Goal: Task Accomplishment & Management: Use online tool/utility

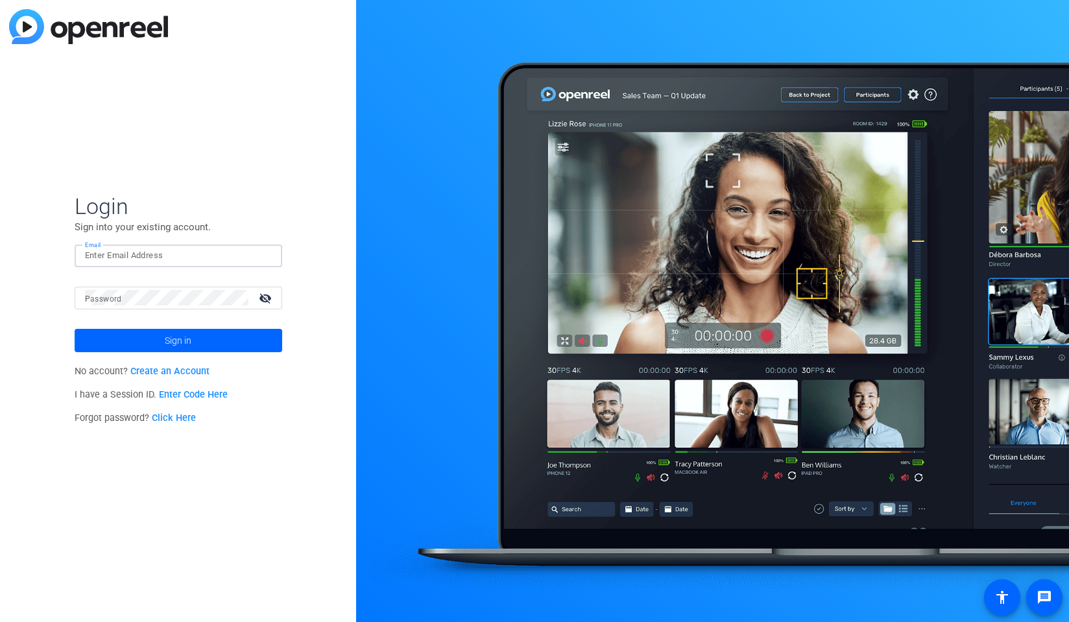
click at [171, 251] on input "Email" at bounding box center [178, 256] width 187 height 16
type input "patrick.mccarthy@fmr.com"
click at [75, 329] on button "Sign in" at bounding box center [179, 340] width 208 height 23
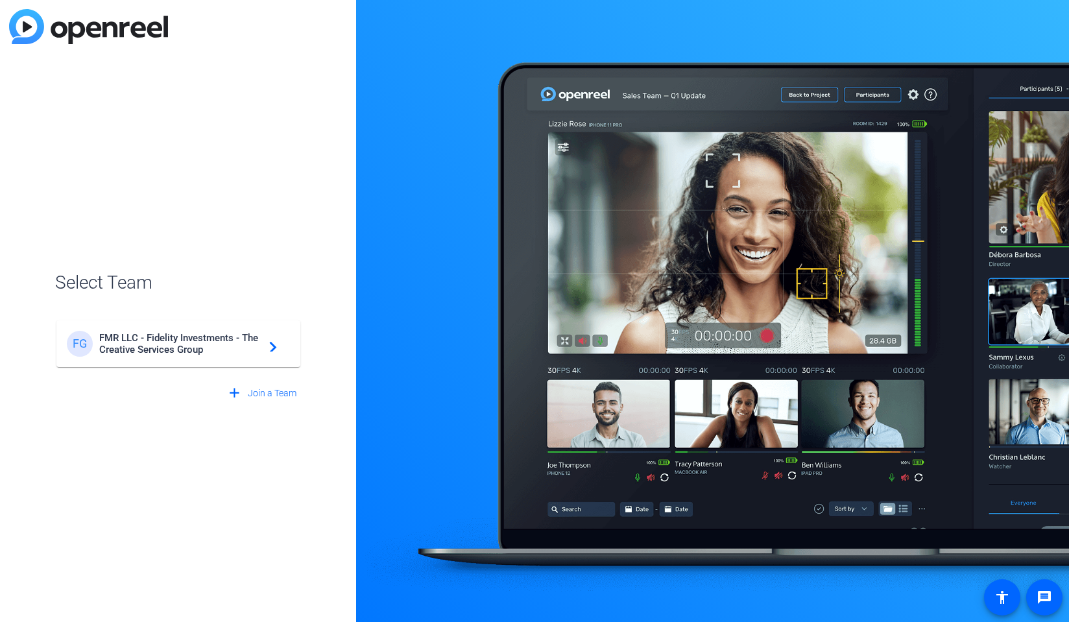
click at [168, 347] on span "FMR LLC - Fidelity Investments - The Creative Services Group" at bounding box center [180, 343] width 162 height 23
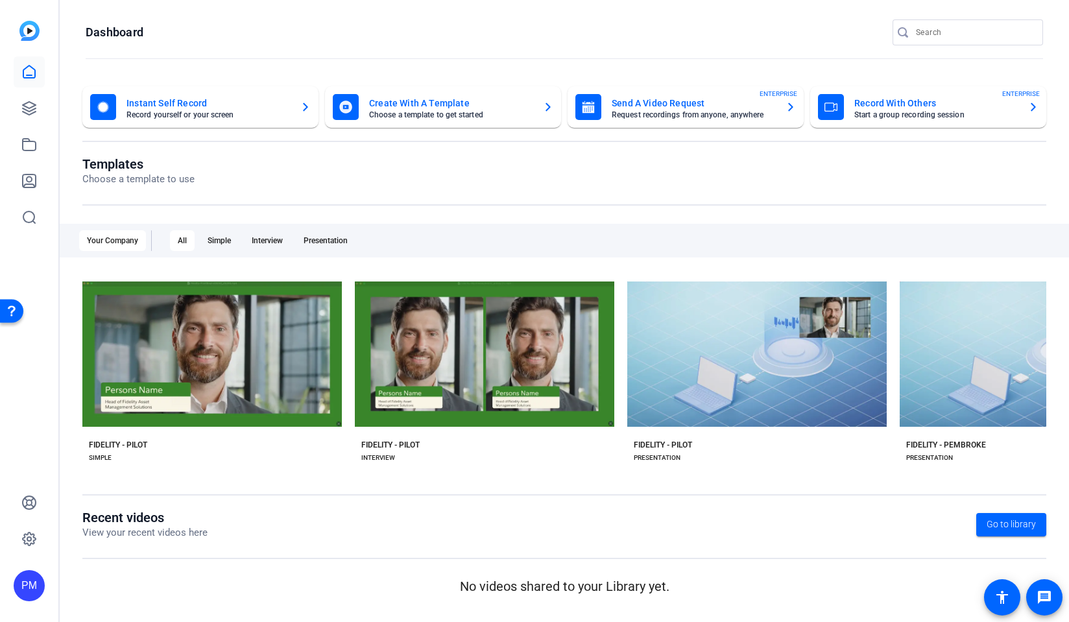
click at [674, 115] on mat-card-subtitle "Request recordings from anyone, anywhere" at bounding box center [693, 115] width 163 height 8
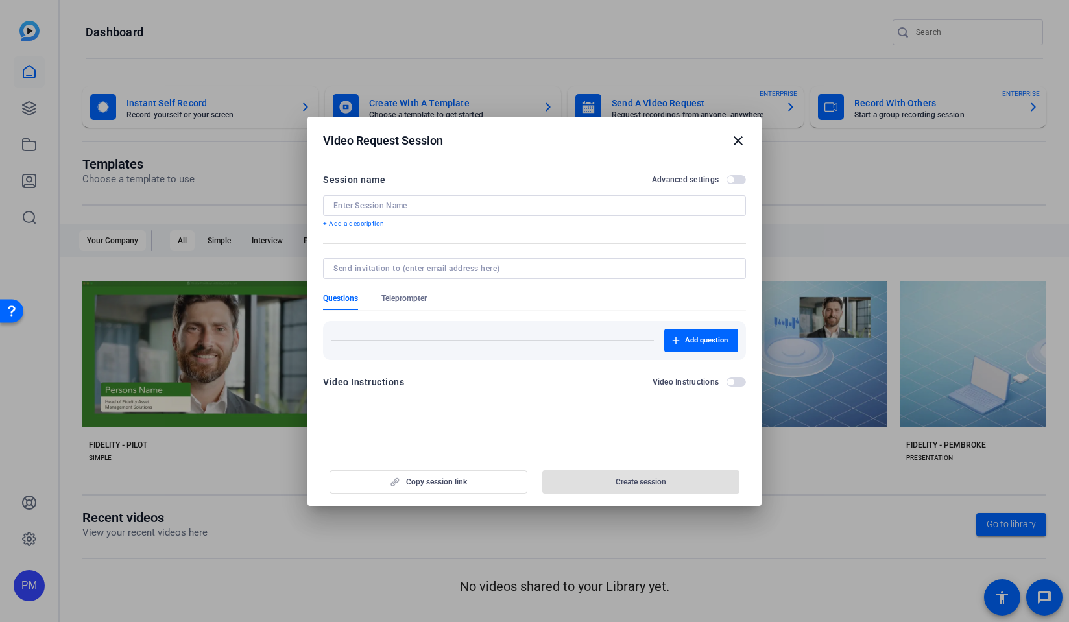
click at [701, 179] on h2 "Advanced settings" at bounding box center [685, 179] width 67 height 10
click at [726, 179] on button "Advanced settings" at bounding box center [735, 179] width 19 height 9
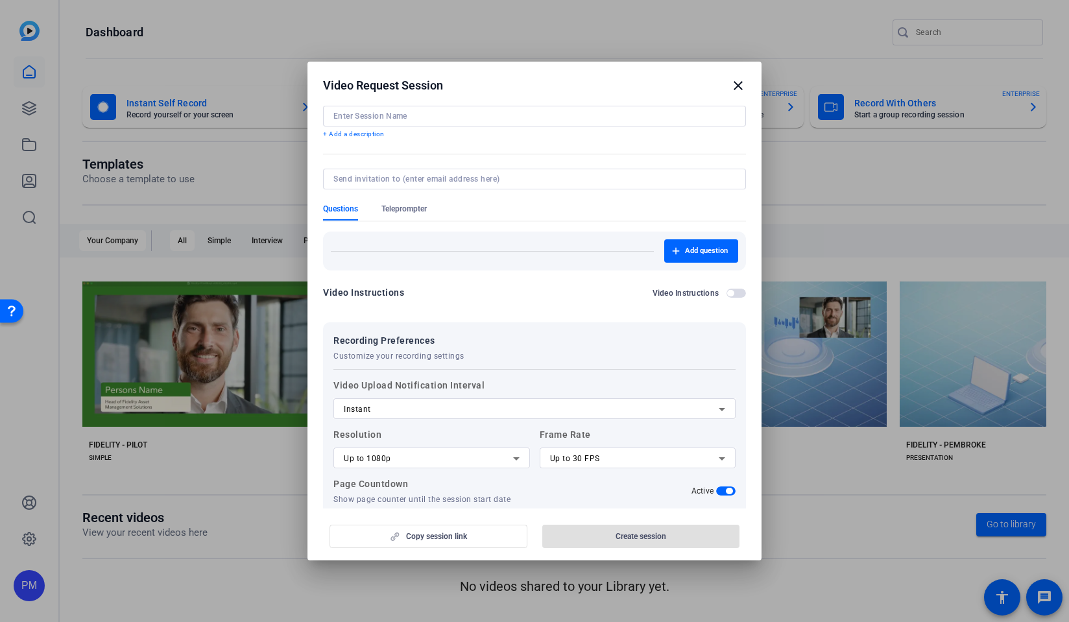
scroll to position [112, 0]
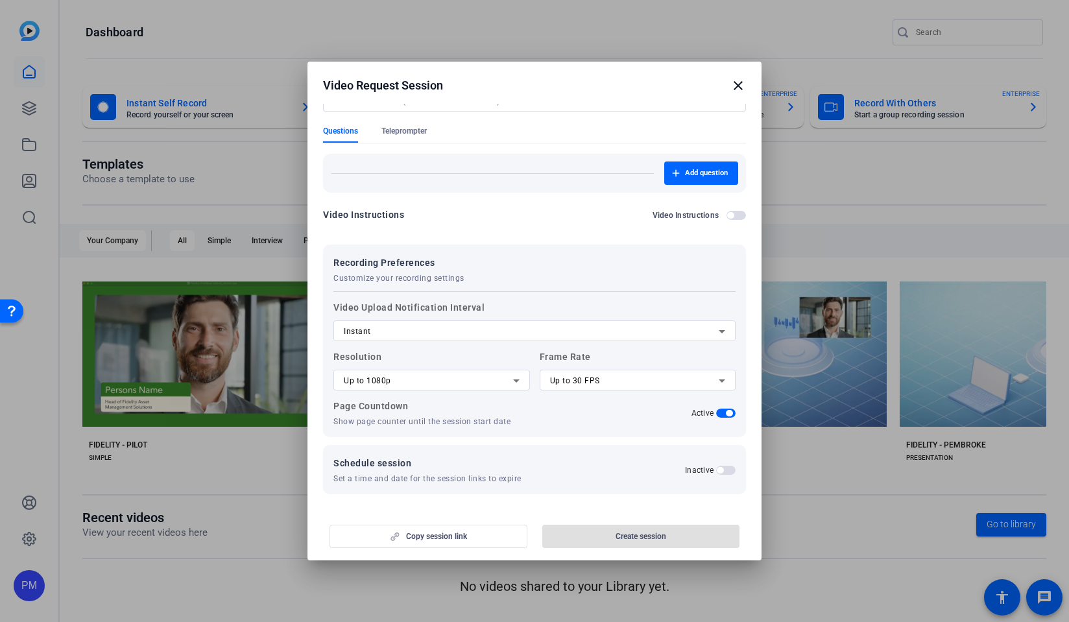
click at [732, 80] on mat-icon "close" at bounding box center [738, 86] width 16 height 16
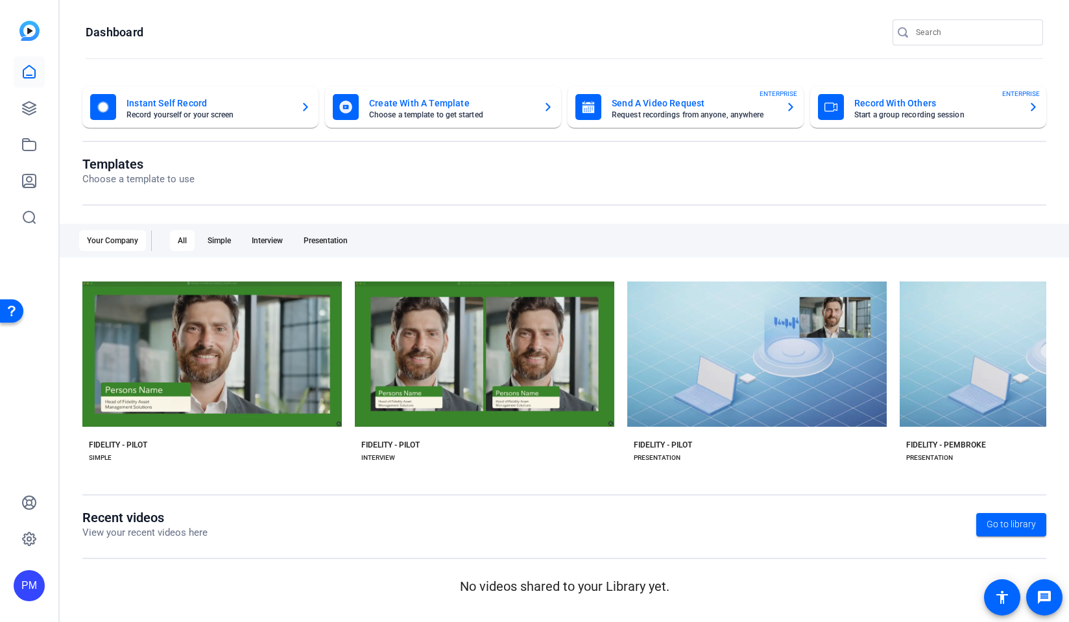
click at [853, 115] on div "Record With Others Start a group recording session ENTERPRISE" at bounding box center [928, 107] width 221 height 26
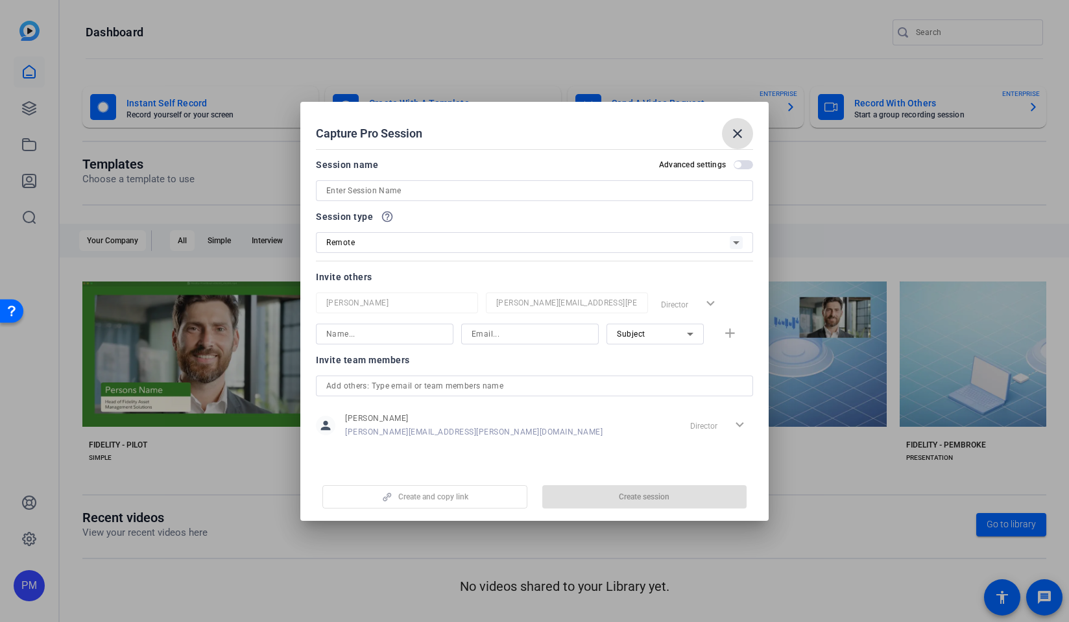
click at [407, 247] on div "Remote" at bounding box center [527, 242] width 403 height 16
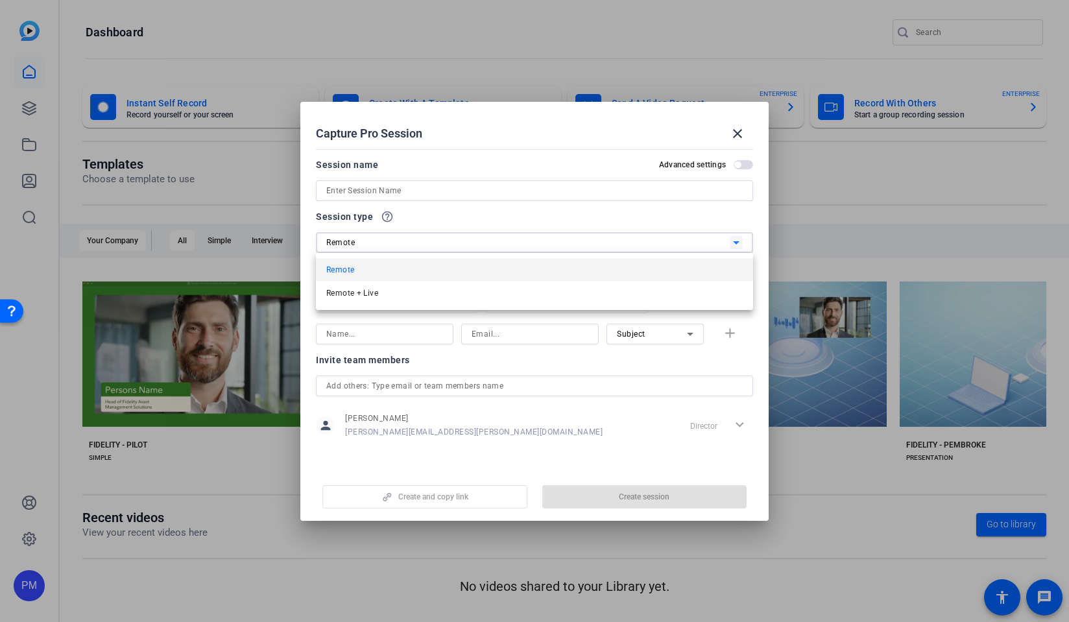
click at [407, 247] on div at bounding box center [534, 311] width 1069 height 622
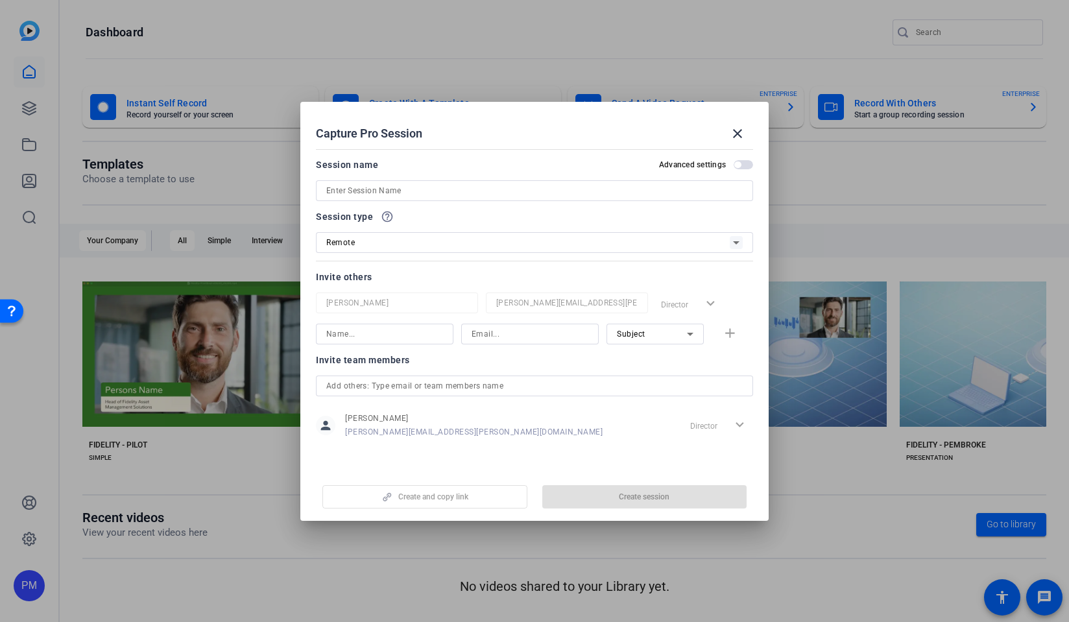
click at [440, 338] on input at bounding box center [384, 334] width 117 height 16
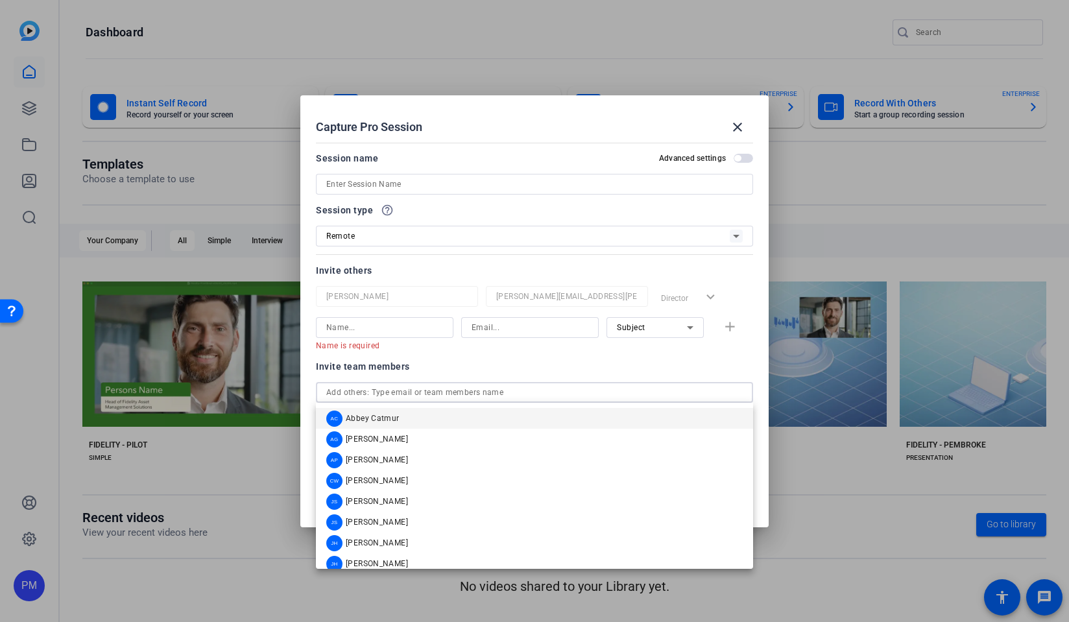
click at [483, 385] on input "text" at bounding box center [534, 393] width 416 height 16
click at [677, 157] on h2 "Advanced settings" at bounding box center [692, 158] width 67 height 10
click at [733, 157] on button "Advanced settings" at bounding box center [742, 158] width 19 height 9
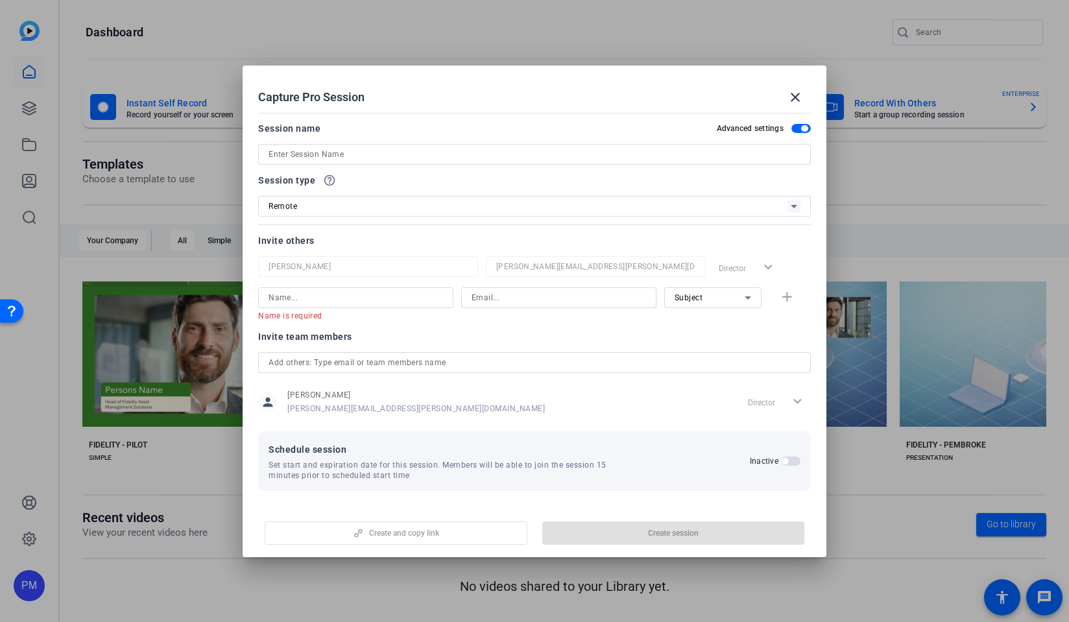
click at [739, 268] on div "Director expand_more" at bounding box center [761, 267] width 97 height 23
click at [763, 265] on div "Director expand_more" at bounding box center [761, 267] width 97 height 23
click at [401, 296] on input at bounding box center [355, 298] width 174 height 16
click at [696, 293] on span "Subject" at bounding box center [688, 297] width 29 height 9
click at [695, 293] on div at bounding box center [534, 311] width 1069 height 622
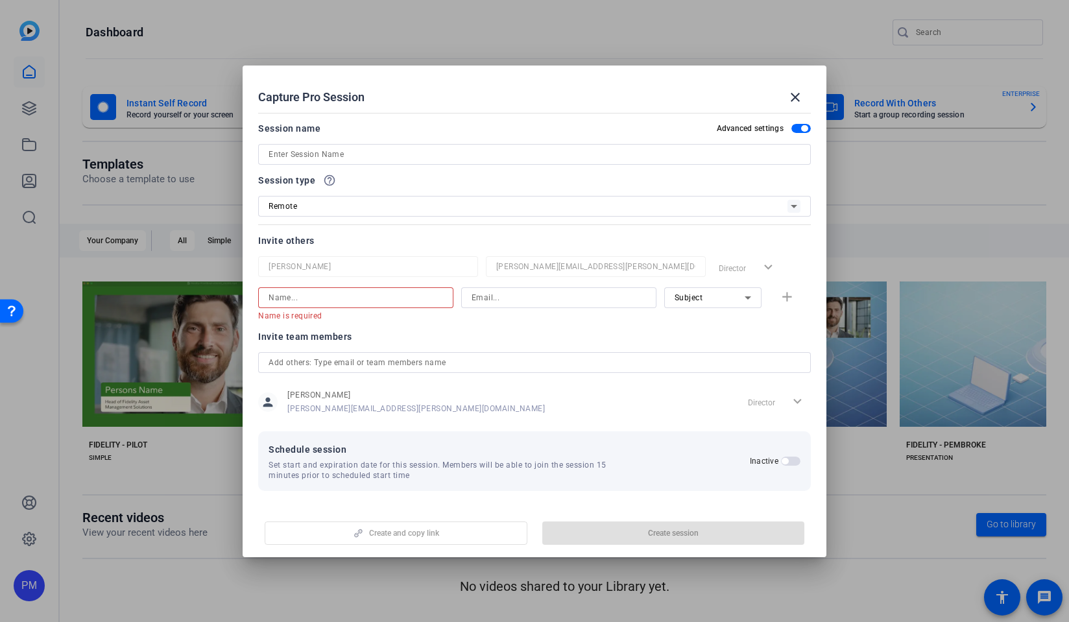
click at [319, 297] on input at bounding box center [355, 298] width 174 height 16
click at [357, 204] on div "Remote" at bounding box center [527, 206] width 519 height 16
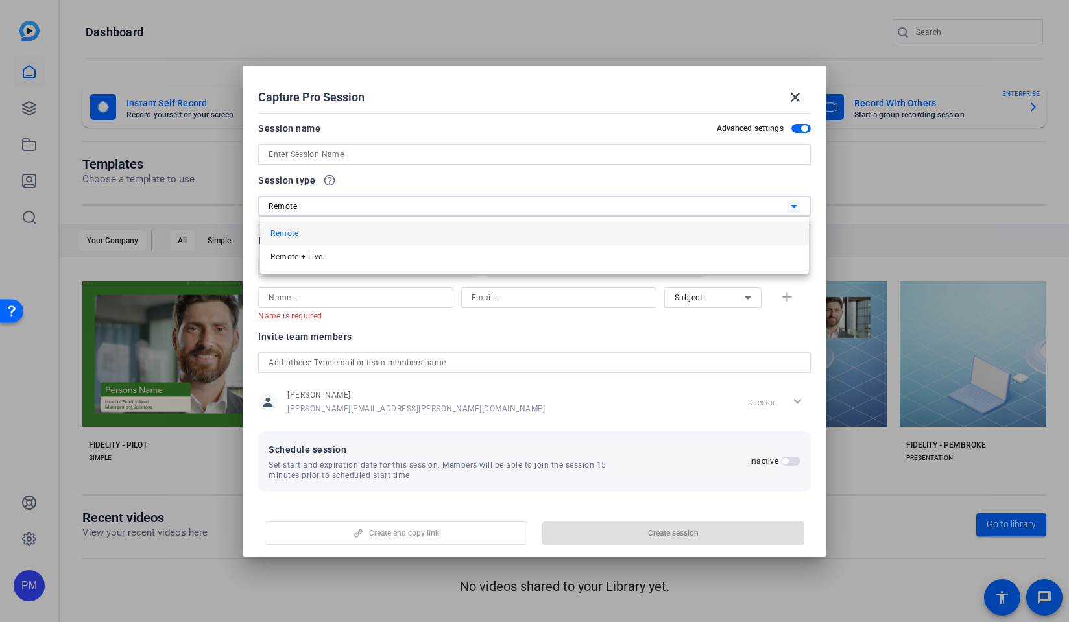
click at [357, 204] on div at bounding box center [534, 311] width 1069 height 622
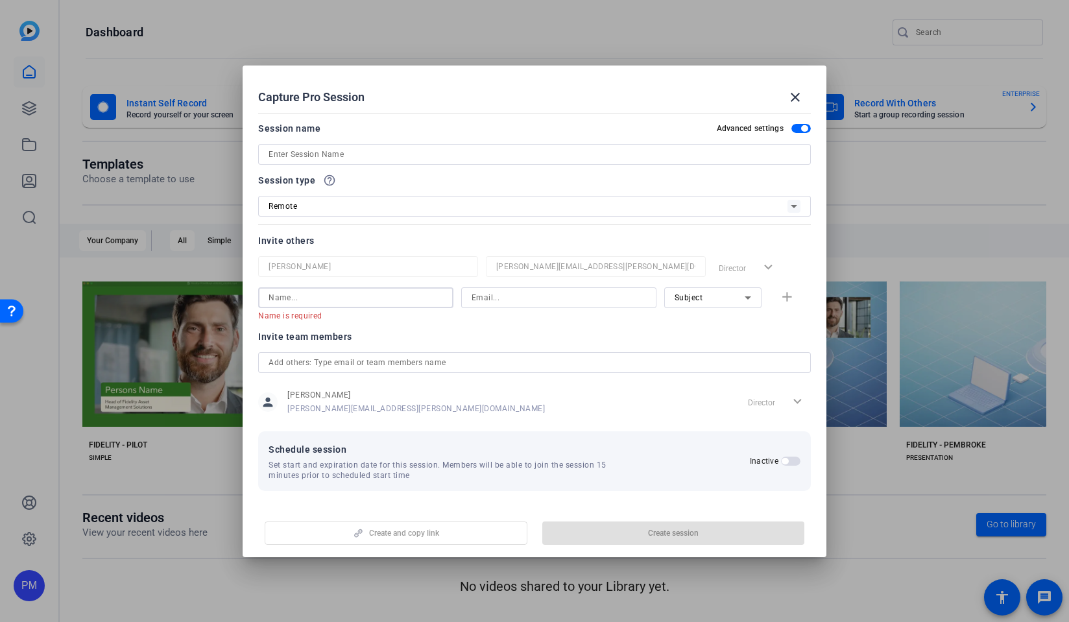
click at [348, 300] on input at bounding box center [355, 298] width 174 height 16
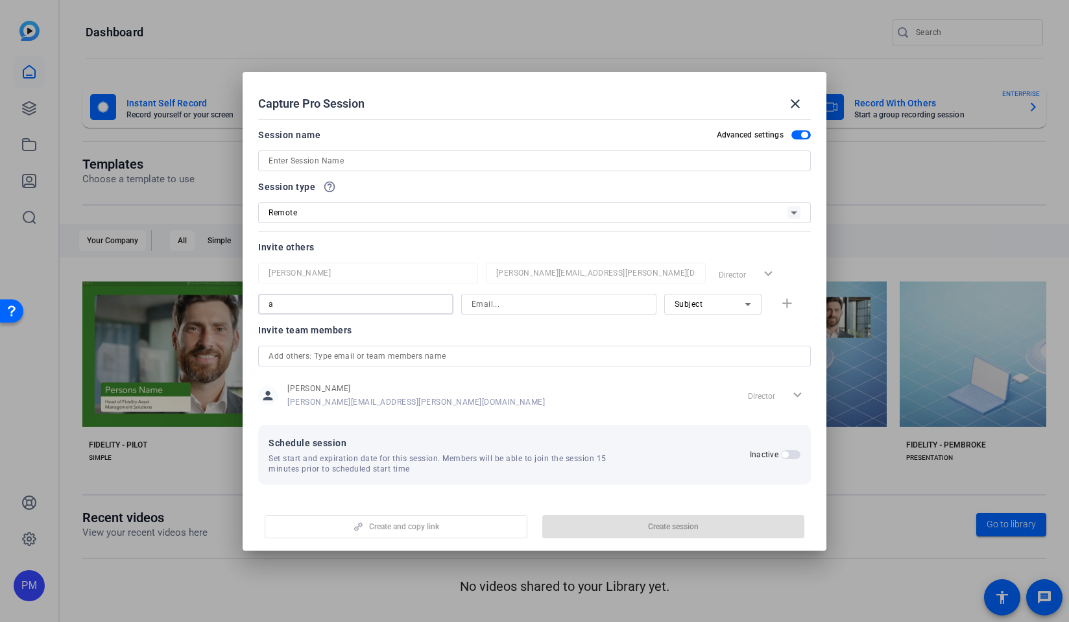
type input "a"
click at [674, 298] on div "Subject" at bounding box center [709, 304] width 70 height 16
click at [693, 373] on span "Subject" at bounding box center [687, 372] width 28 height 16
click at [785, 454] on span "button" at bounding box center [784, 454] width 6 height 6
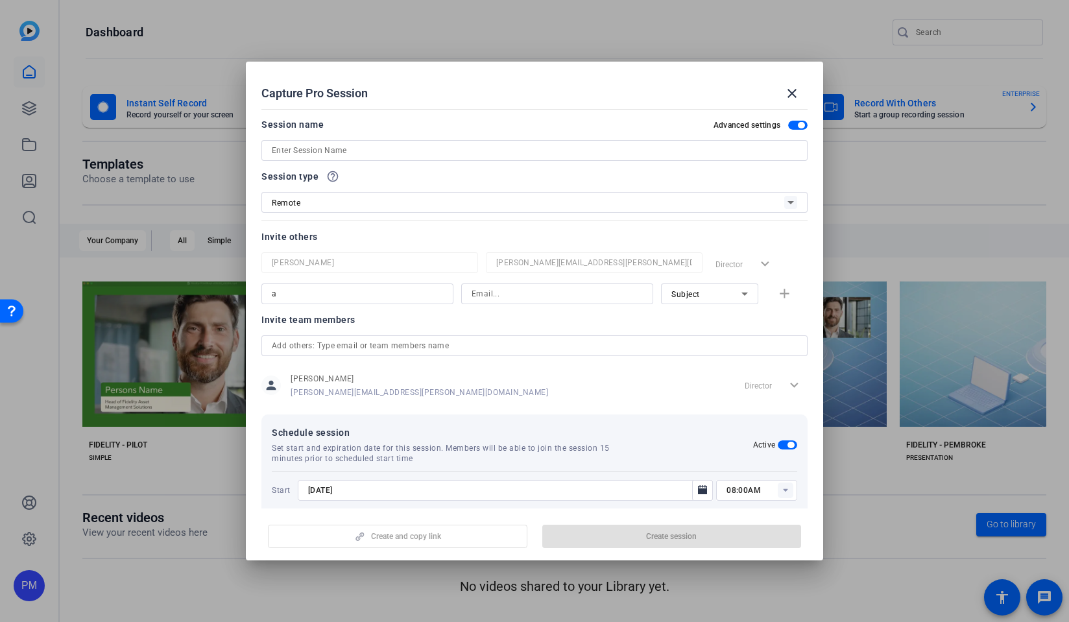
click at [780, 442] on span "button" at bounding box center [787, 444] width 19 height 9
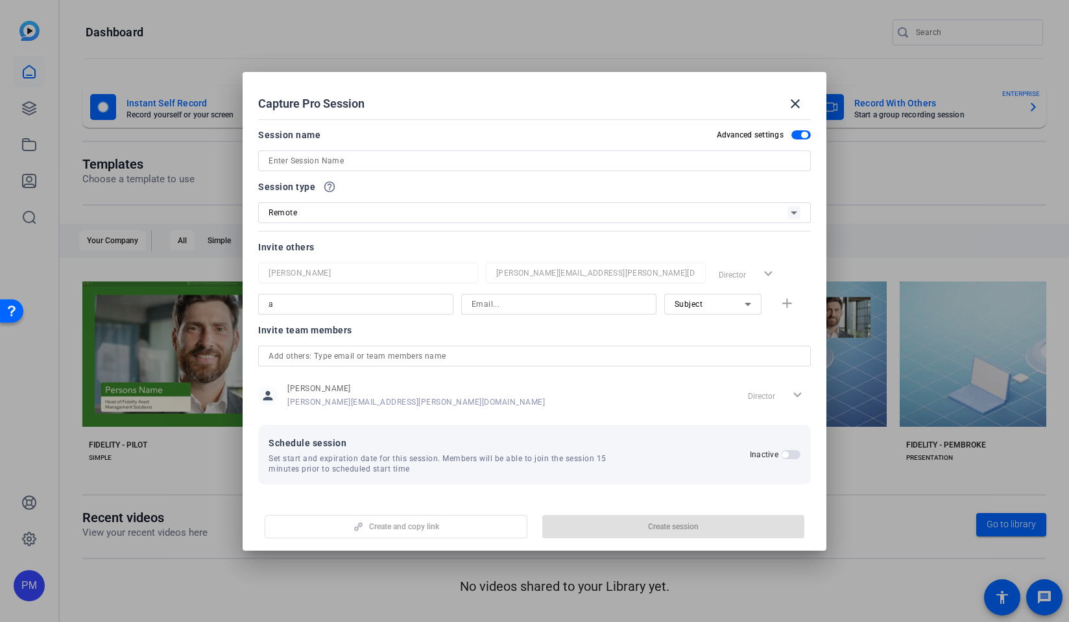
click at [405, 155] on input at bounding box center [534, 161] width 532 height 16
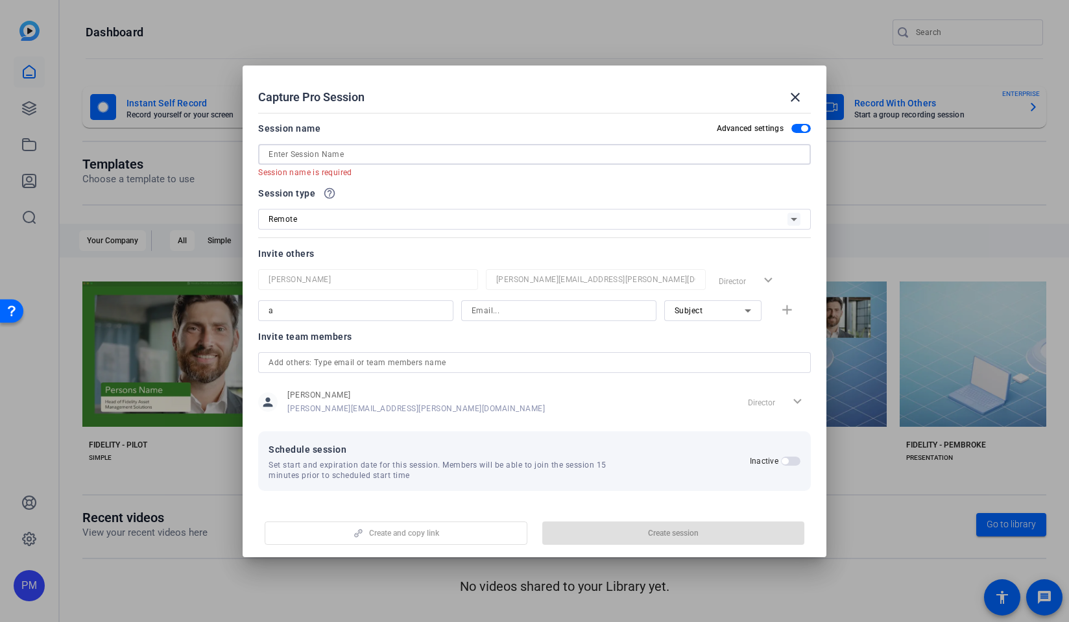
paste input "Hold: IWMS CE Customer Appreciation Week Video - Al Riviezzo"
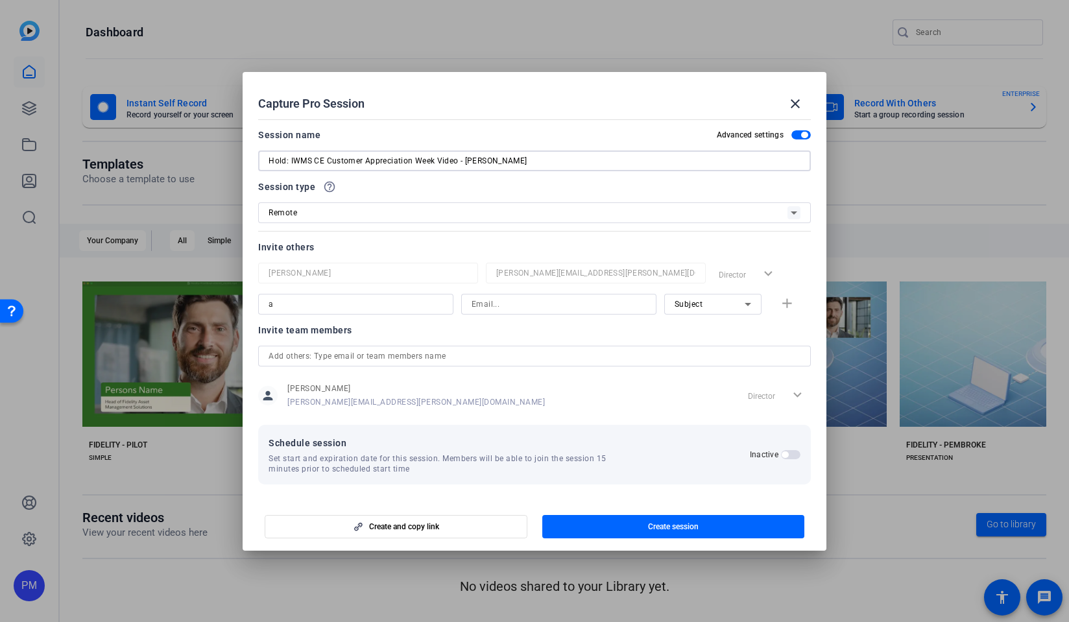
click at [508, 156] on input "Hold: IWMS CE Customer Appreciation Week Video - Al Riviezzo" at bounding box center [534, 161] width 532 height 16
drag, startPoint x: 292, startPoint y: 160, endPoint x: 220, endPoint y: 157, distance: 72.0
click at [220, 157] on div "Capture Pro Session close Session name Advanced settings Hold: IWMS CE Customer…" at bounding box center [534, 311] width 1069 height 622
type input "IWMS CE Customer Appreciation Week Video - Al Riviezzo"
click at [367, 307] on input "a" at bounding box center [355, 304] width 174 height 16
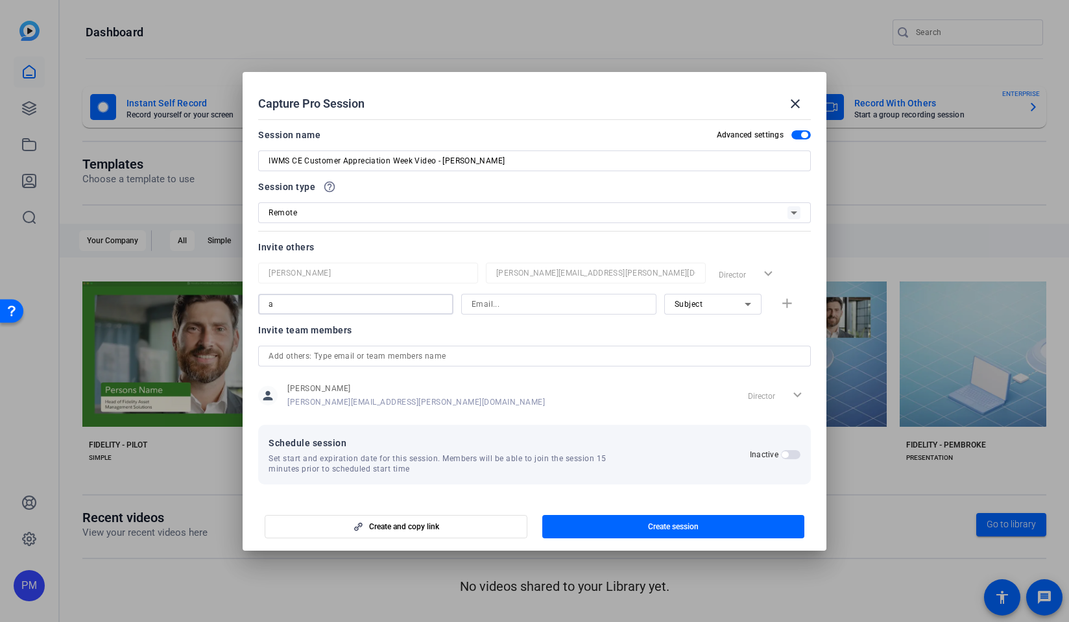
click at [367, 305] on input "a" at bounding box center [355, 304] width 174 height 16
type input "a"
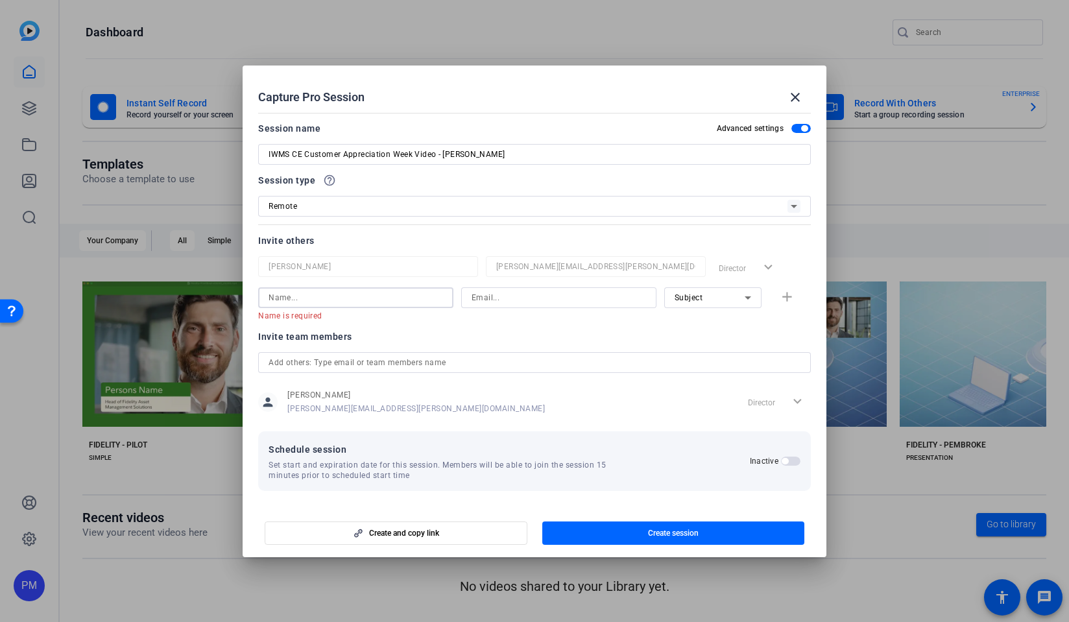
click at [583, 302] on input at bounding box center [558, 298] width 174 height 16
type input "a"
click at [492, 298] on input at bounding box center [558, 298] width 174 height 16
paste input "Al.Riviezzo@fmr.com"
type input "Al.Riviezzo@fmr.com"
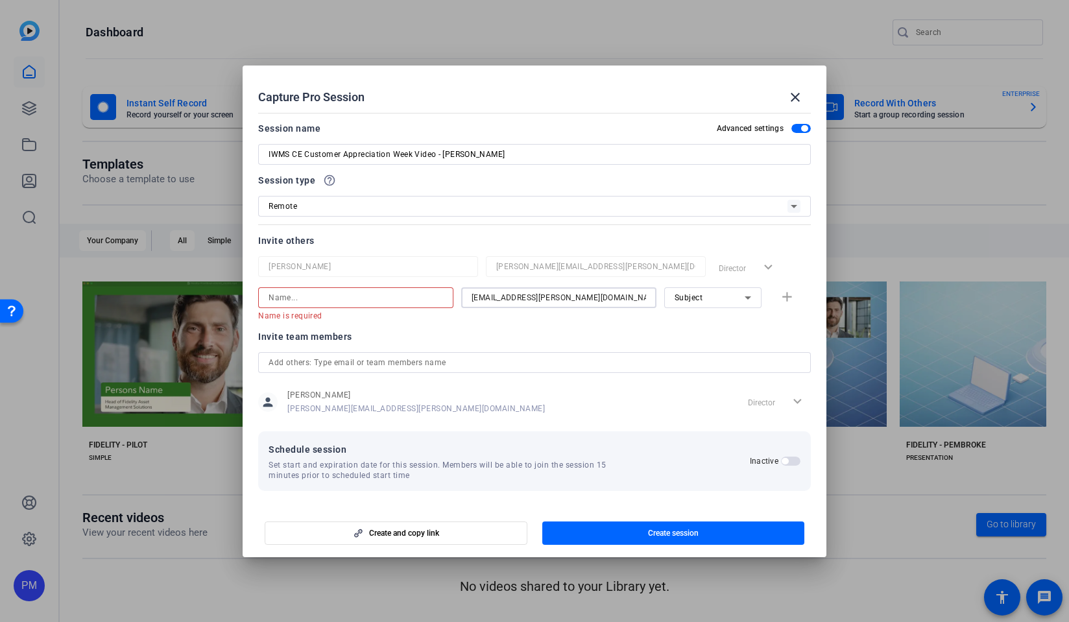
click at [412, 304] on input at bounding box center [355, 298] width 174 height 16
drag, startPoint x: 488, startPoint y: 153, endPoint x: 442, endPoint y: 150, distance: 45.5
click at [442, 150] on input "IWMS CE Customer Appreciation Week Video - Al Riviezzo" at bounding box center [534, 155] width 532 height 16
click at [356, 304] on input at bounding box center [355, 298] width 174 height 16
paste input "[PERSON_NAME]"
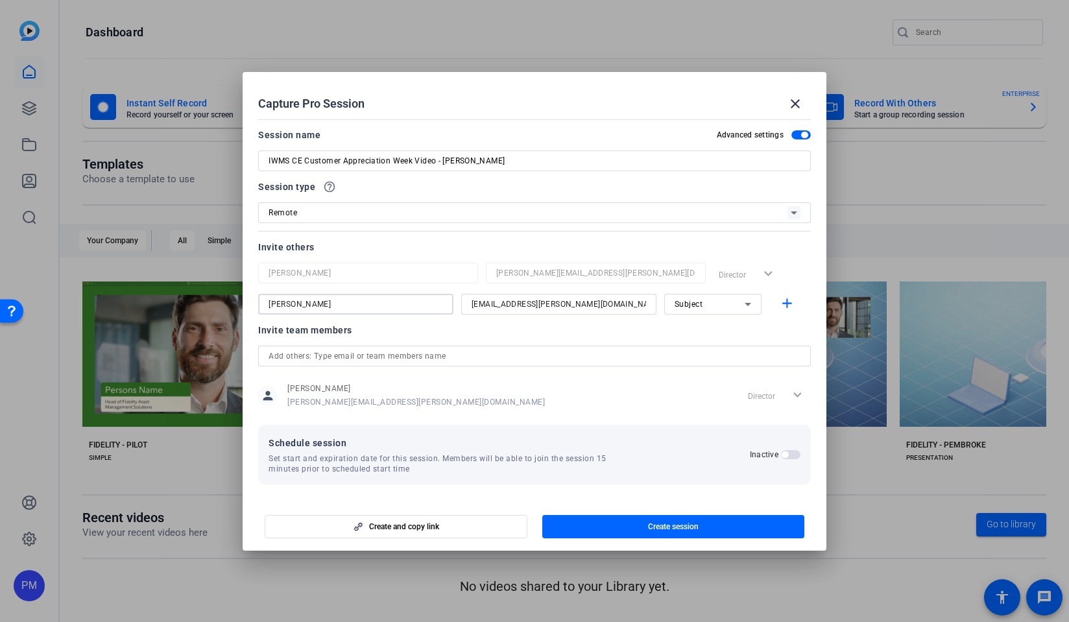
click at [364, 305] on input "[PERSON_NAME]" at bounding box center [355, 304] width 174 height 16
type input "[PERSON_NAME]"
drag, startPoint x: 496, startPoint y: 162, endPoint x: 443, endPoint y: 163, distance: 53.2
click at [443, 163] on input "IWMS CE Customer Appreciation Week Video - Al Riviezzo" at bounding box center [534, 161] width 532 height 16
type input "IWMS CE Customer Appreciation Week Video -"
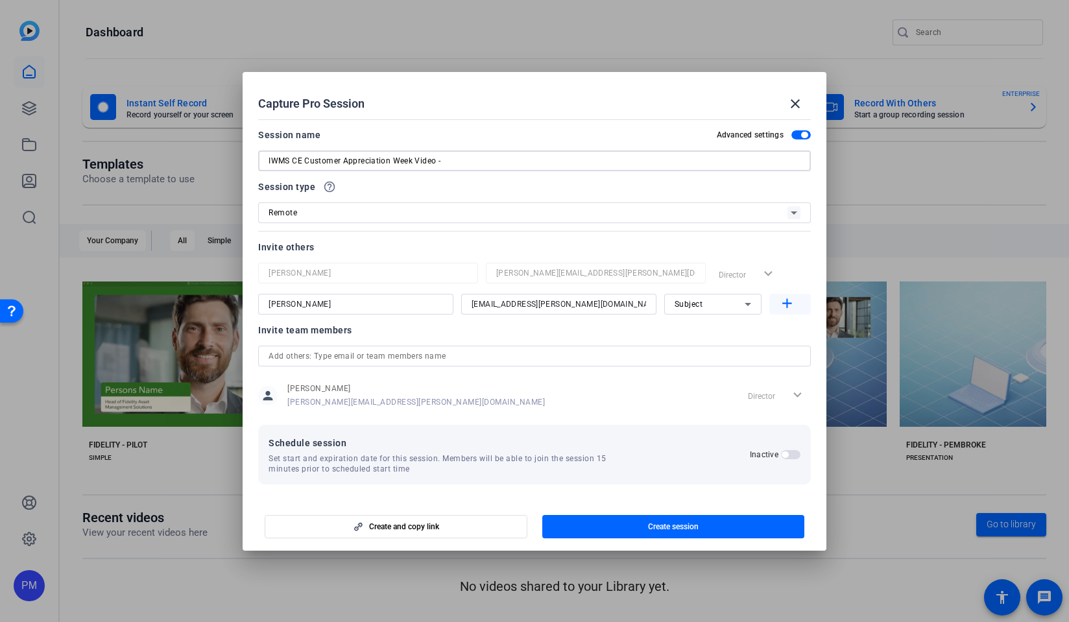
click at [780, 311] on mat-icon "add" at bounding box center [787, 304] width 16 height 16
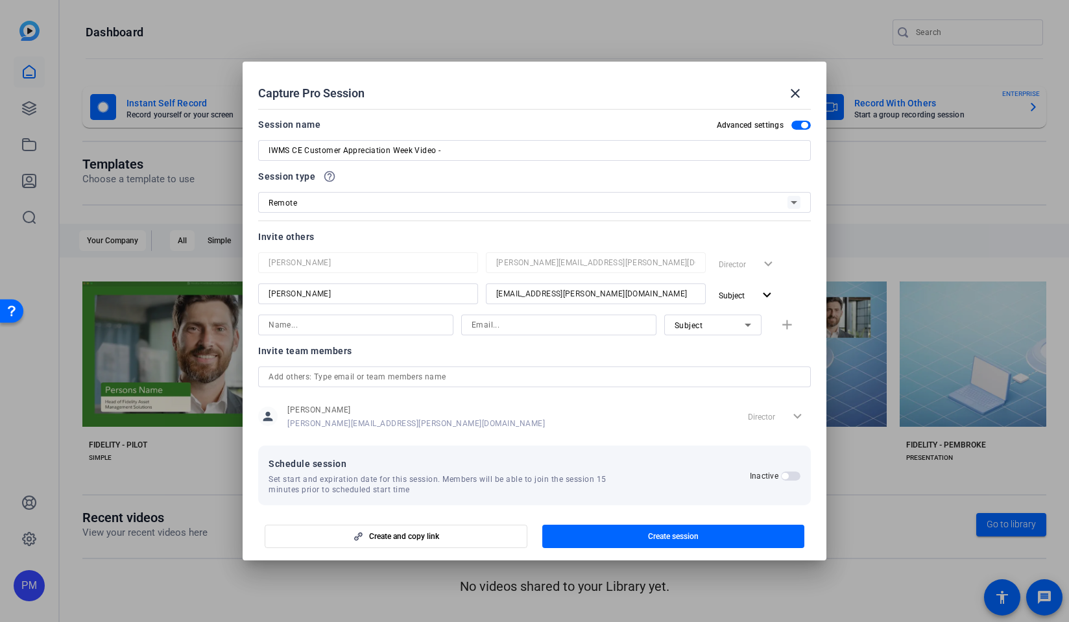
click at [328, 328] on input at bounding box center [355, 325] width 174 height 16
click at [695, 329] on span "Subject" at bounding box center [688, 325] width 29 height 9
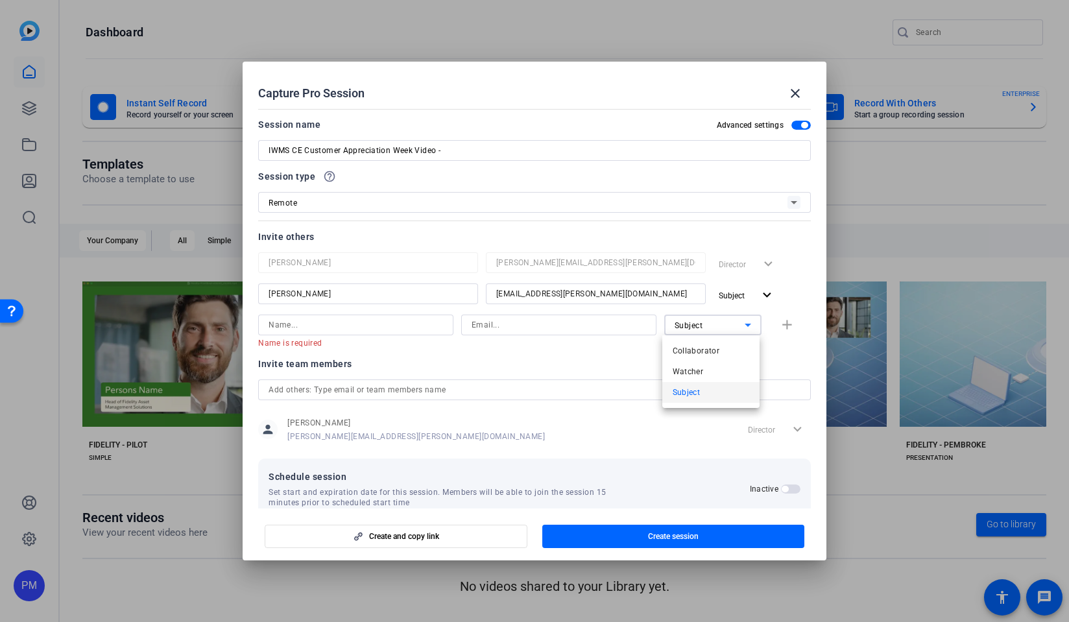
click at [700, 328] on div at bounding box center [534, 311] width 1069 height 622
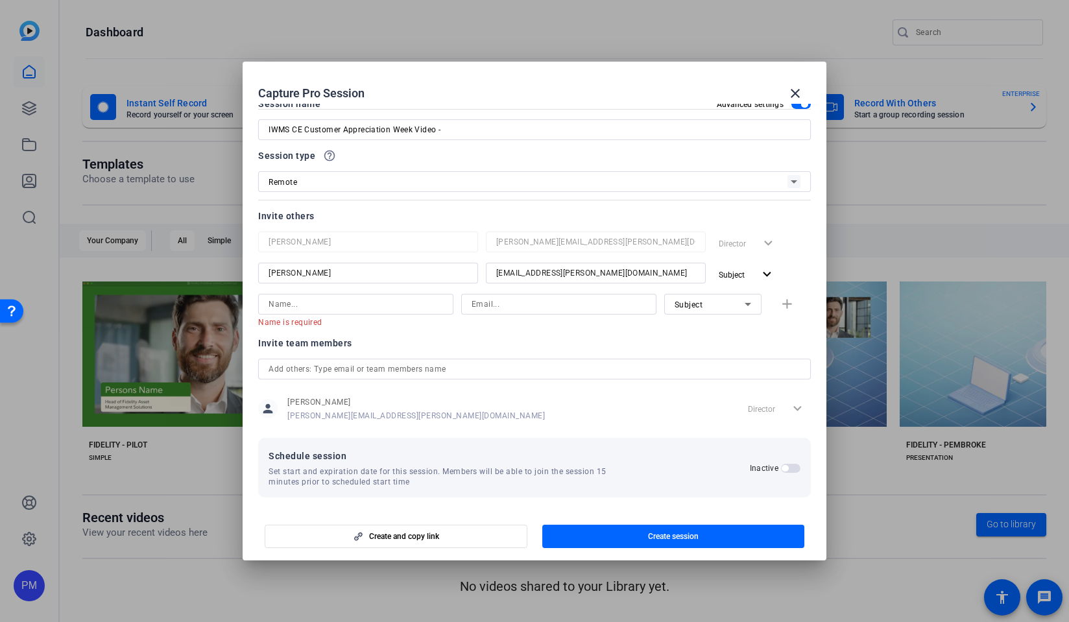
scroll to position [24, 0]
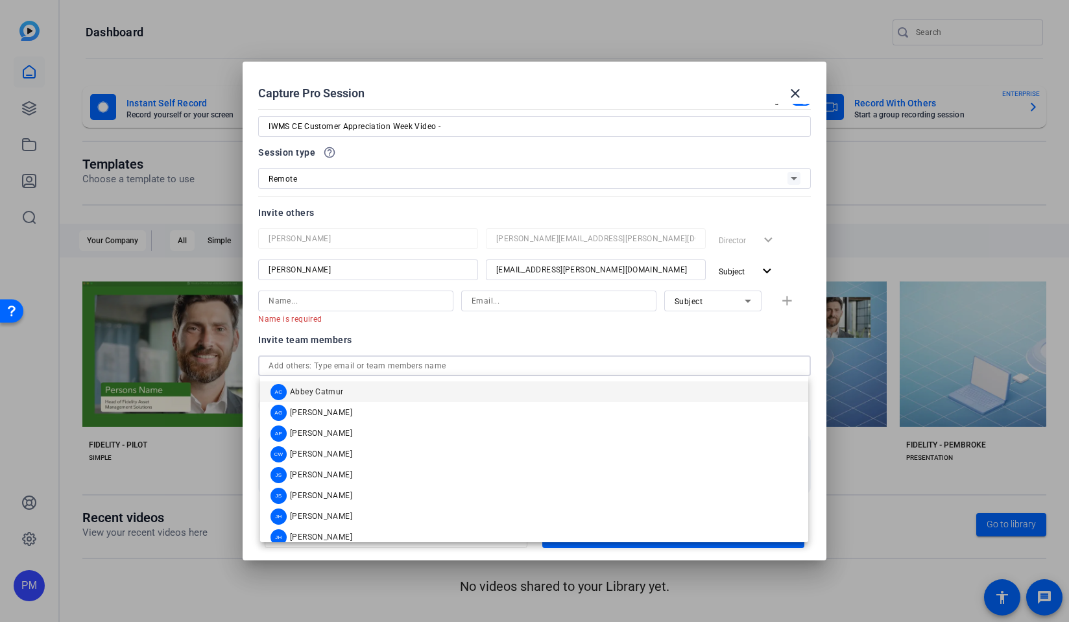
click at [387, 371] on input "text" at bounding box center [534, 366] width 532 height 16
click at [478, 350] on div "Invite team members person Patrick McCarthy patrick.mccarthy@fmr.com Director e…" at bounding box center [534, 383] width 553 height 102
click at [438, 368] on input "text" at bounding box center [534, 366] width 532 height 16
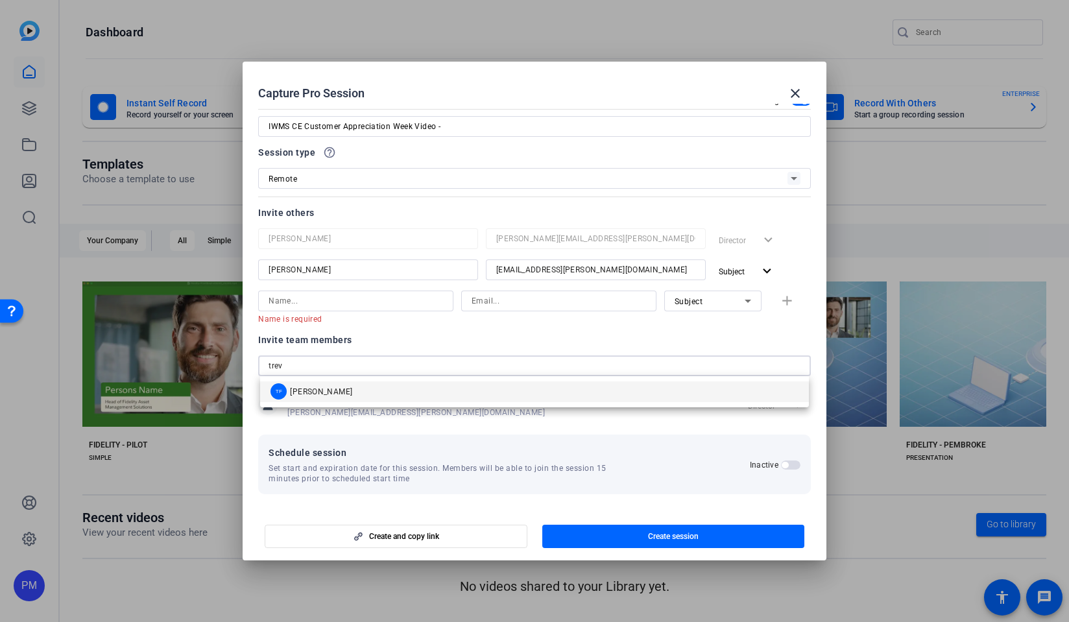
type input "trev"
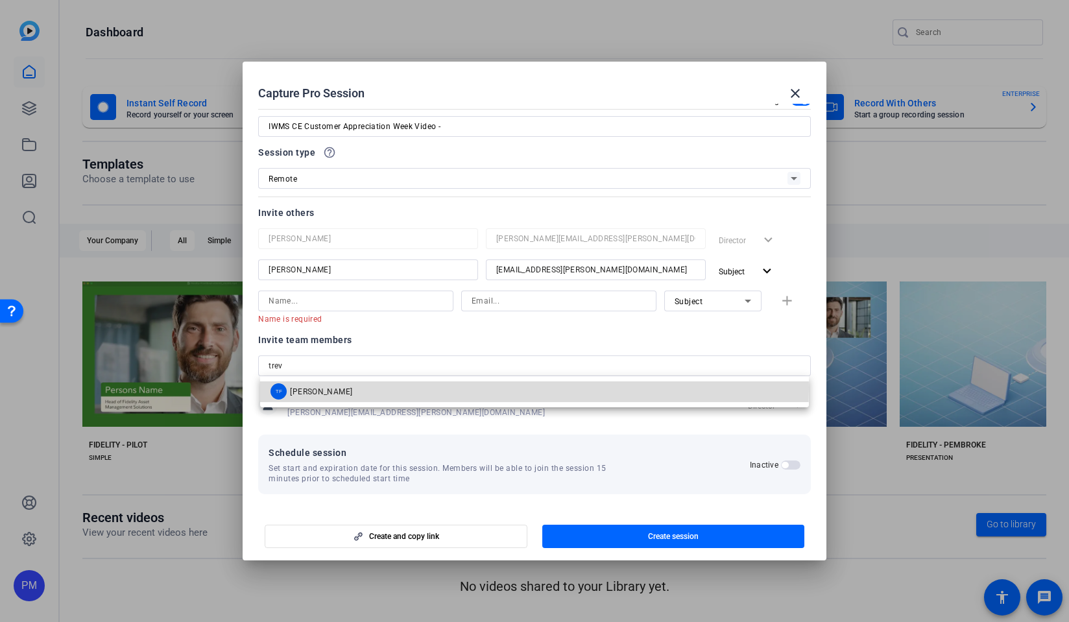
click at [409, 387] on mat-option "TF Trevor Frederick" at bounding box center [534, 391] width 548 height 21
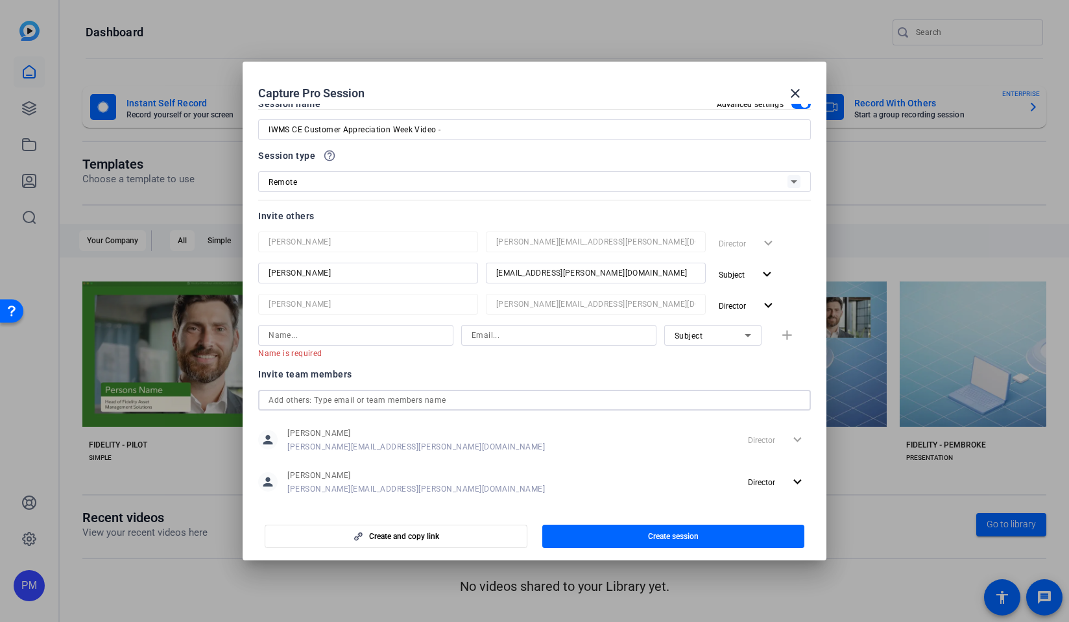
scroll to position [0, 0]
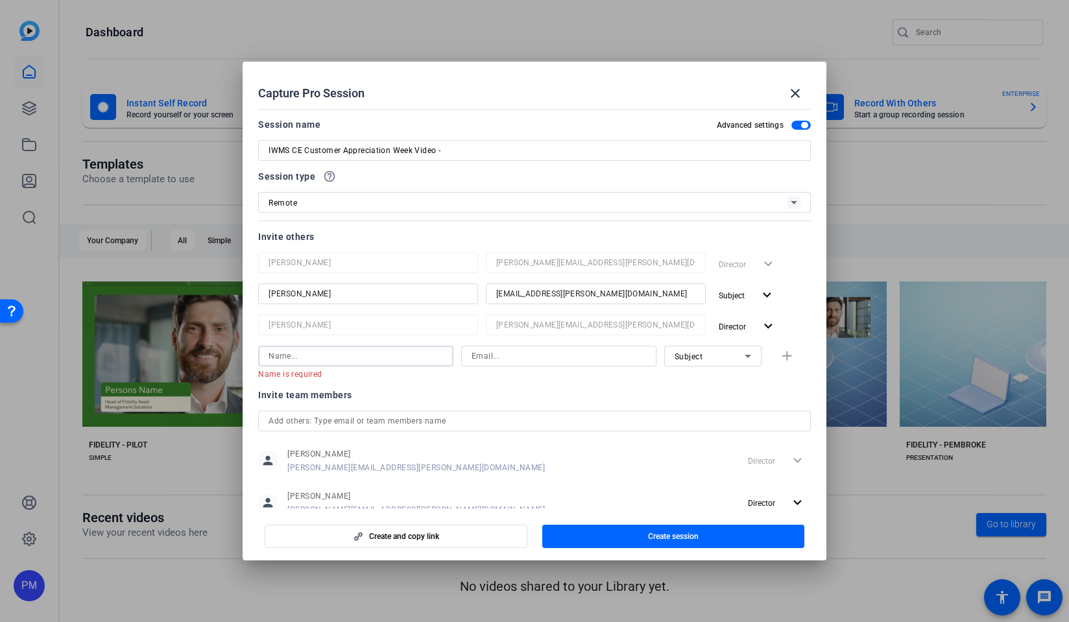
click at [315, 359] on input at bounding box center [355, 356] width 174 height 16
click at [343, 355] on input at bounding box center [355, 356] width 174 height 16
paste input "ess Liberi"
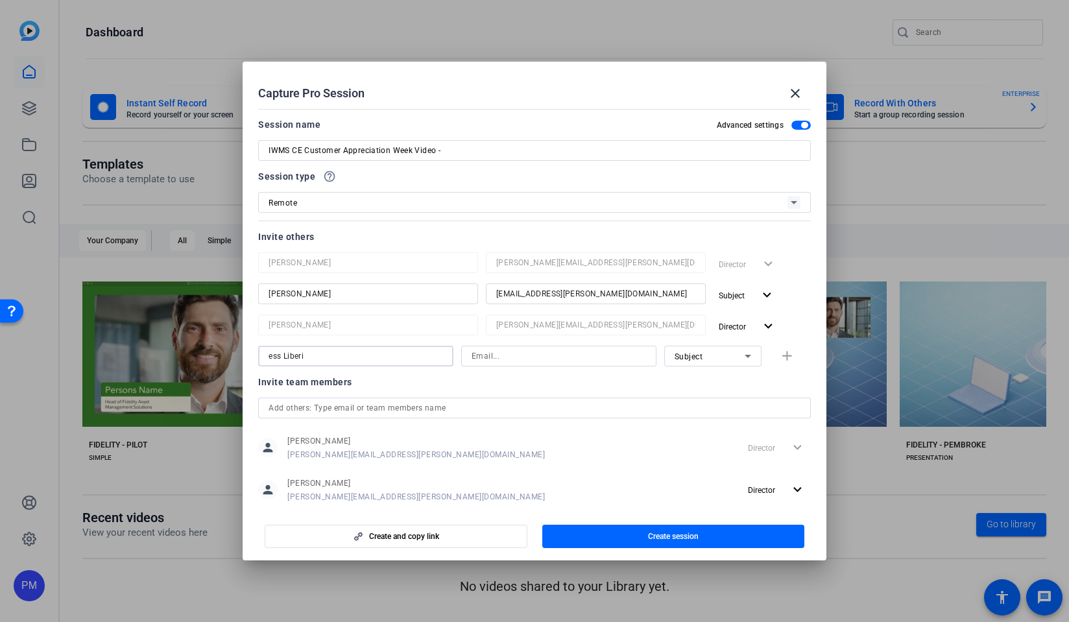
click at [271, 359] on input "ess Liberi" at bounding box center [355, 356] width 174 height 16
type input "[PERSON_NAME]"
click at [535, 363] on input at bounding box center [558, 356] width 174 height 16
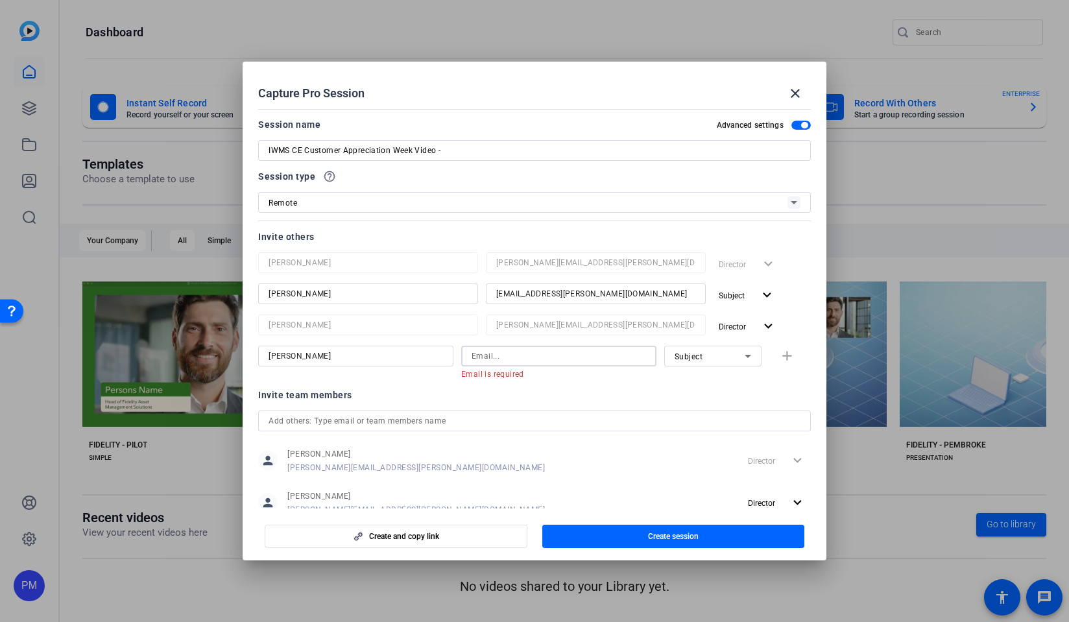
paste input "Jessica.Liberi@fmr.com"
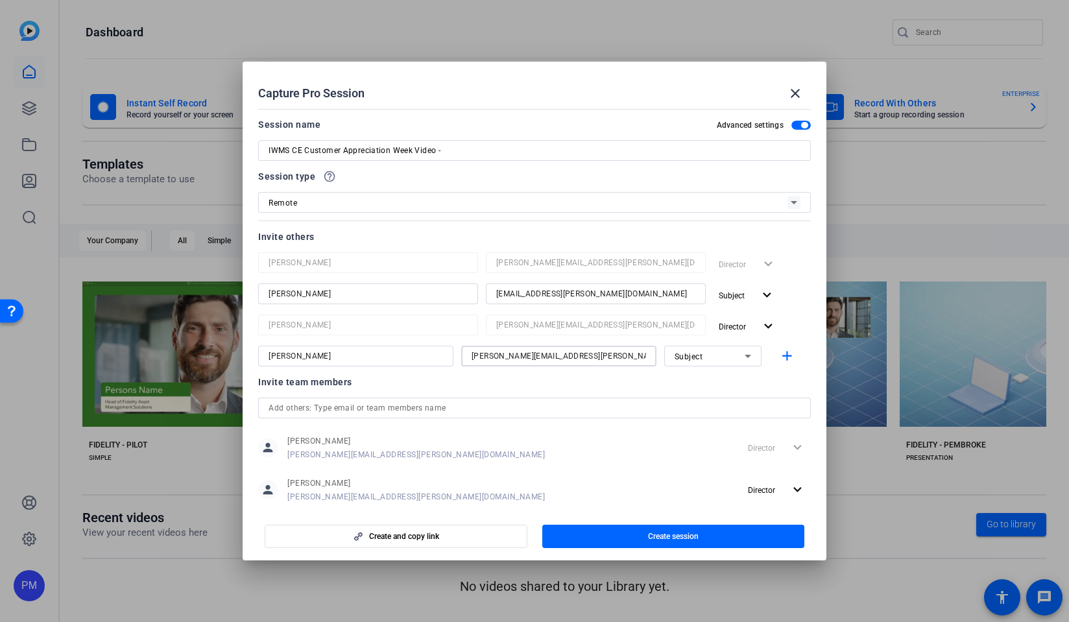
type input "Jessica.Liberi@fmr.com"
click at [649, 394] on div "Invite team members person Patrick McCarthy patrick.mccarthy@fmr.com Director e…" at bounding box center [534, 446] width 553 height 145
click at [789, 357] on mat-icon "add" at bounding box center [787, 356] width 16 height 16
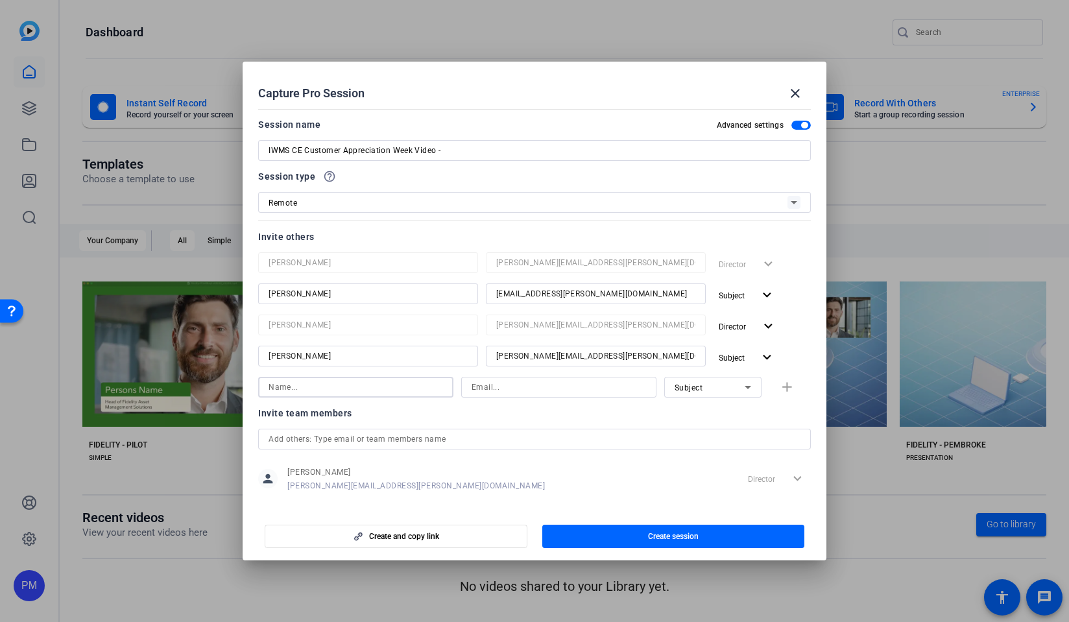
click at [318, 386] on input at bounding box center [355, 387] width 174 height 16
paste input "Cowles, David"
drag, startPoint x: 337, startPoint y: 389, endPoint x: 298, endPoint y: 387, distance: 39.0
click at [298, 387] on input "Cowles, David" at bounding box center [355, 387] width 174 height 16
click at [267, 387] on div "Cowles" at bounding box center [355, 387] width 195 height 21
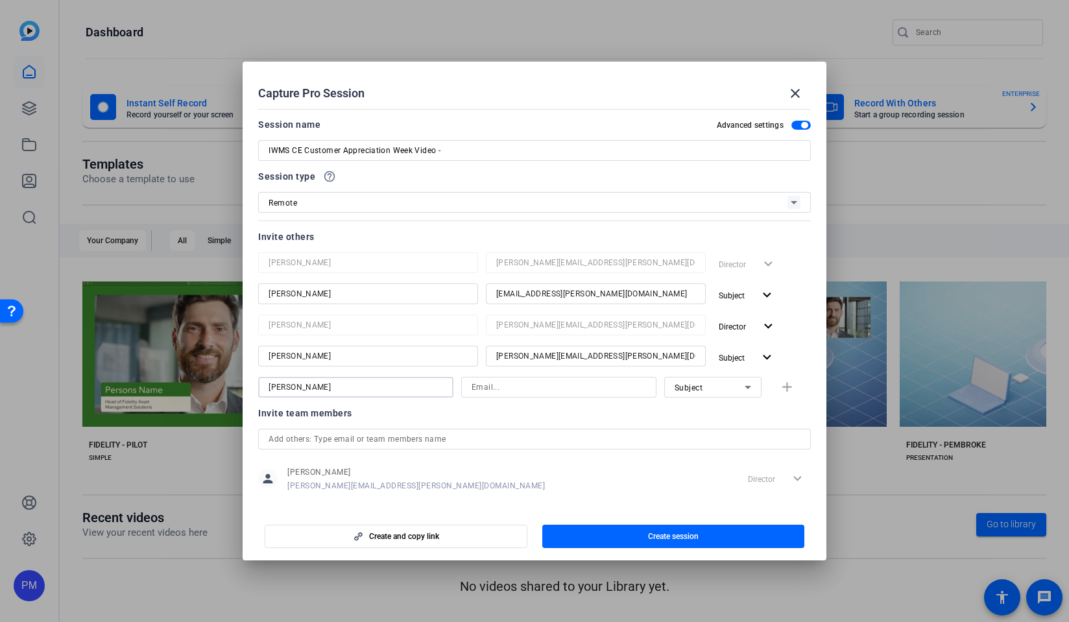
click at [271, 385] on input "Cowles" at bounding box center [355, 387] width 174 height 16
click at [320, 387] on input "David Cowles" at bounding box center [355, 387] width 174 height 16
type input "David Cowles"
click at [482, 390] on input at bounding box center [558, 387] width 174 height 16
paste input "David.Cowles@FMR.com"
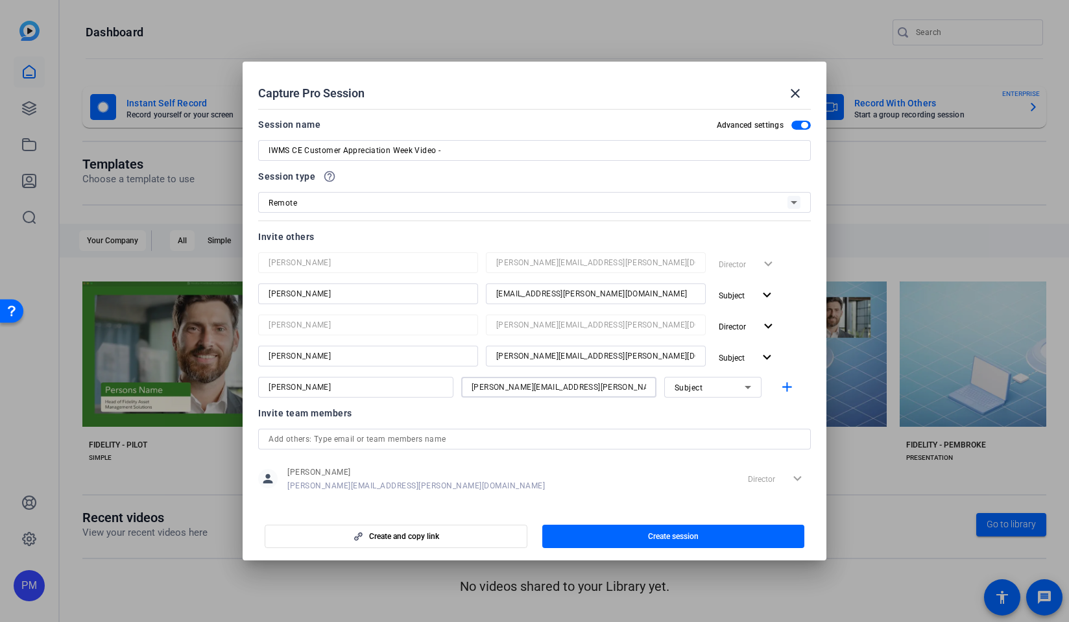
type input "David.Cowles@FMR.com"
click at [736, 388] on div "Subject" at bounding box center [709, 387] width 70 height 16
click at [708, 431] on mat-option "Watcher" at bounding box center [710, 433] width 97 height 21
click at [648, 418] on div "Invite team members" at bounding box center [534, 413] width 553 height 16
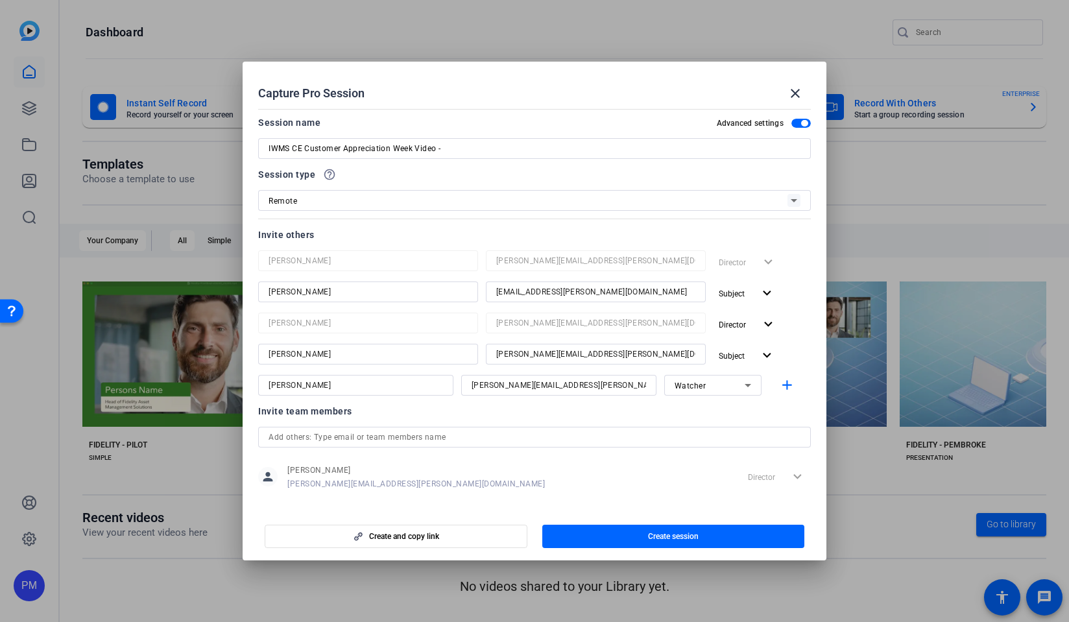
click at [919, 516] on div at bounding box center [534, 311] width 1069 height 622
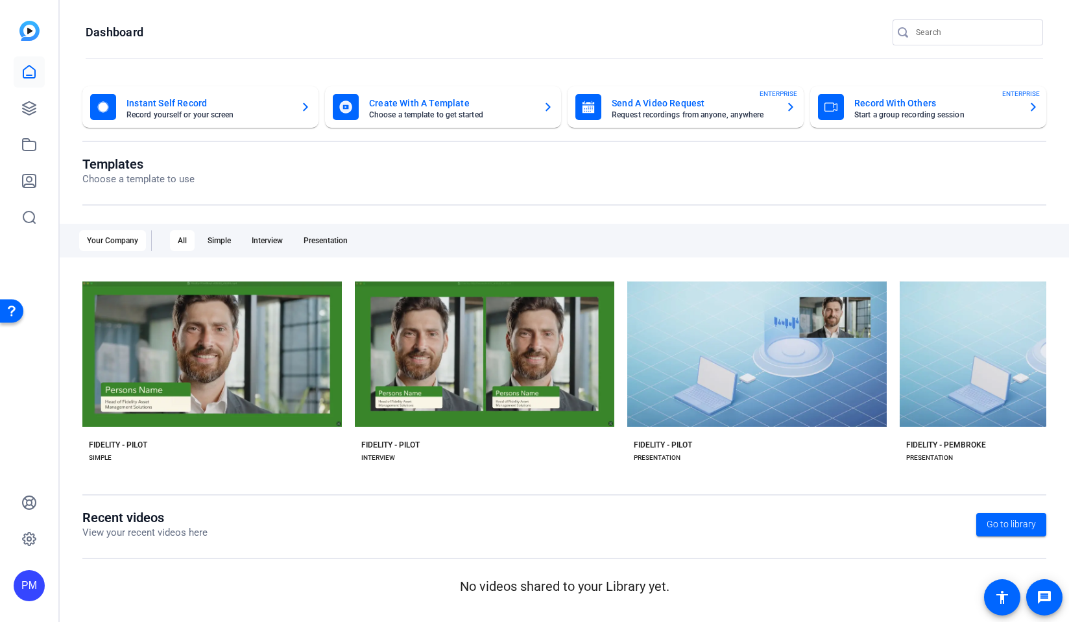
click at [846, 104] on div "Record With Others Start a group recording session ENTERPRISE" at bounding box center [928, 107] width 221 height 26
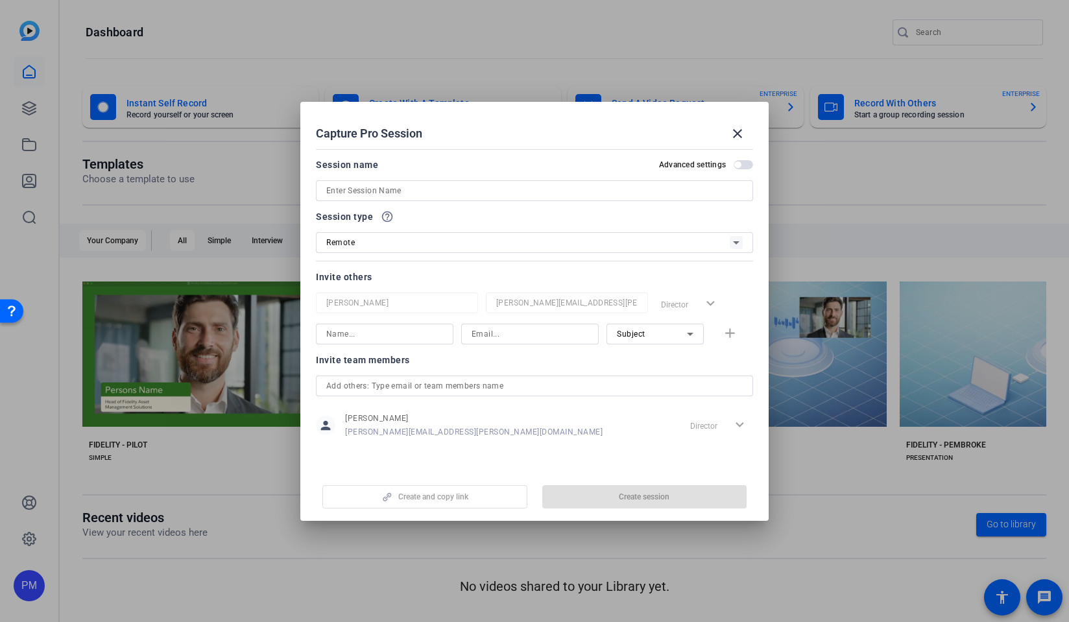
click at [408, 181] on div at bounding box center [534, 190] width 416 height 21
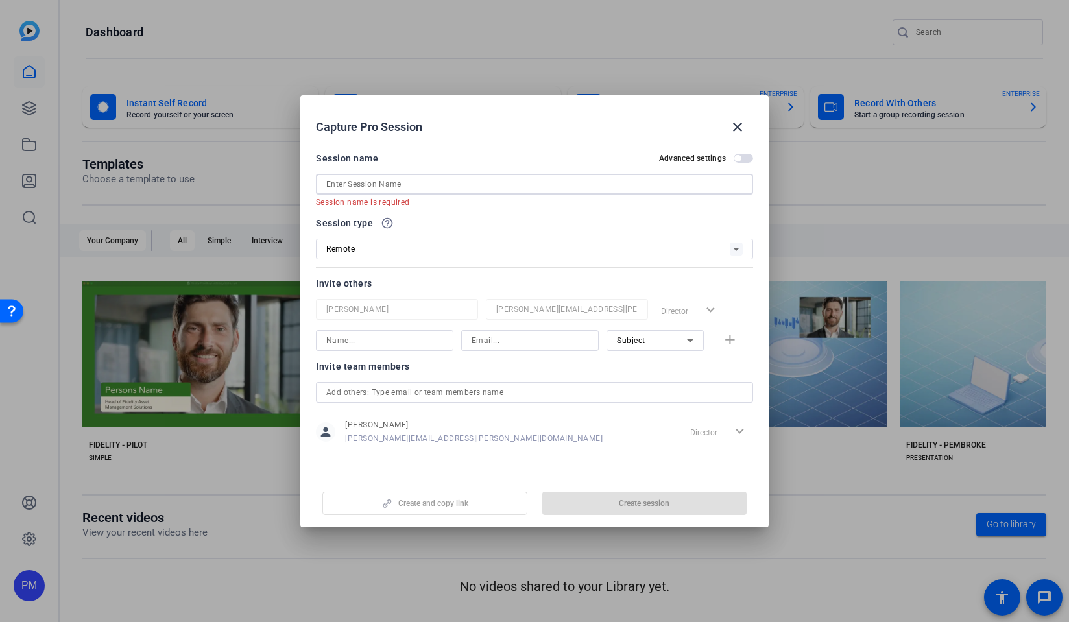
paste input "IWMS CE Customer Appreciation Week Video"
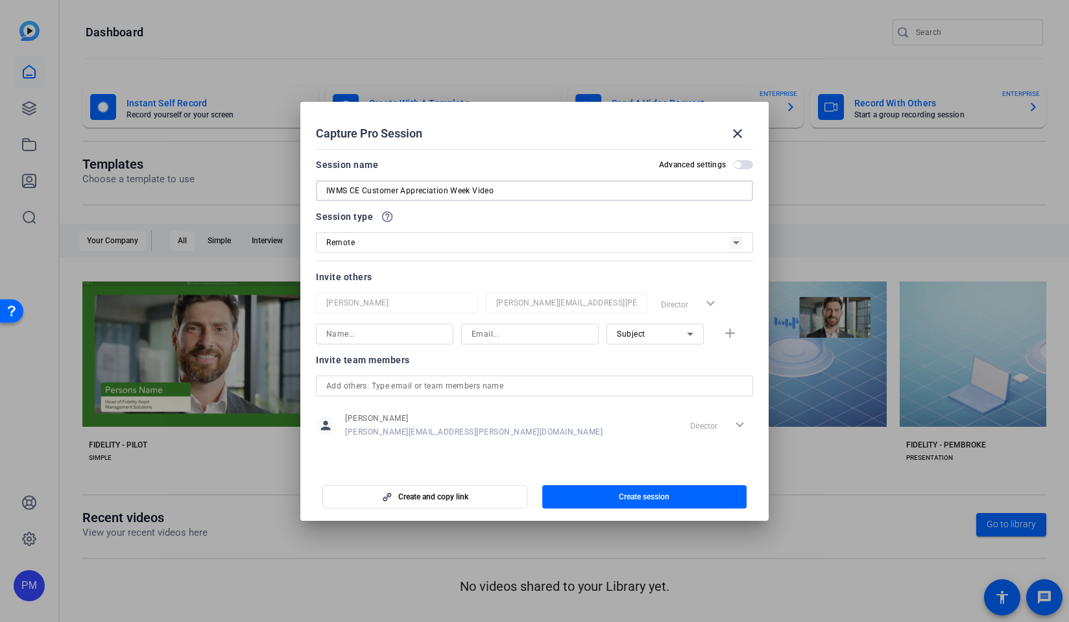
type input "IWMS CE Customer Appreciation Week Video"
click at [374, 333] on input at bounding box center [384, 334] width 117 height 16
type input "tre"
click at [495, 333] on input at bounding box center [529, 334] width 117 height 16
type input "tre"
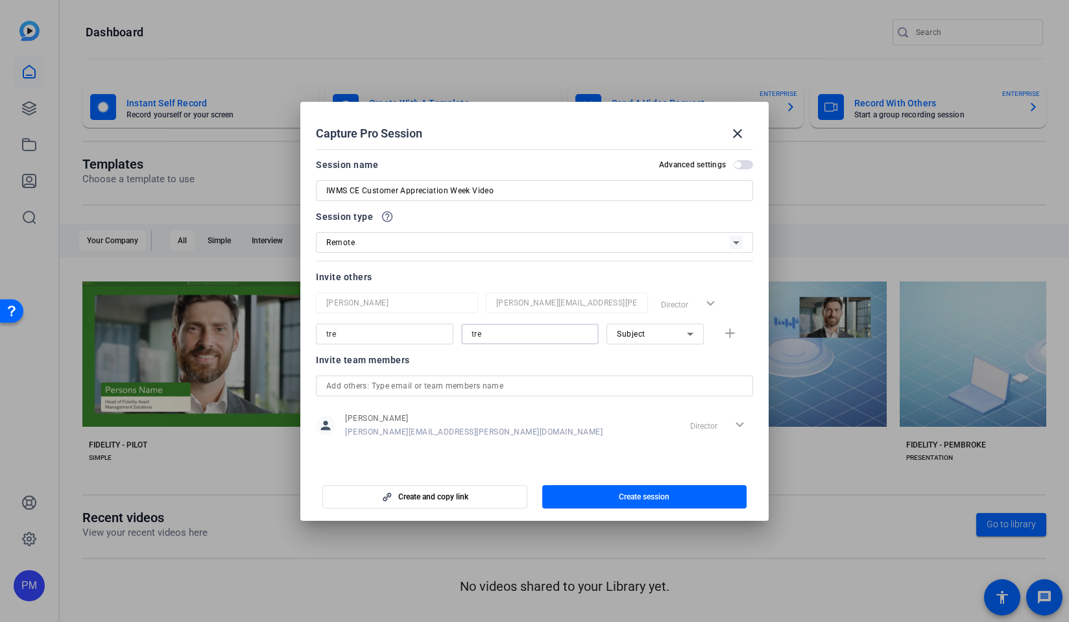
click at [403, 337] on div "tre" at bounding box center [384, 334] width 117 height 21
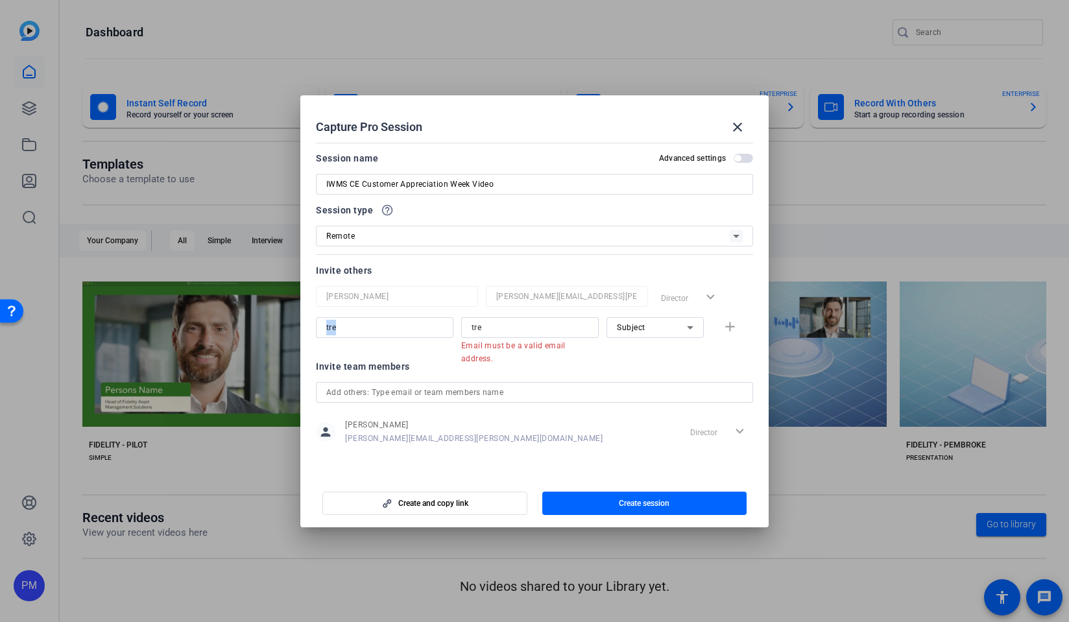
click at [403, 337] on div "tre" at bounding box center [384, 327] width 117 height 21
click at [403, 324] on input "tre" at bounding box center [384, 328] width 117 height 16
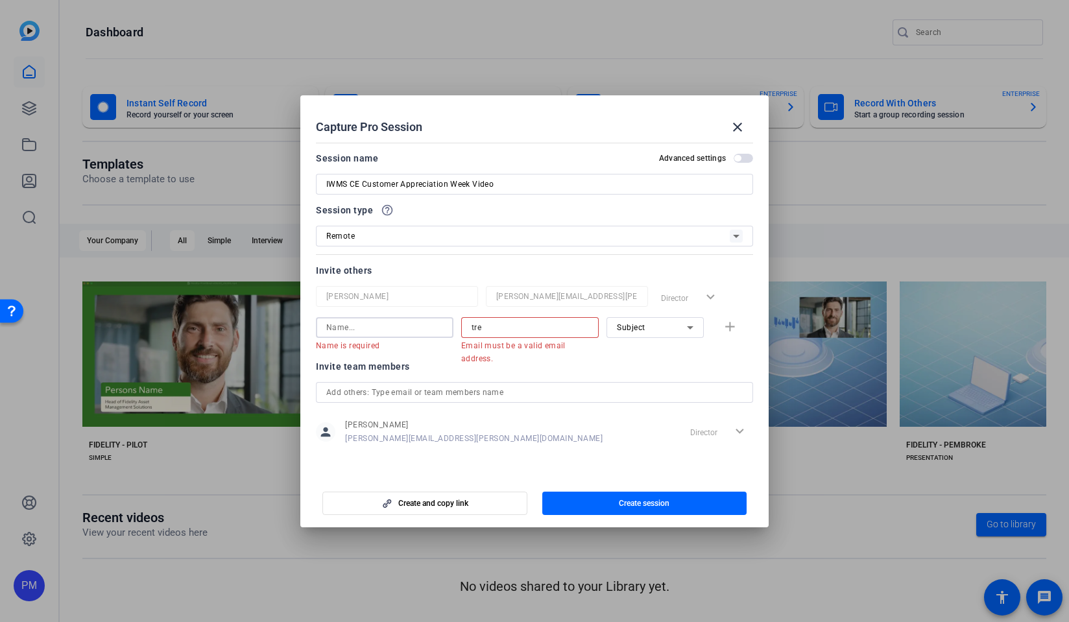
click at [499, 330] on input "tre" at bounding box center [529, 328] width 117 height 16
click at [418, 329] on input at bounding box center [384, 328] width 117 height 16
type input "r"
click at [507, 324] on input "tre" at bounding box center [529, 328] width 117 height 16
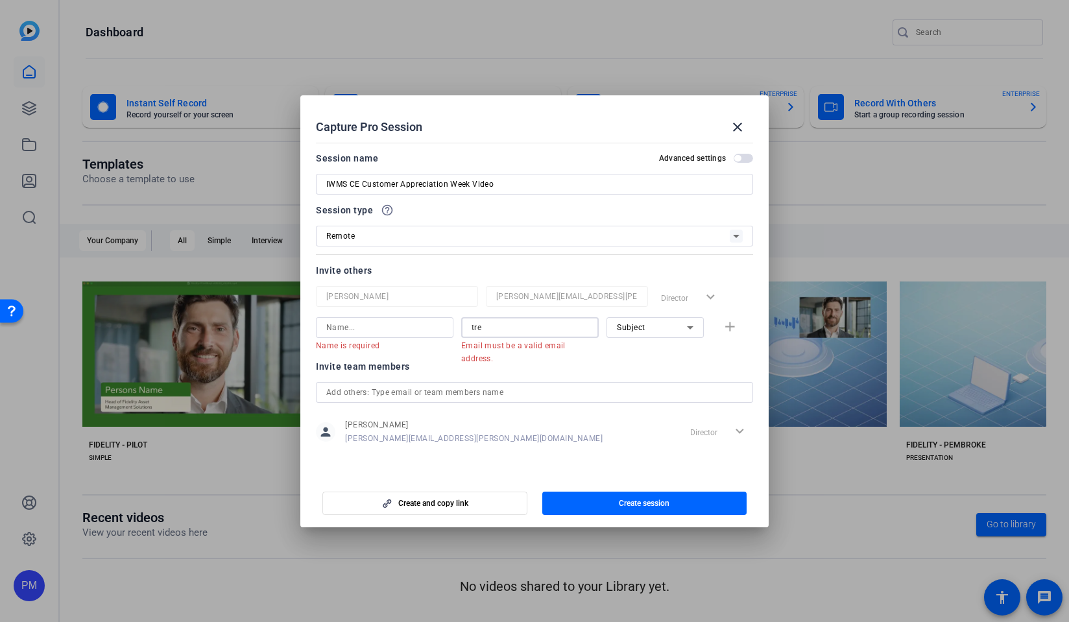
click at [507, 324] on input "tre" at bounding box center [529, 328] width 117 height 16
type input "trevor."
click at [546, 326] on input "trevor." at bounding box center [529, 328] width 117 height 16
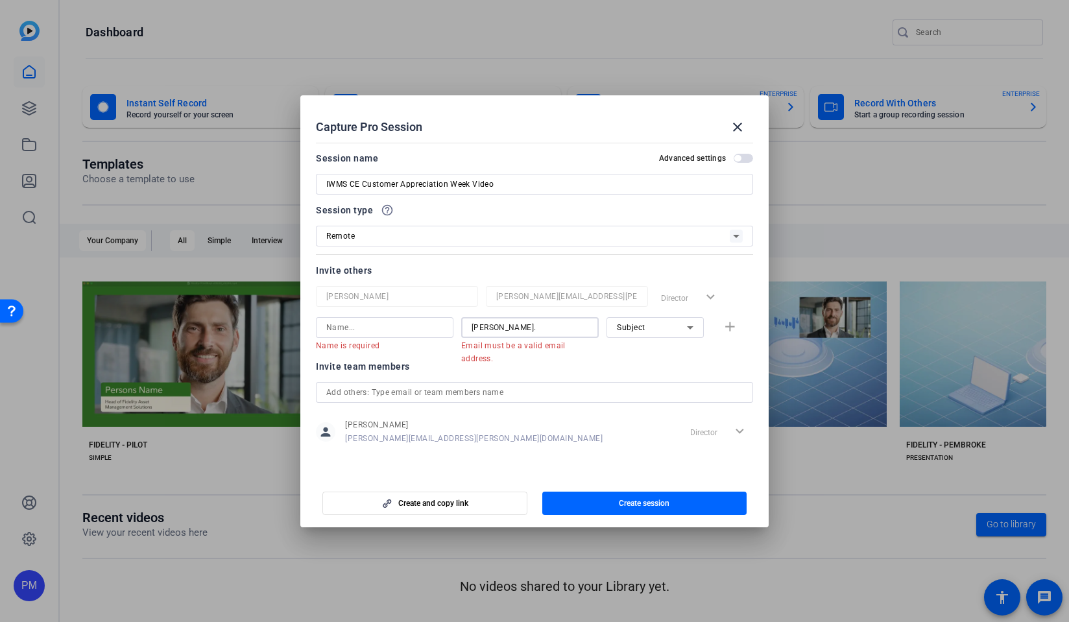
click at [546, 326] on input "trevor." at bounding box center [529, 328] width 117 height 16
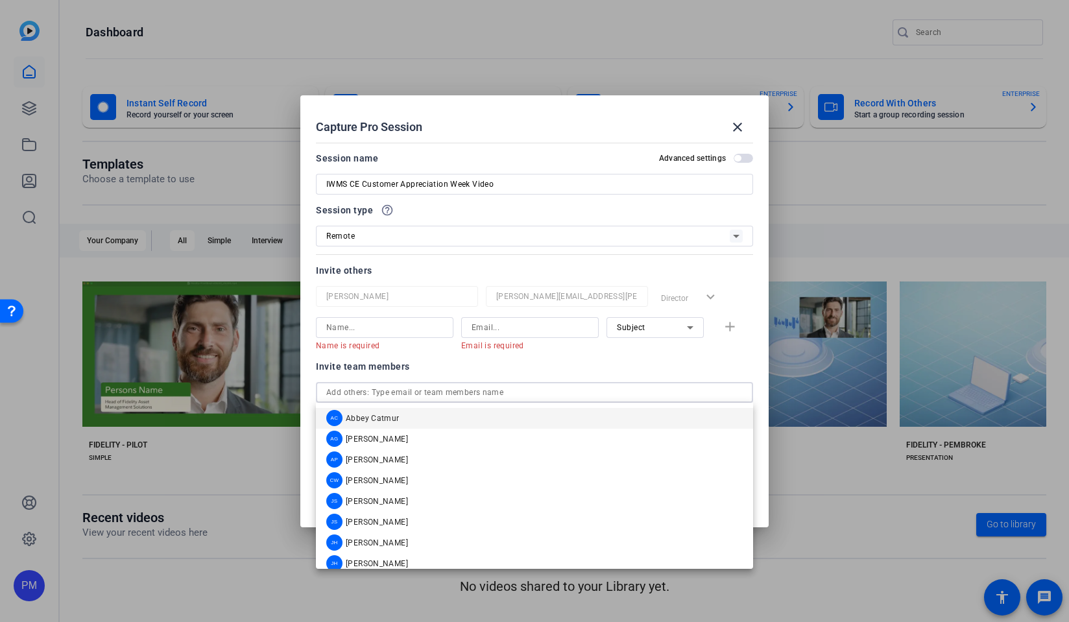
click at [466, 394] on input "text" at bounding box center [534, 393] width 416 height 16
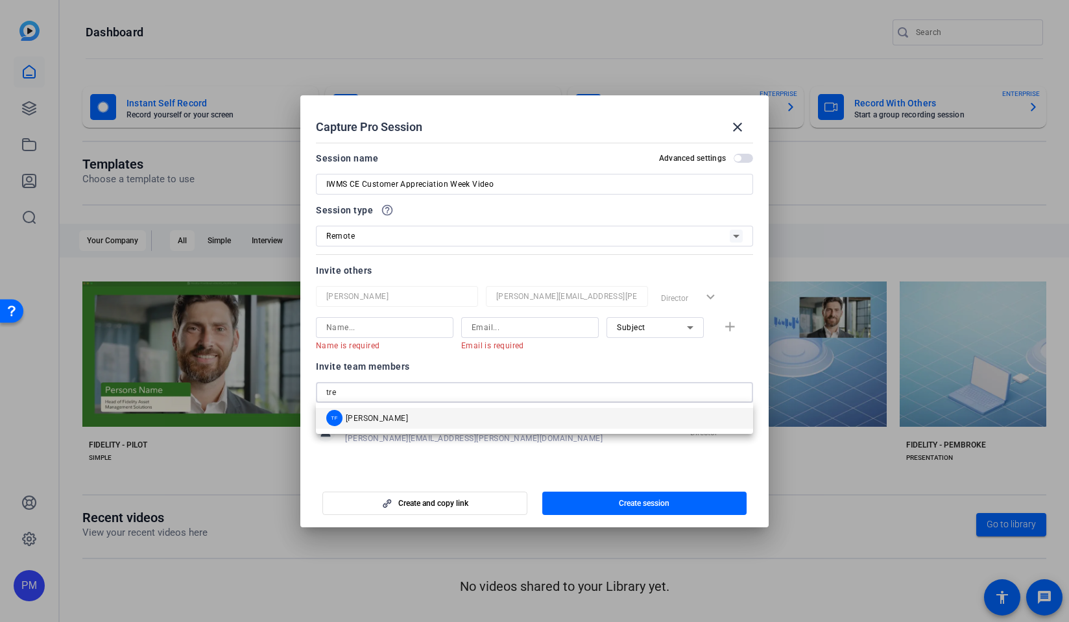
type input "tre"
click at [423, 416] on mat-option "TF Trevor Frederick" at bounding box center [534, 418] width 437 height 21
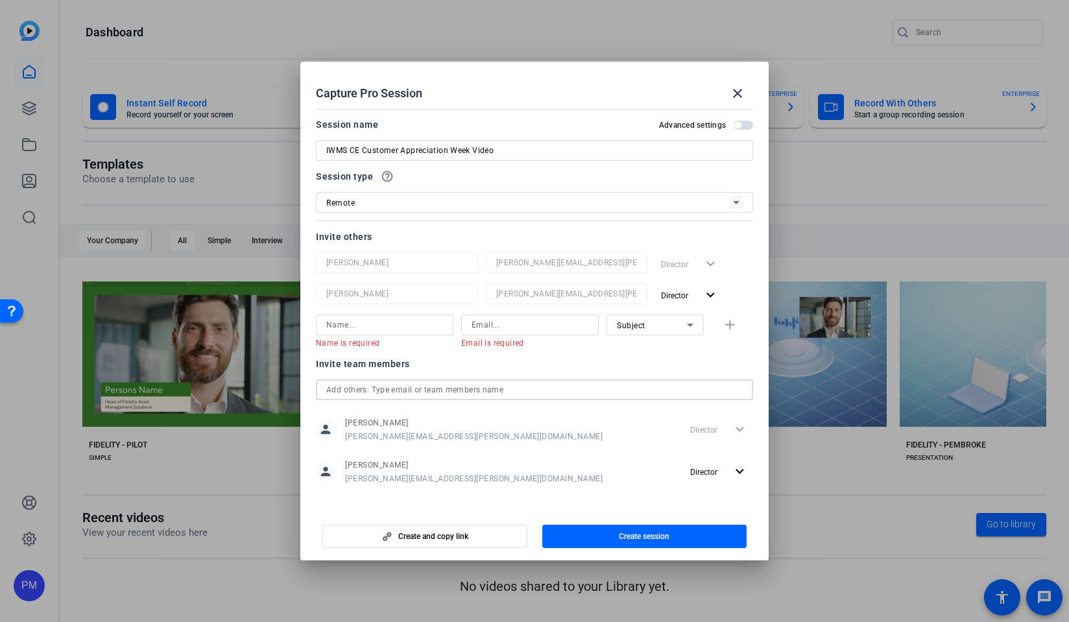
scroll to position [1, 0]
click at [401, 329] on input at bounding box center [384, 324] width 117 height 16
click at [379, 330] on input at bounding box center [384, 324] width 117 height 16
paste input "David.Cowles@FMR.com"
type input "David.Cowles@FMR.com"
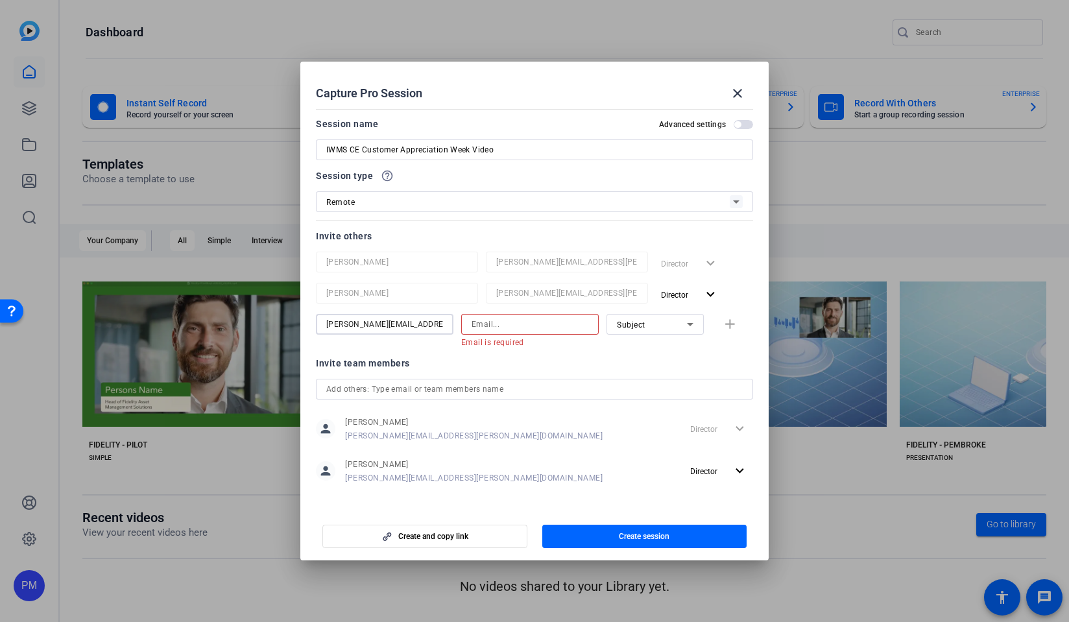
click at [506, 329] on input at bounding box center [529, 324] width 117 height 16
paste input "David.Cowles@FMR.com"
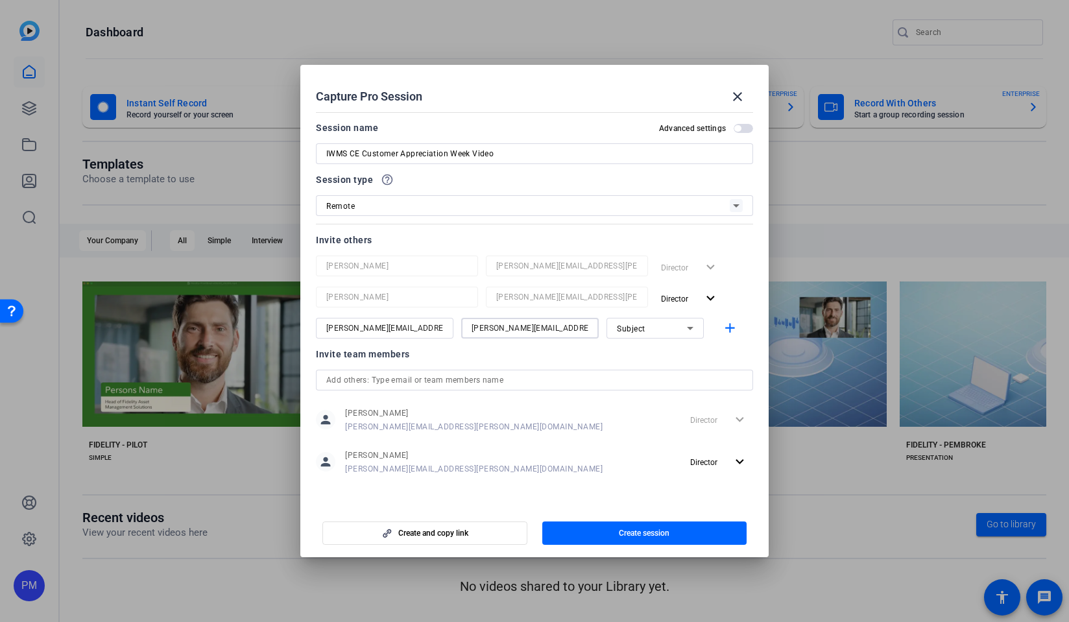
scroll to position [0, 0]
type input "David.Cowles@FMR.com"
drag, startPoint x: 422, startPoint y: 329, endPoint x: 374, endPoint y: 328, distance: 48.0
click at [374, 328] on input "David.Cowles@FMR.com" at bounding box center [384, 328] width 117 height 16
click at [349, 328] on input "David.Cowles" at bounding box center [384, 328] width 117 height 16
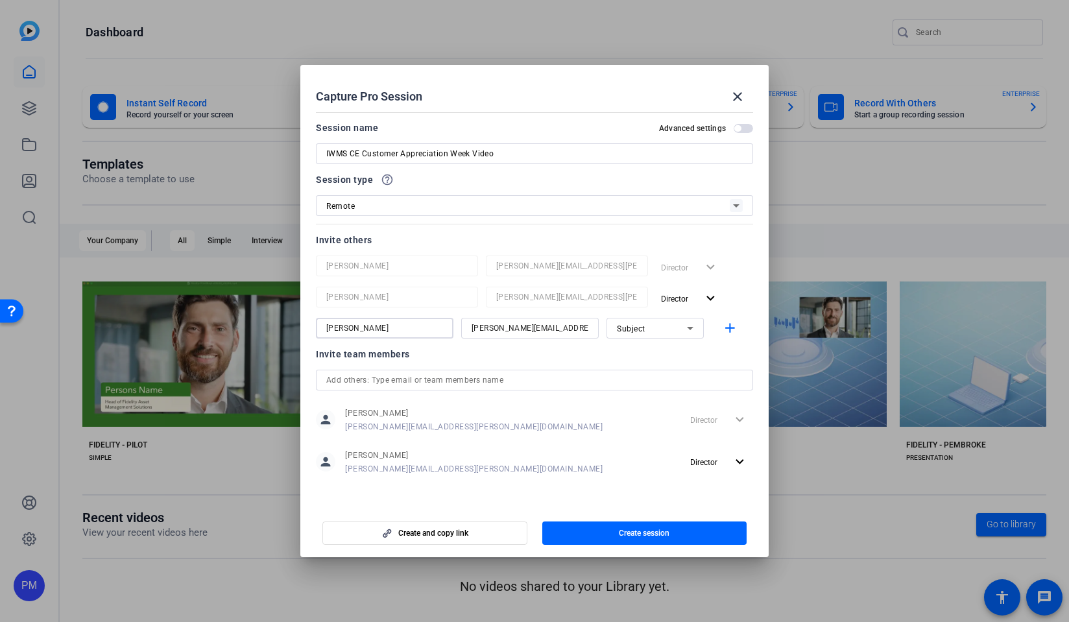
type input "David Cowles"
click at [630, 328] on span "Subject" at bounding box center [631, 328] width 29 height 9
click at [648, 374] on mat-option "Watcher" at bounding box center [654, 374] width 97 height 21
click at [727, 327] on mat-icon "add" at bounding box center [730, 328] width 16 height 16
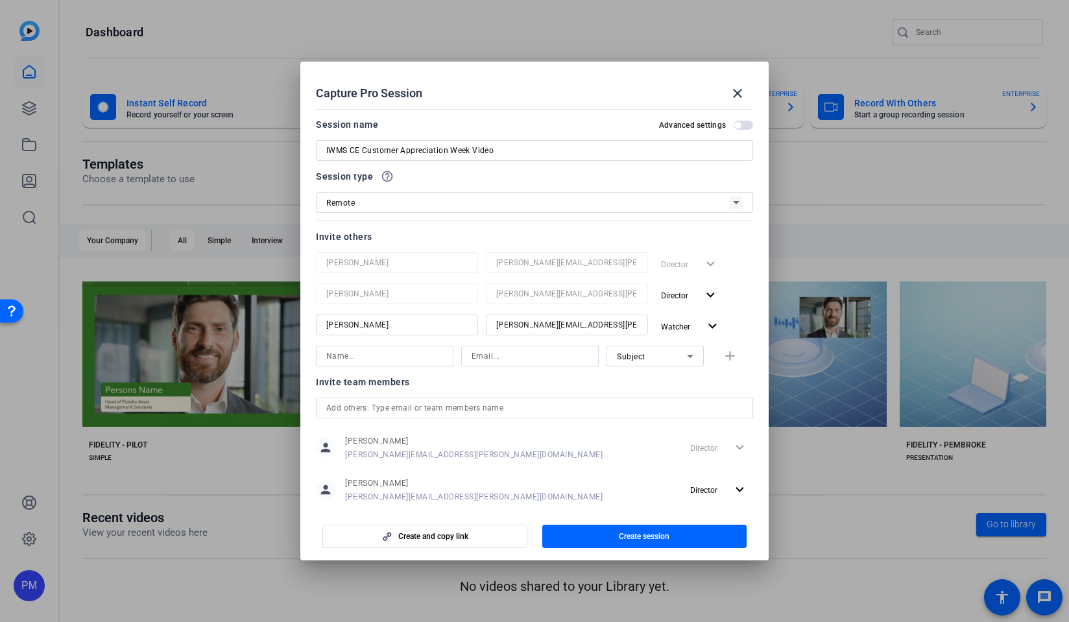
click at [485, 357] on input at bounding box center [529, 356] width 117 height 16
paste input "Jessica.Liberi@fmr.com"
drag, startPoint x: 523, startPoint y: 355, endPoint x: 460, endPoint y: 353, distance: 63.0
click at [460, 353] on div "Jessica.Liberi@fmr.com Subject add" at bounding box center [534, 356] width 437 height 21
type input "Jessica.Liberi@fmr.com"
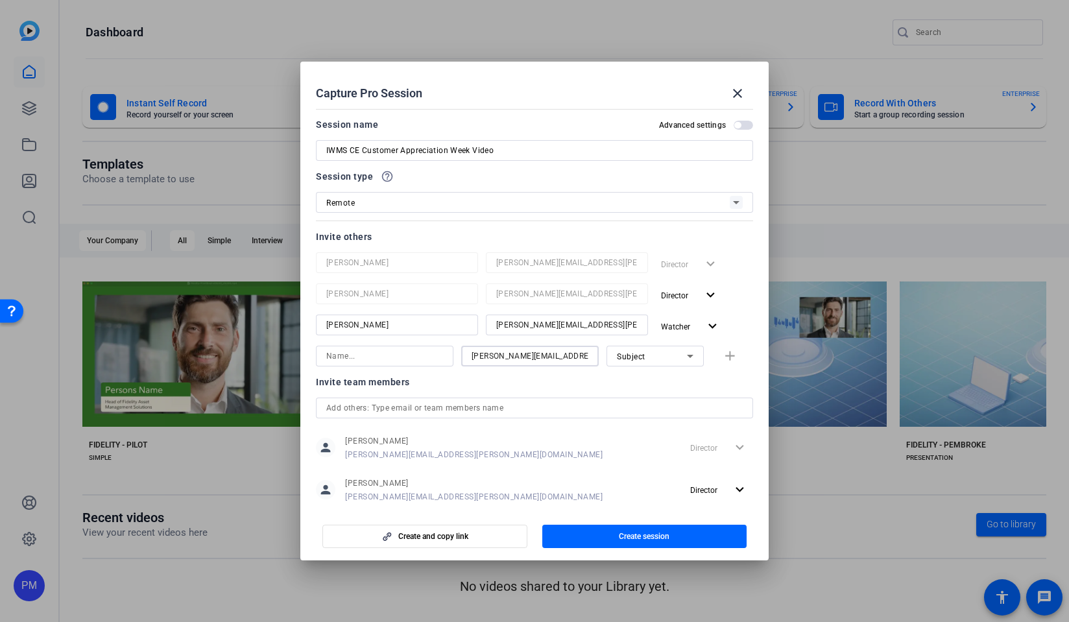
click at [403, 354] on input at bounding box center [384, 356] width 117 height 16
paste input "Jessica.Liberi"
drag, startPoint x: 356, startPoint y: 357, endPoint x: 365, endPoint y: 361, distance: 9.9
click at [357, 357] on input "Jessica.Liberi" at bounding box center [384, 356] width 117 height 16
type input "Jessica Liberi"
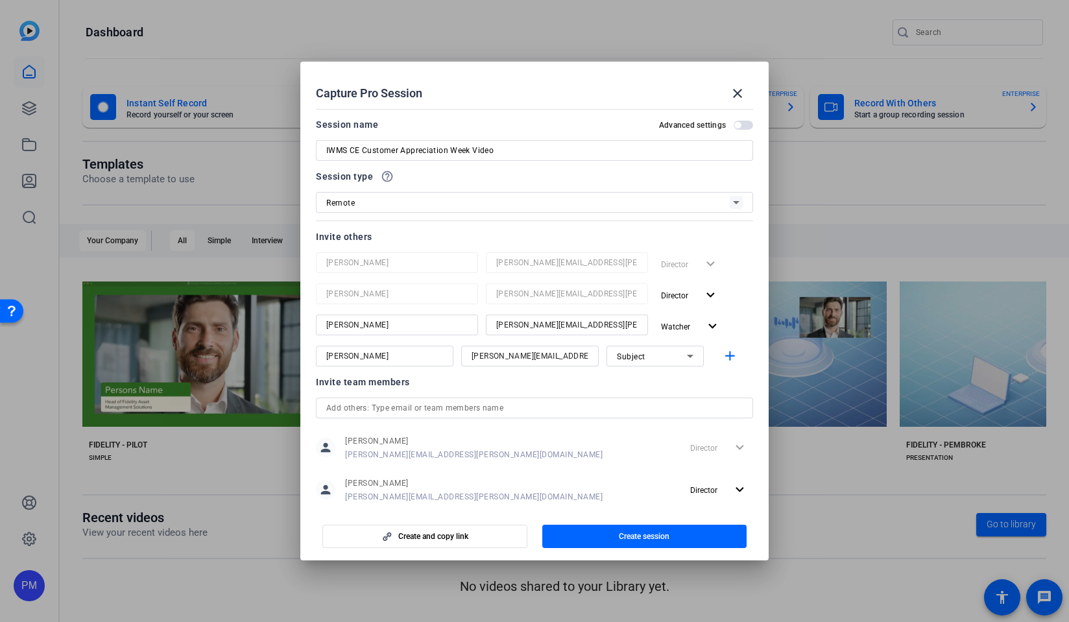
click at [573, 398] on div at bounding box center [534, 408] width 416 height 21
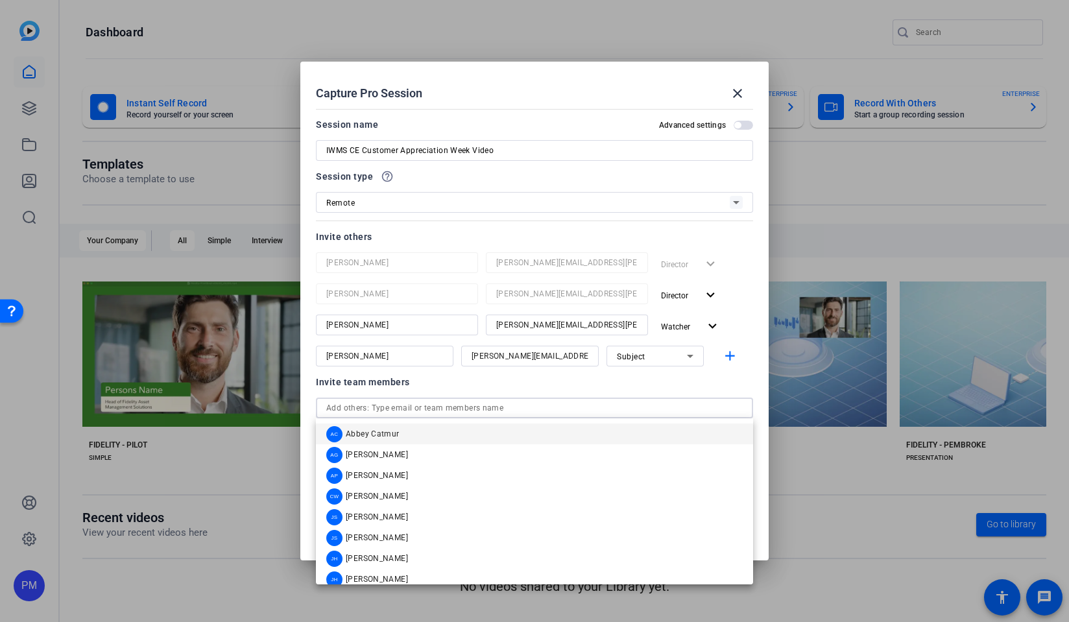
click at [573, 385] on div "Invite team members" at bounding box center [534, 382] width 437 height 16
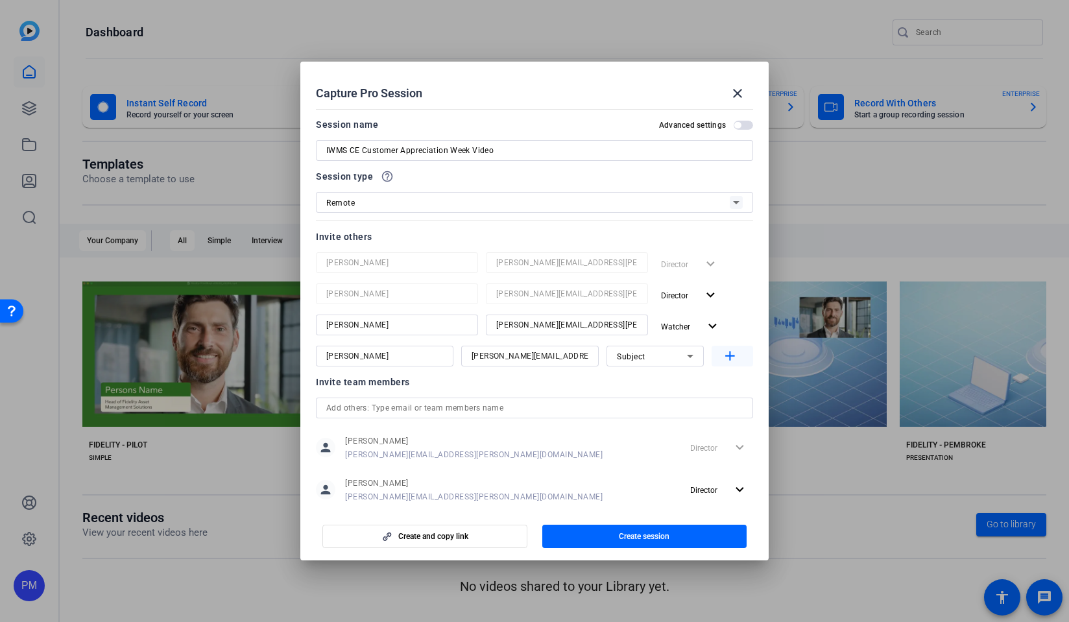
click at [733, 360] on mat-icon "add" at bounding box center [730, 356] width 16 height 16
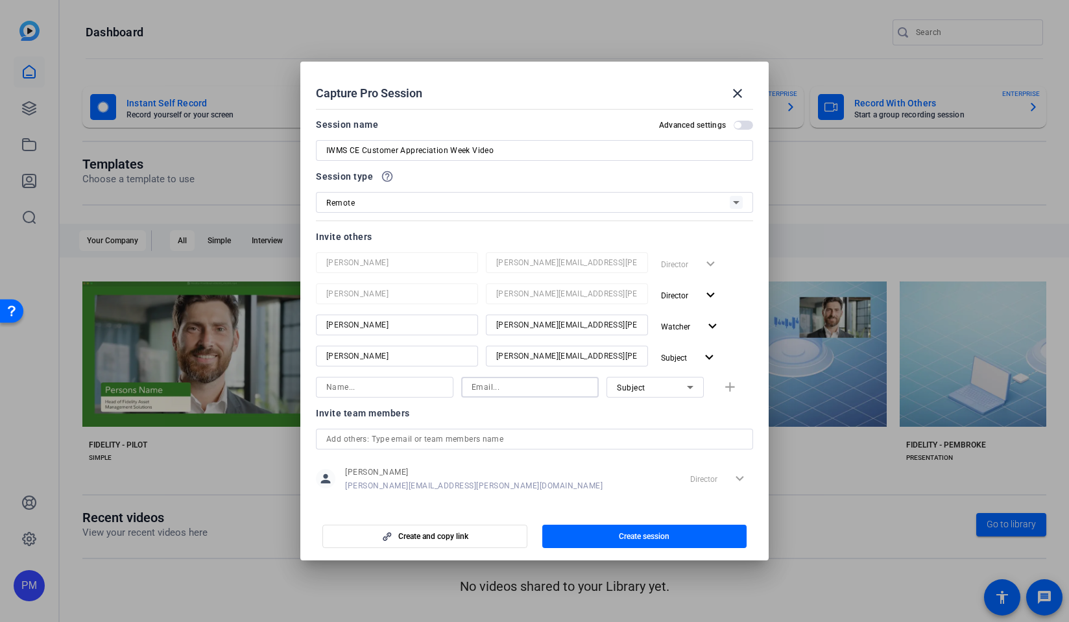
click at [501, 383] on input at bounding box center [529, 387] width 117 height 16
paste input "Al.Riviezzo@fmr.com"
drag, startPoint x: 512, startPoint y: 388, endPoint x: 463, endPoint y: 388, distance: 48.6
click at [463, 388] on div "Al.Riviezzo@fmr.com" at bounding box center [529, 387] width 137 height 21
type input "Al.Riviezzo@fmr.com"
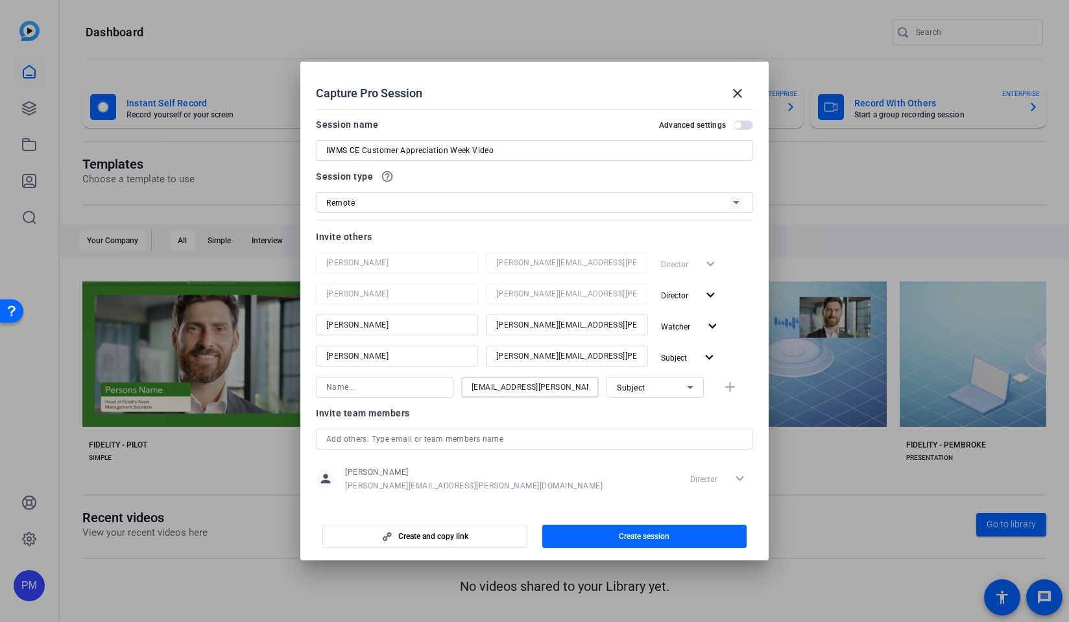
click at [400, 385] on input at bounding box center [384, 387] width 117 height 16
paste input "Al.Riviezzo"
click at [339, 389] on input "Al.Riviezzo" at bounding box center [384, 387] width 117 height 16
type input "[PERSON_NAME]"
click at [685, 412] on div "Invite team members" at bounding box center [534, 413] width 437 height 16
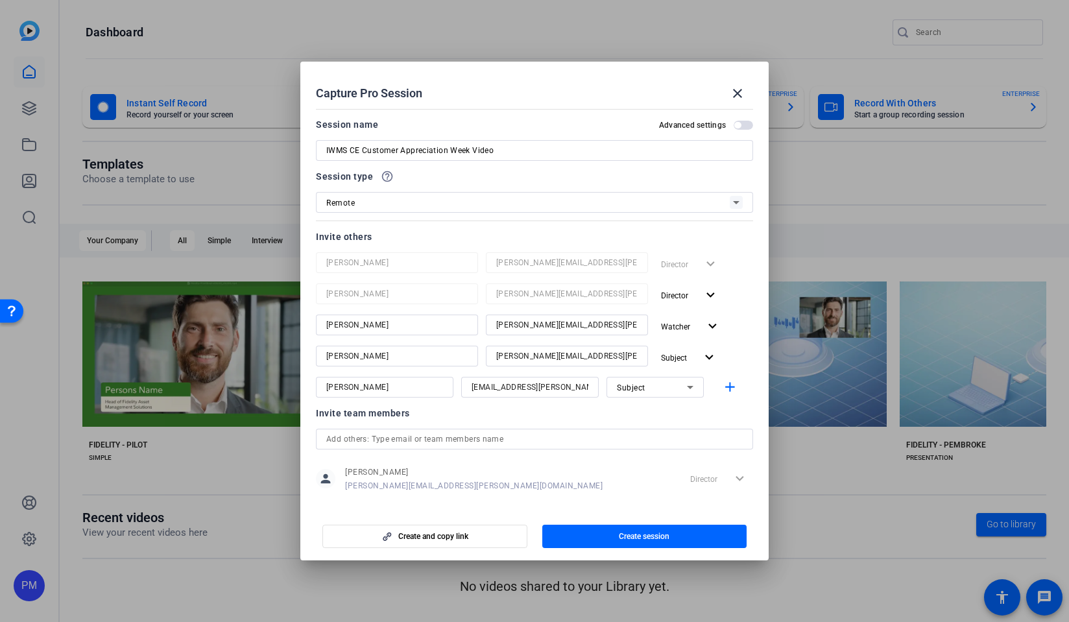
click at [700, 125] on h2 "Advanced settings" at bounding box center [692, 125] width 67 height 10
click at [733, 125] on button "Advanced settings" at bounding box center [742, 125] width 19 height 9
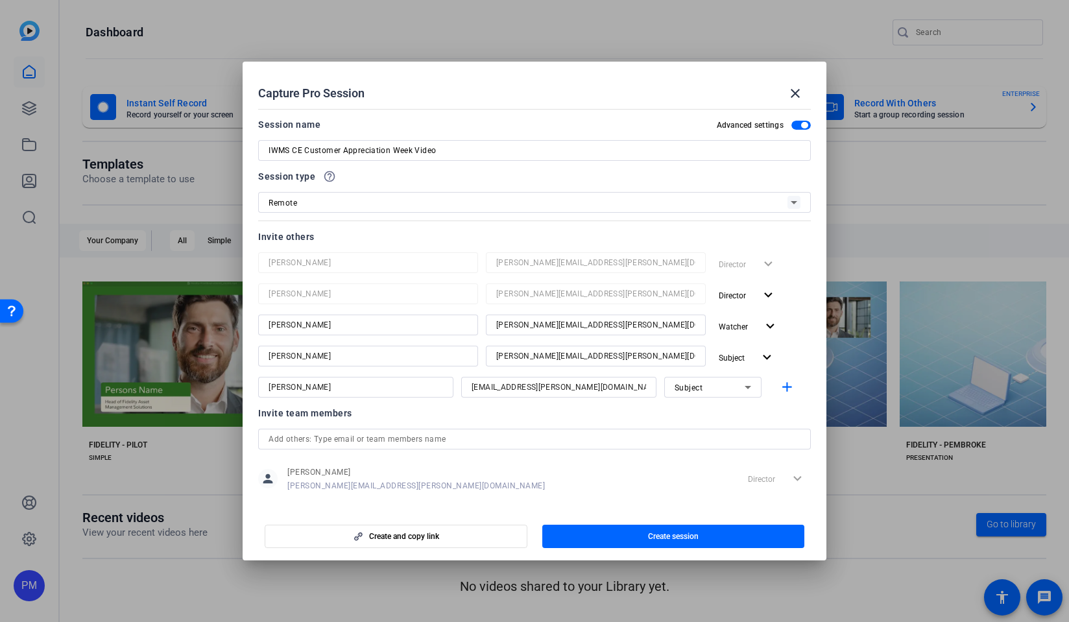
scroll to position [1, 0]
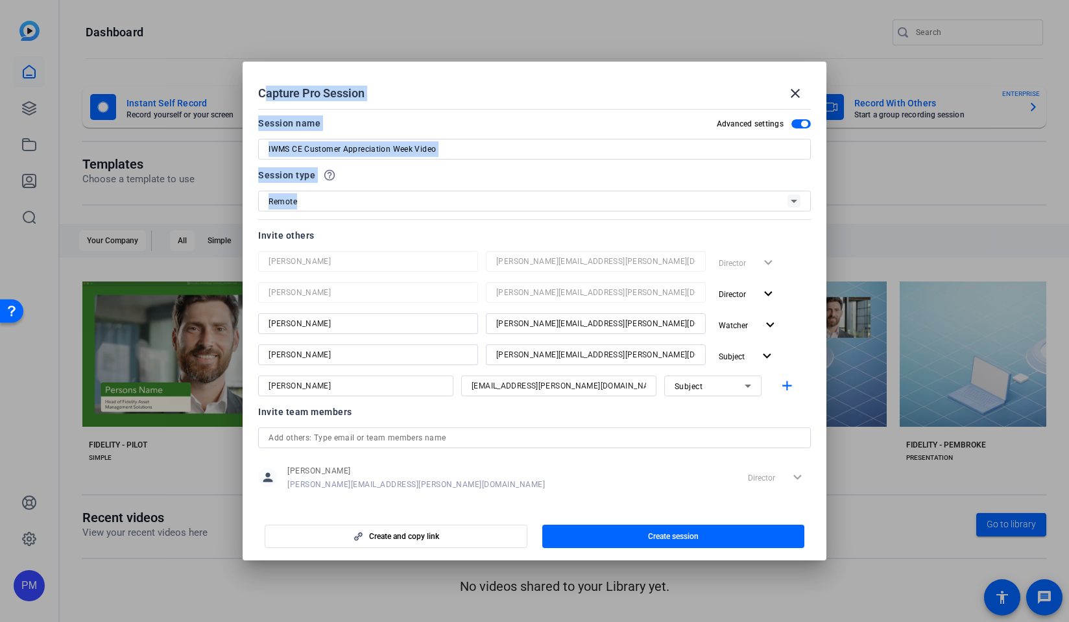
drag, startPoint x: 433, startPoint y: 99, endPoint x: 584, endPoint y: 199, distance: 181.1
click at [585, 207] on openreel-create-edit-capture-pro-session "Capture Pro Session close Session name Advanced settings IWMS CE Customer Appre…" at bounding box center [535, 311] width 584 height 498
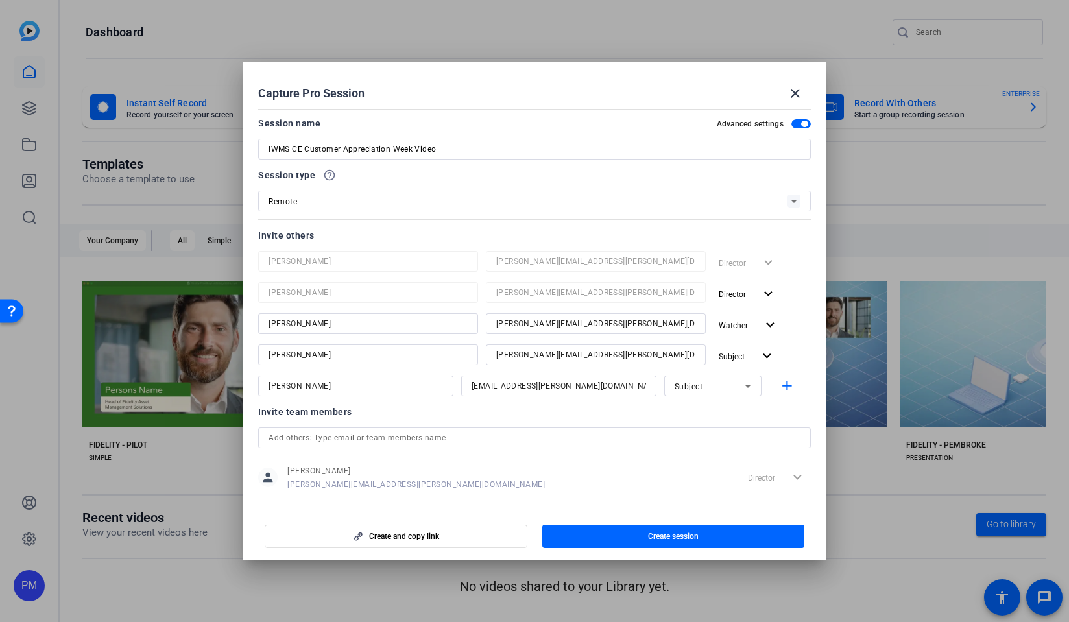
drag, startPoint x: 534, startPoint y: 92, endPoint x: 501, endPoint y: 101, distance: 34.1
click at [501, 101] on div "Capture Pro Session close" at bounding box center [534, 93] width 553 height 31
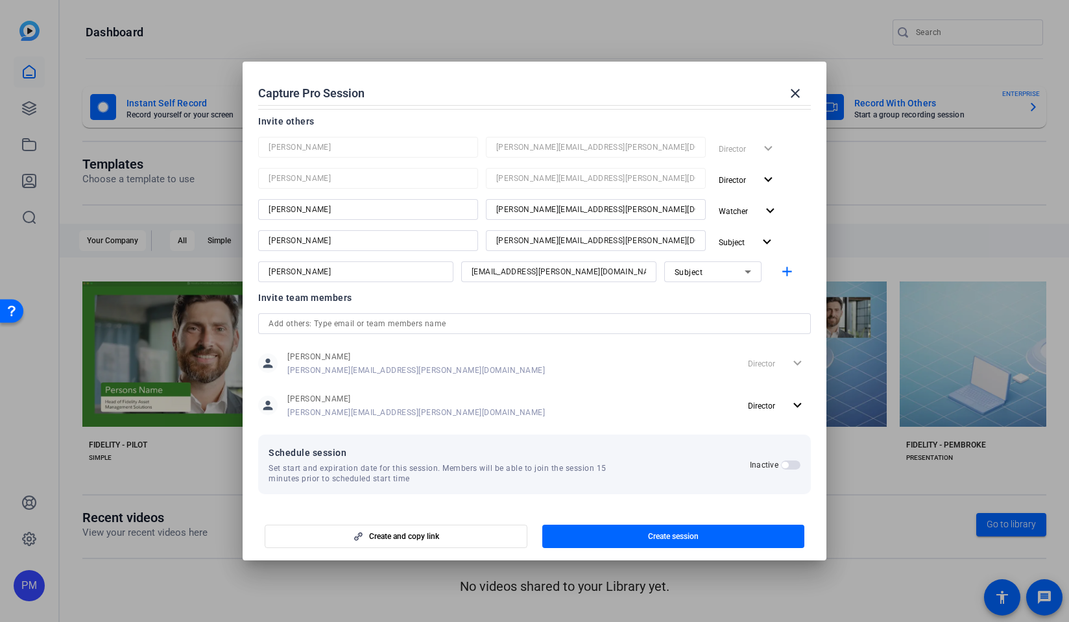
scroll to position [0, 0]
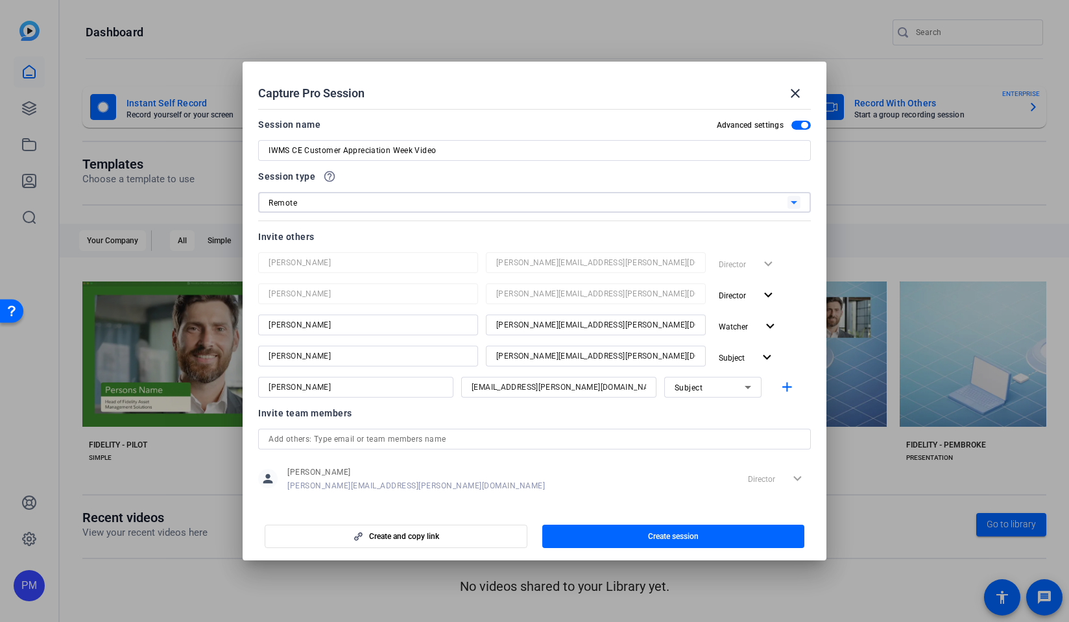
click at [370, 208] on div "Remote" at bounding box center [527, 203] width 519 height 16
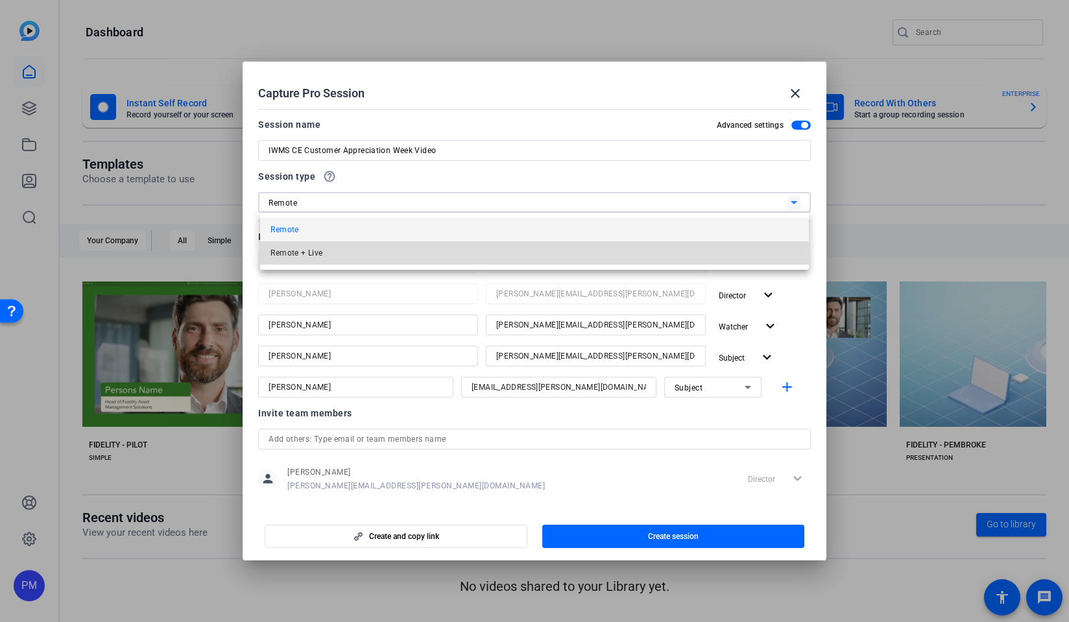
click at [329, 250] on mat-option "Remote + Live" at bounding box center [534, 252] width 548 height 23
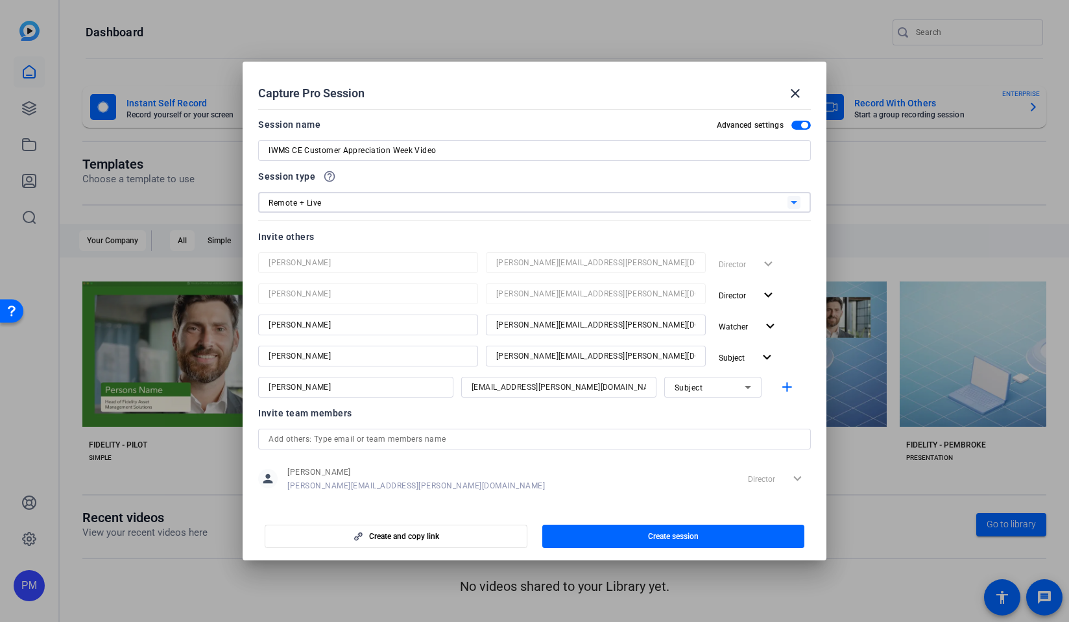
click at [341, 202] on div "Remote + Live" at bounding box center [527, 203] width 519 height 16
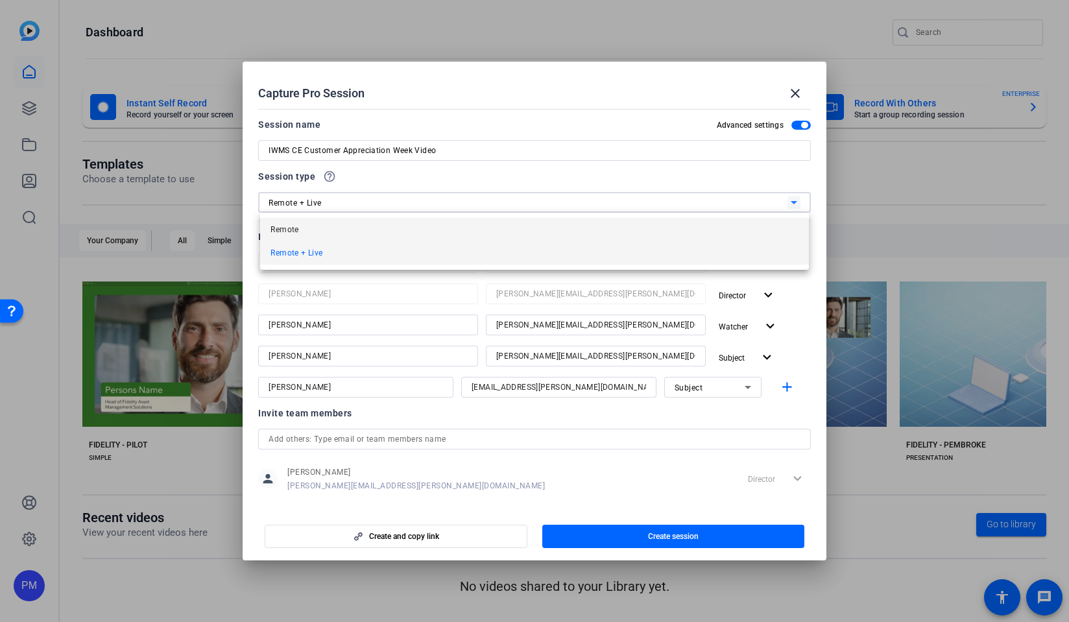
click at [324, 226] on mat-option "Remote" at bounding box center [534, 229] width 548 height 23
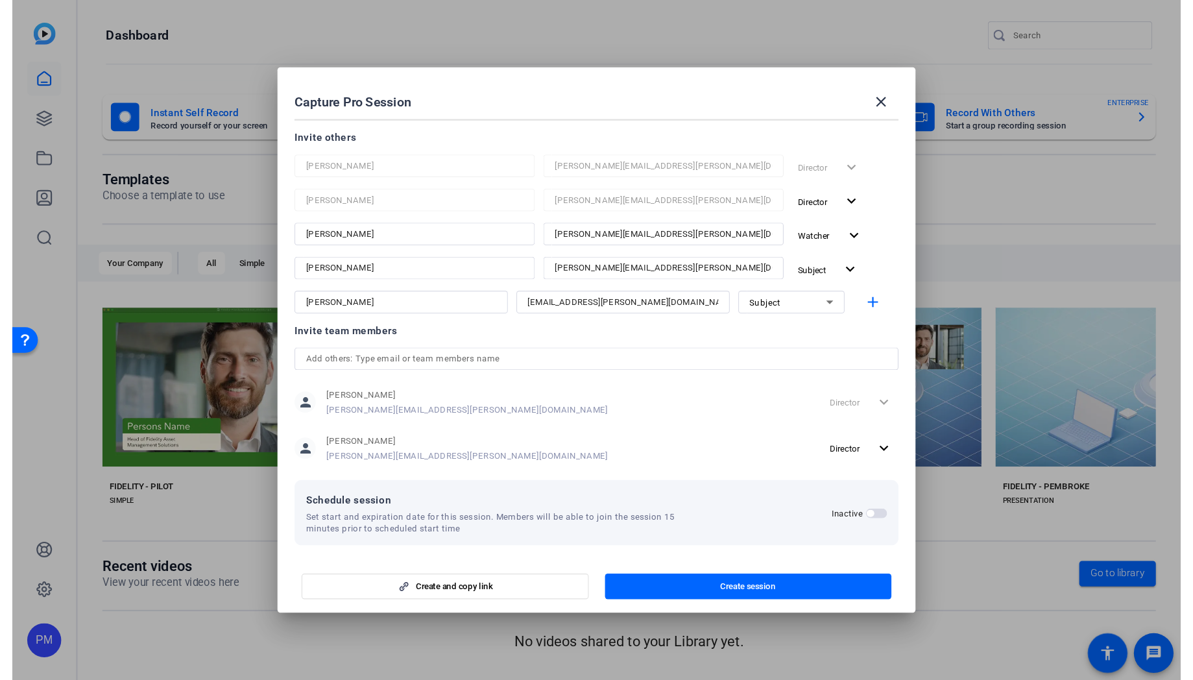
scroll to position [115, 0]
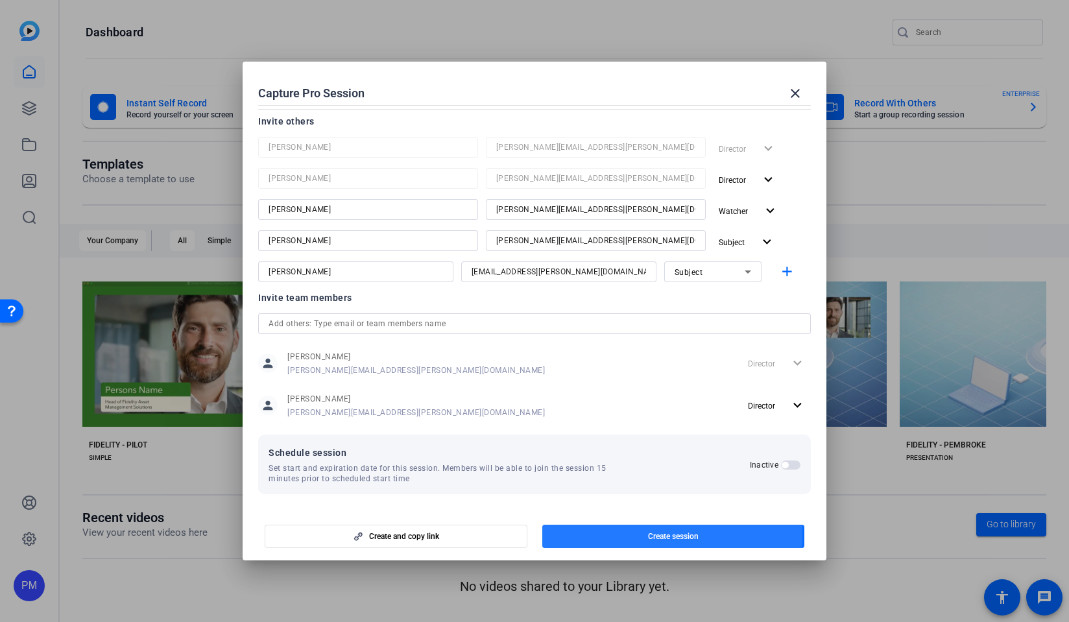
click at [636, 535] on span "button" at bounding box center [673, 536] width 262 height 31
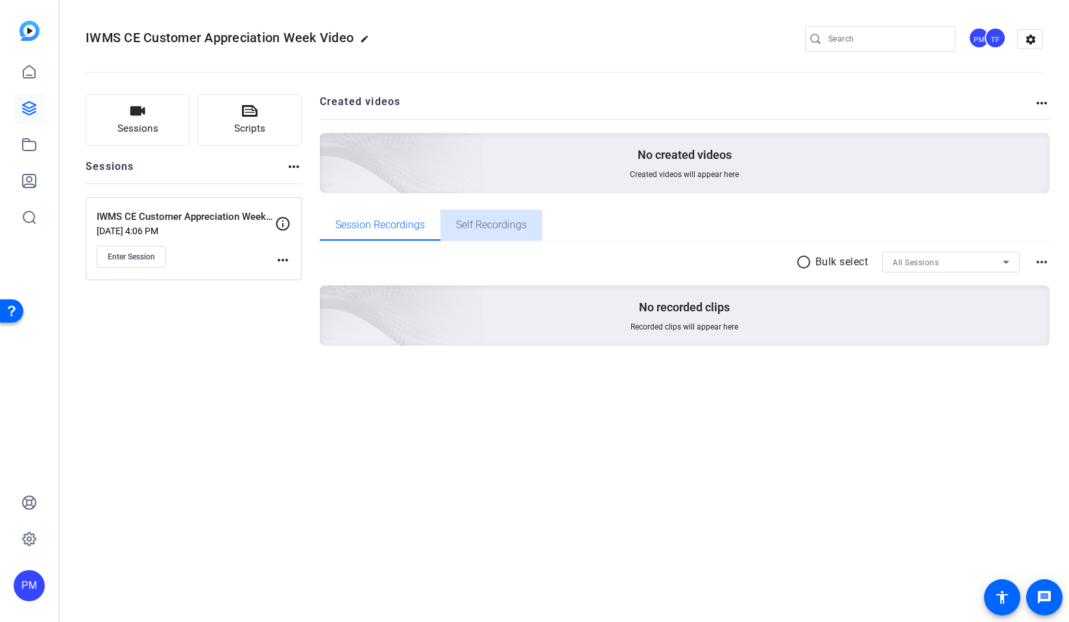
click at [470, 220] on span "Self Recordings" at bounding box center [491, 225] width 71 height 10
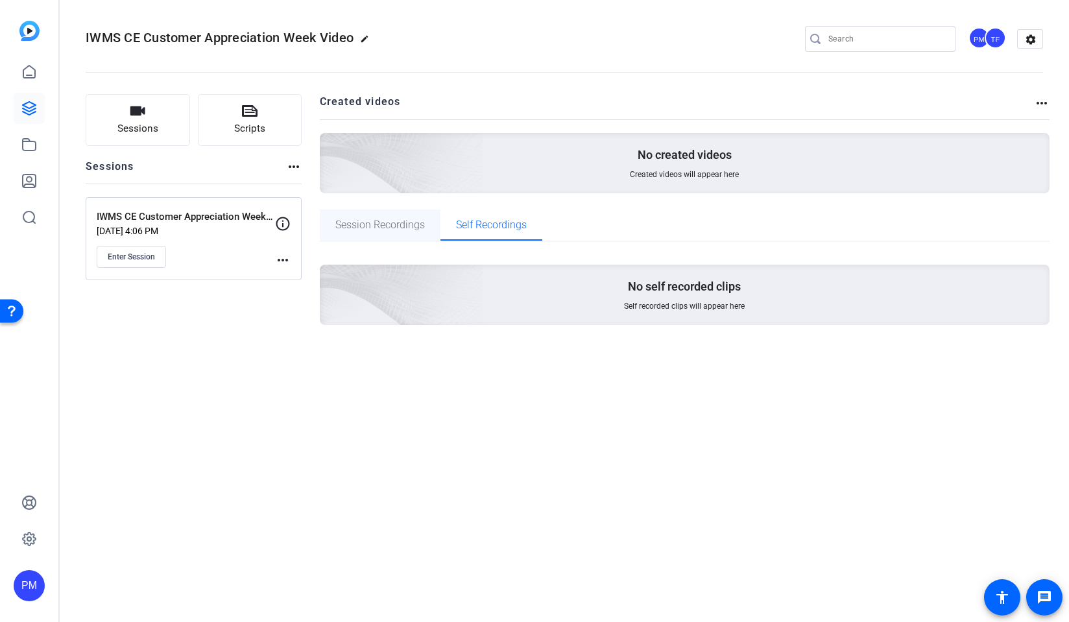
click at [346, 216] on span "Session Recordings" at bounding box center [379, 224] width 89 height 31
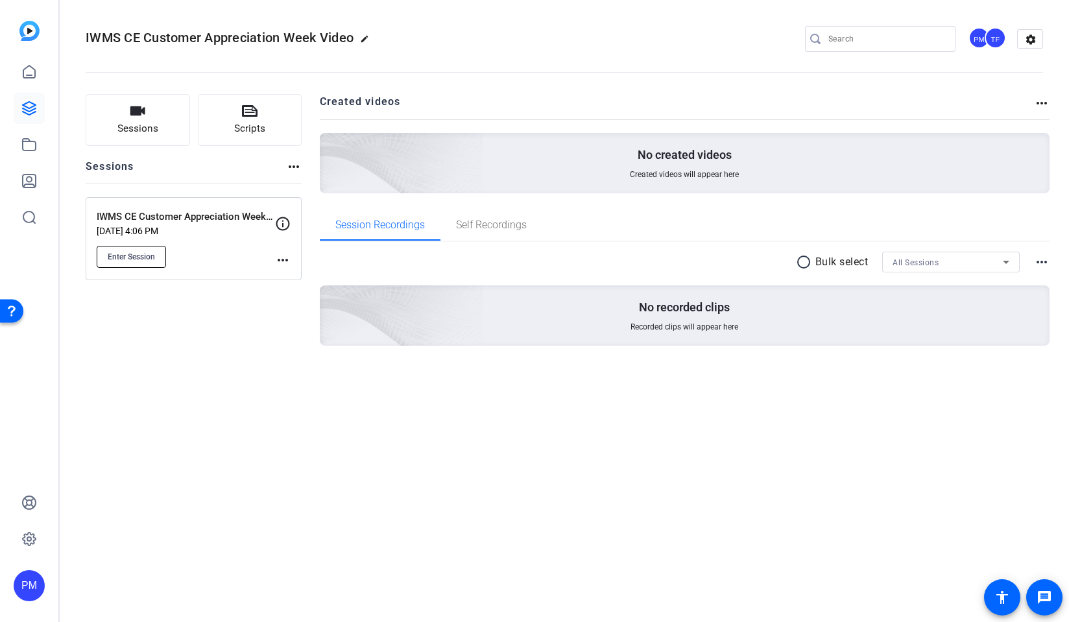
click at [133, 258] on span "Enter Session" at bounding box center [131, 257] width 47 height 10
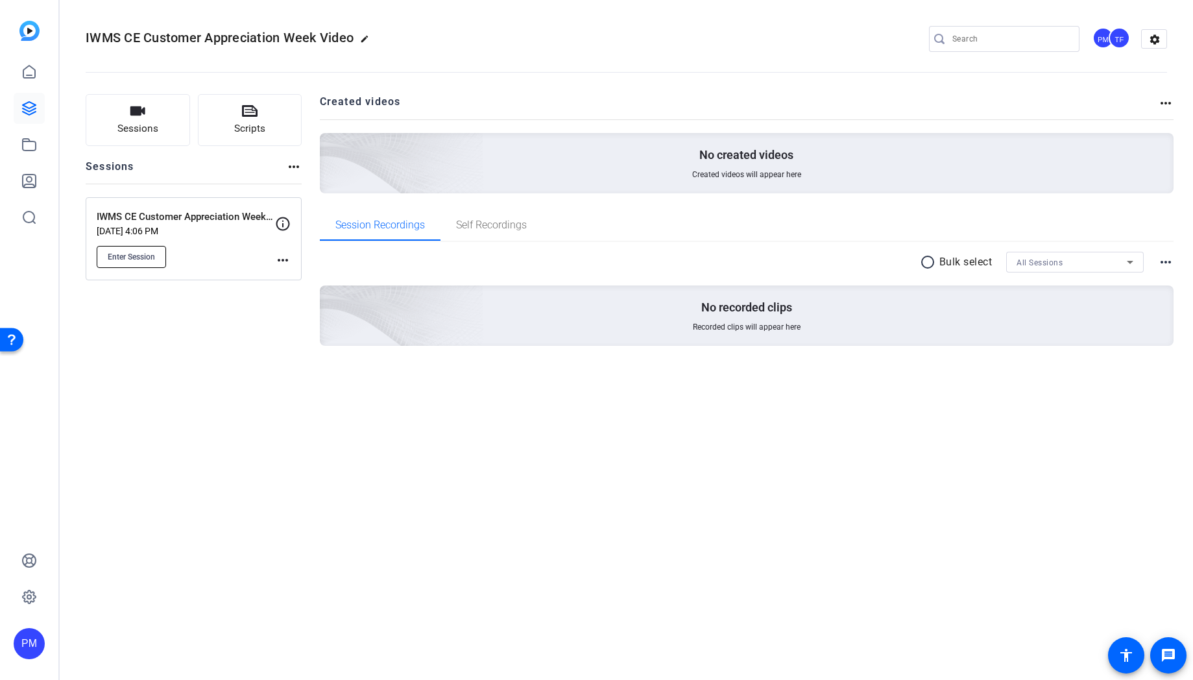
click at [134, 258] on span "Enter Session" at bounding box center [131, 257] width 47 height 10
click at [136, 257] on span "Enter Session" at bounding box center [131, 257] width 47 height 10
click at [277, 262] on mat-icon "more_horiz" at bounding box center [283, 260] width 16 height 16
click at [241, 263] on div at bounding box center [596, 340] width 1193 height 680
click at [280, 220] on icon at bounding box center [283, 224] width 16 height 16
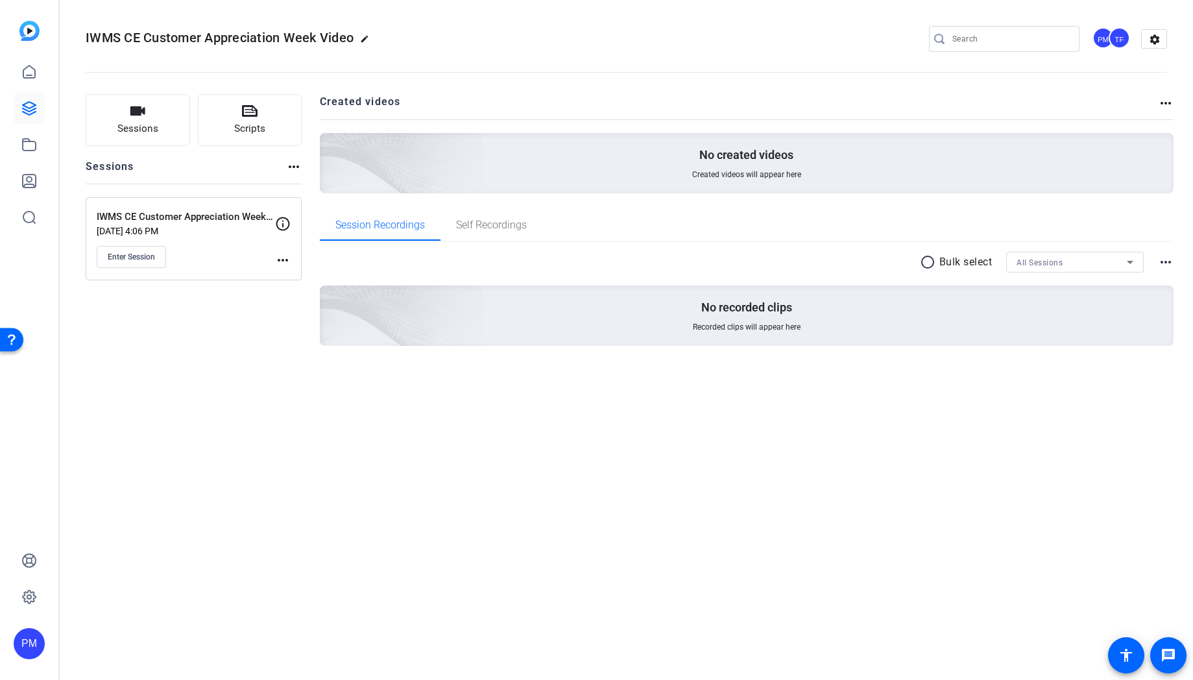
click at [282, 261] on mat-icon "more_horiz" at bounding box center [283, 260] width 16 height 16
click at [289, 278] on span "Edit Session" at bounding box center [314, 279] width 59 height 16
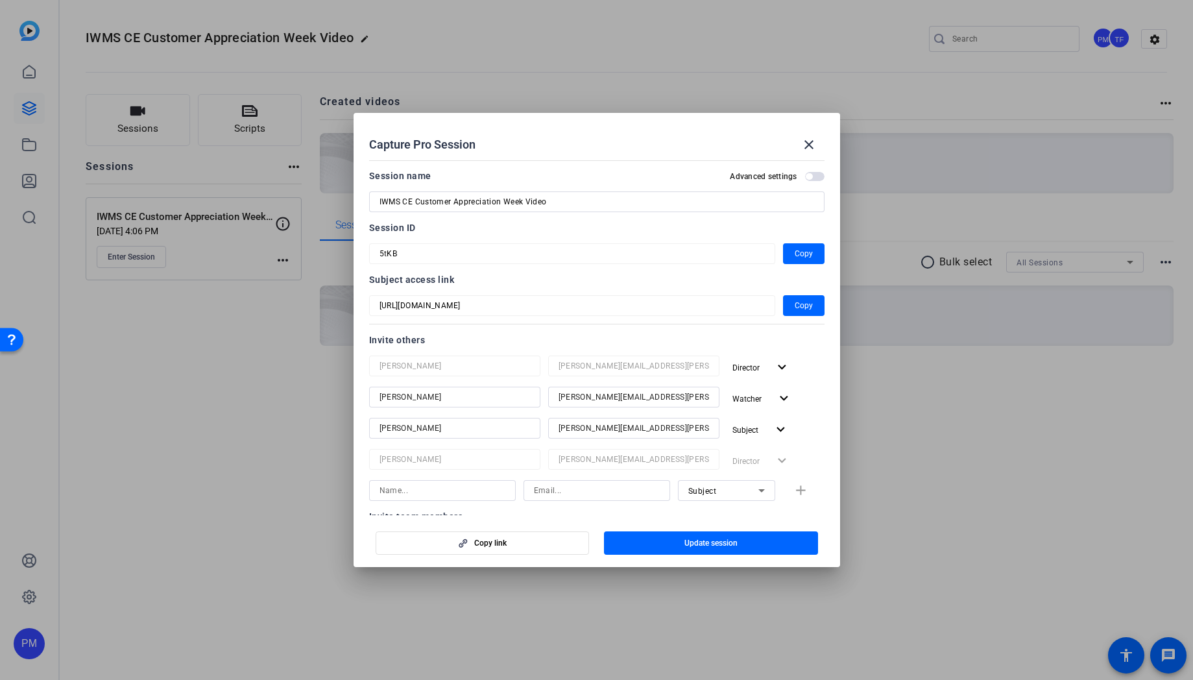
scroll to position [2, 0]
click at [730, 539] on span "Update session" at bounding box center [710, 543] width 53 height 10
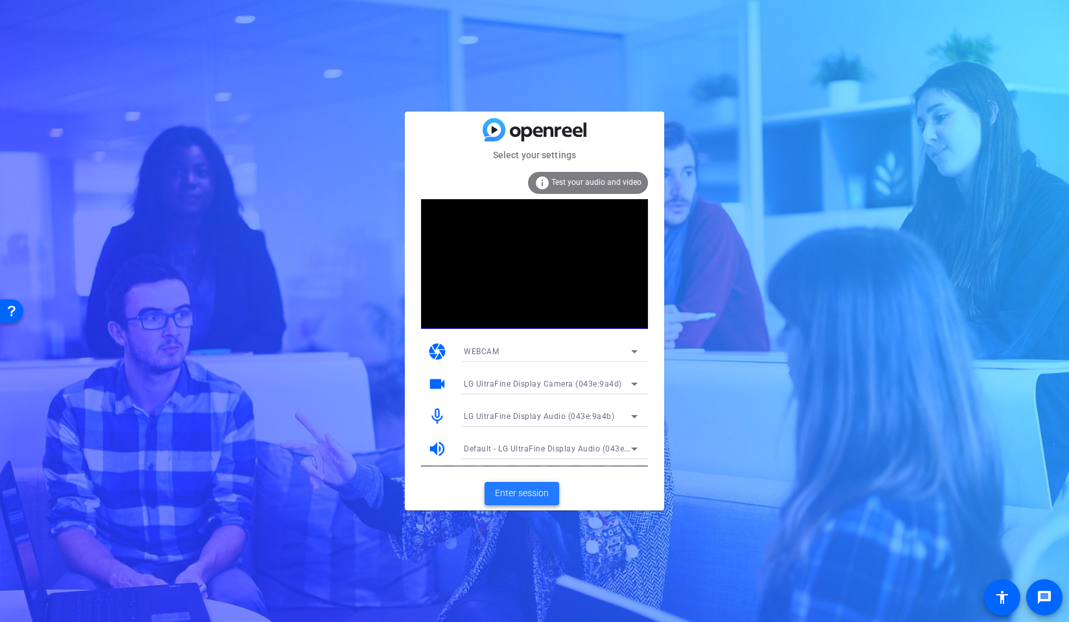
click at [517, 499] on span "Enter session" at bounding box center [522, 493] width 54 height 14
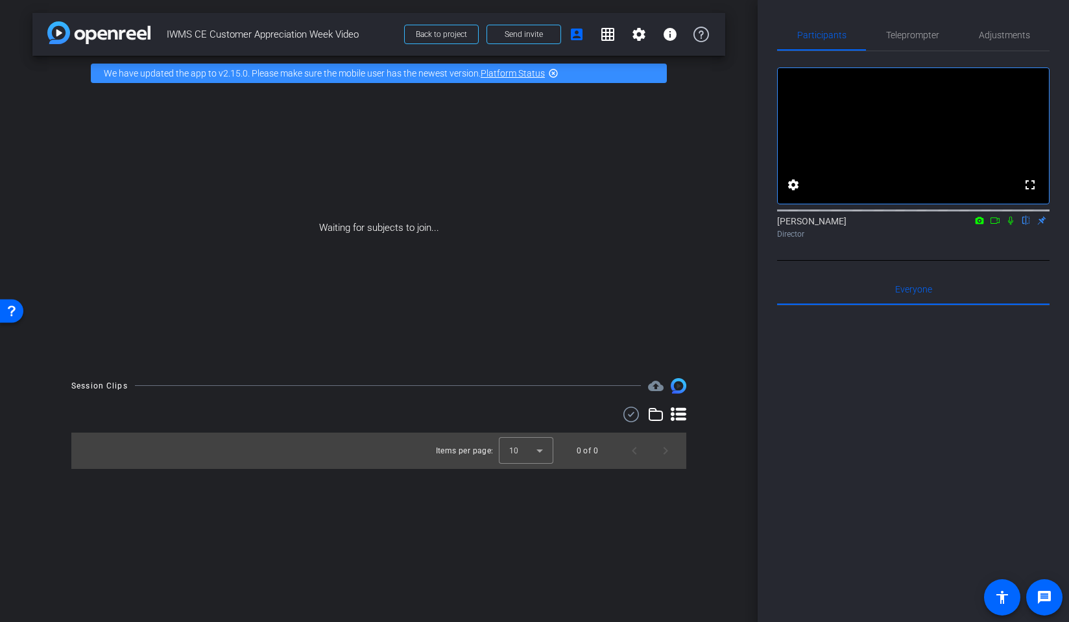
click at [981, 224] on icon at bounding box center [979, 220] width 8 height 7
click at [979, 239] on div at bounding box center [534, 311] width 1069 height 622
click at [992, 225] on icon at bounding box center [995, 220] width 10 height 9
click at [907, 36] on span "Teleprompter" at bounding box center [912, 34] width 53 height 9
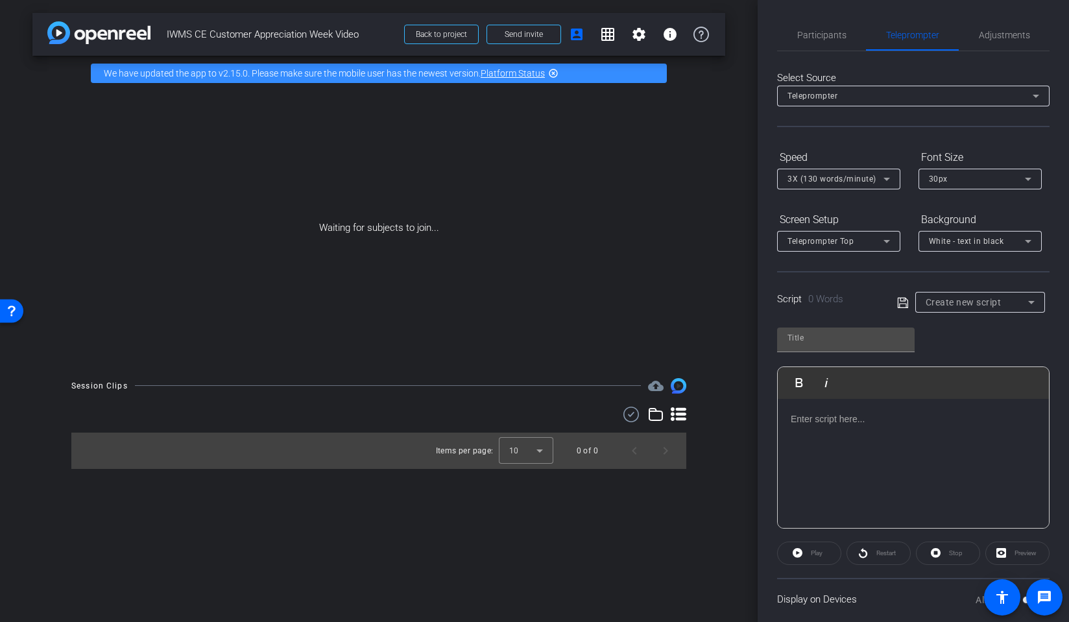
click at [870, 427] on div at bounding box center [913, 464] width 271 height 130
click at [839, 35] on span "Participants" at bounding box center [821, 34] width 49 height 9
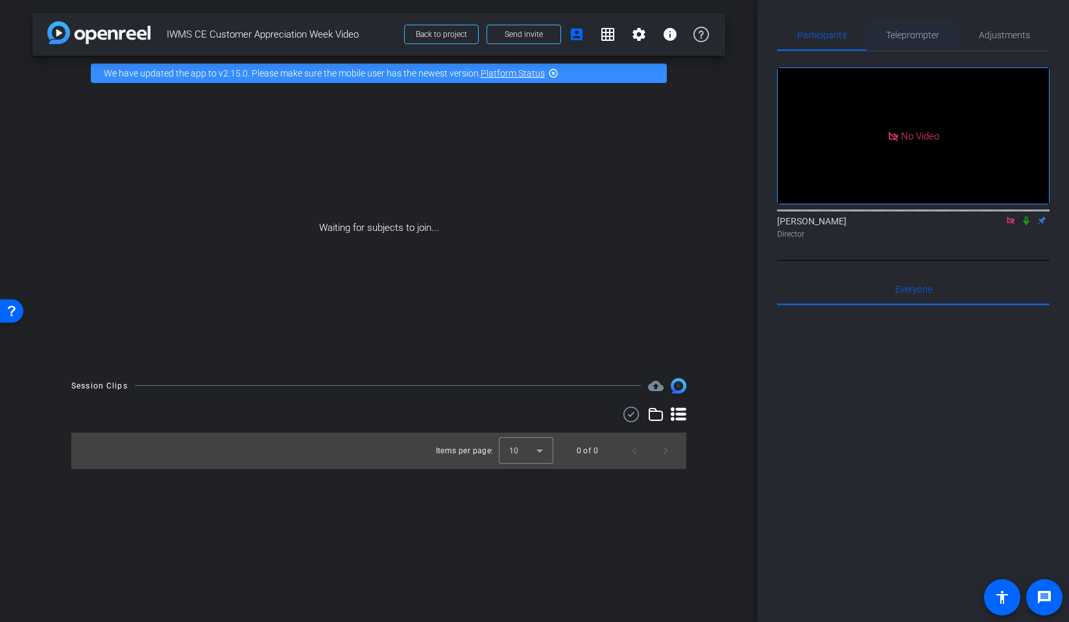
click at [910, 38] on span "Teleprompter" at bounding box center [912, 34] width 53 height 9
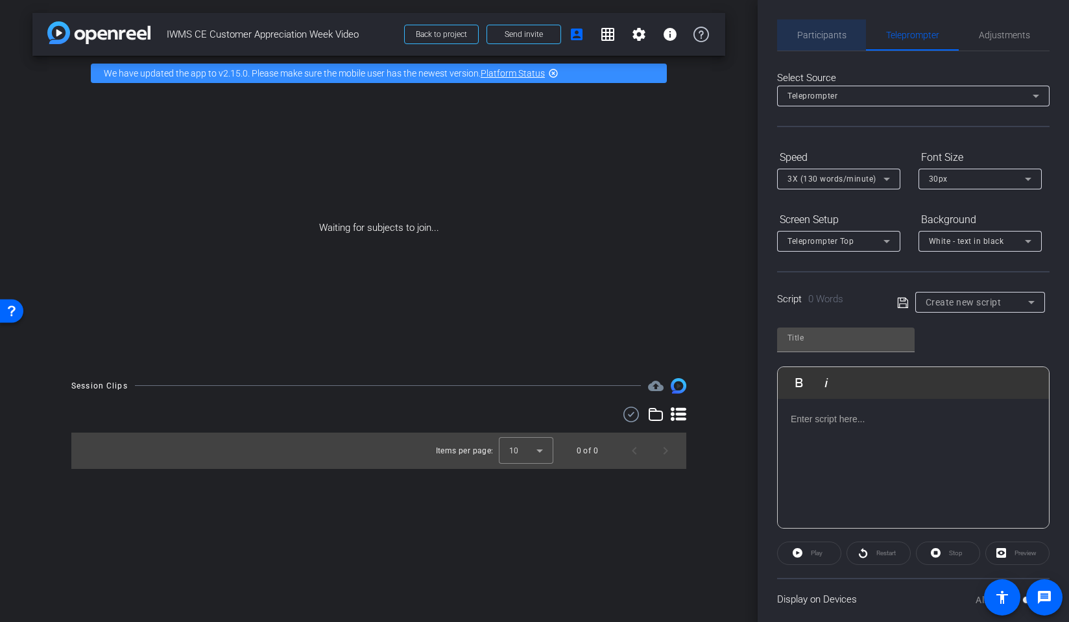
click at [837, 32] on span "Participants" at bounding box center [821, 34] width 49 height 9
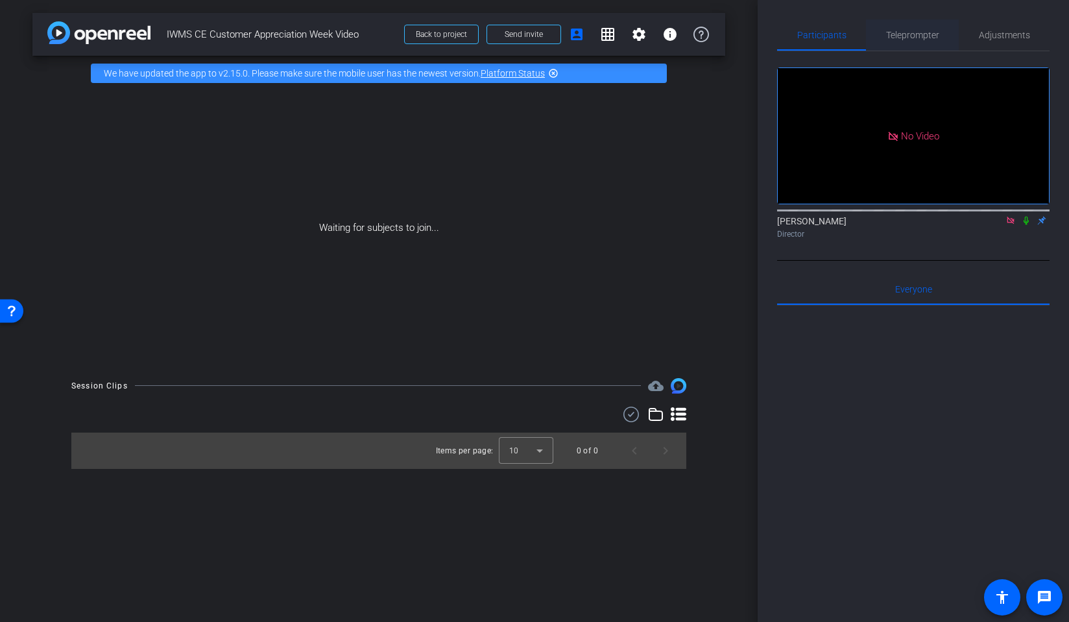
click at [913, 34] on span "Teleprompter" at bounding box center [912, 34] width 53 height 9
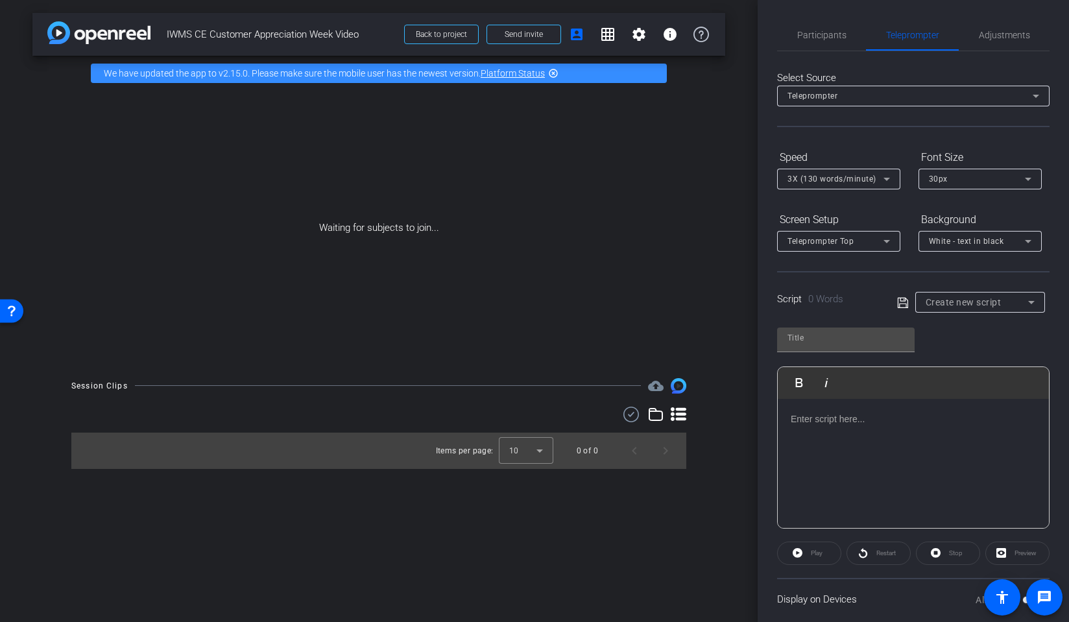
click at [900, 302] on icon at bounding box center [903, 303] width 12 height 16
click at [905, 302] on icon at bounding box center [903, 303] width 12 height 16
click at [837, 431] on div at bounding box center [913, 464] width 271 height 130
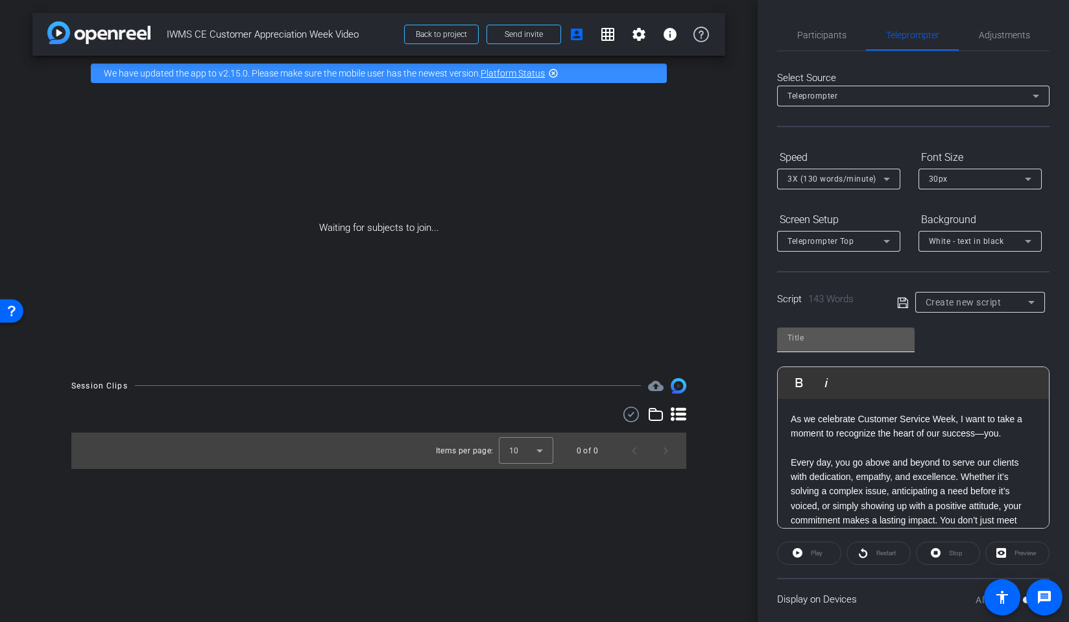
click at [805, 340] on input "text" at bounding box center [845, 338] width 117 height 16
click at [800, 333] on input "text" at bounding box center [845, 338] width 117 height 16
paste input "[PERSON_NAME]"
type input "[PERSON_NAME]-Script"
click at [900, 304] on icon at bounding box center [903, 303] width 12 height 16
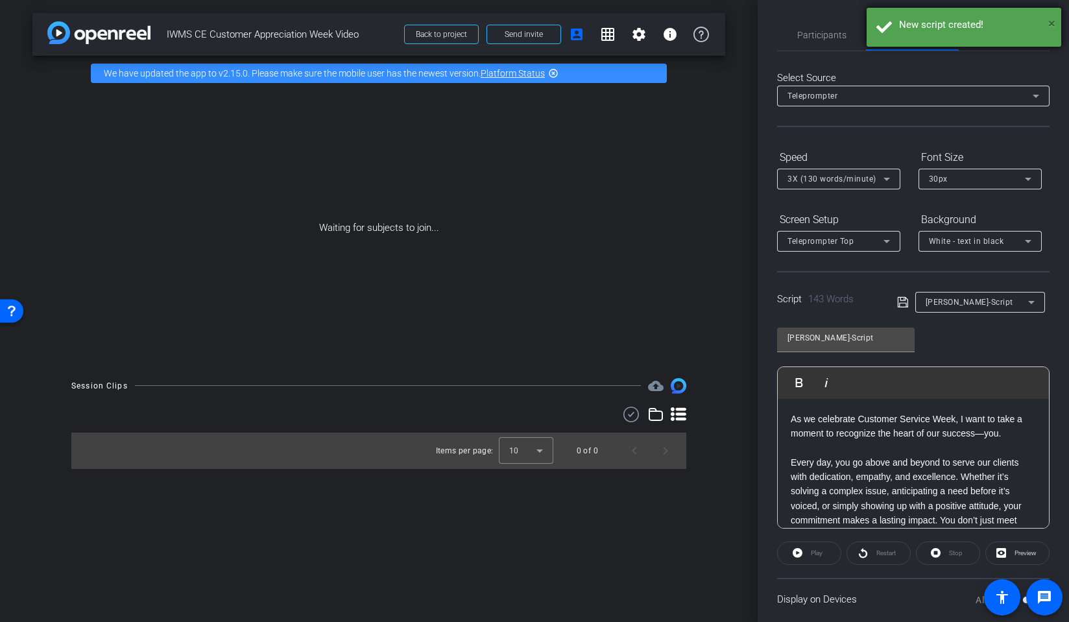
click at [1054, 20] on span "×" at bounding box center [1051, 24] width 7 height 16
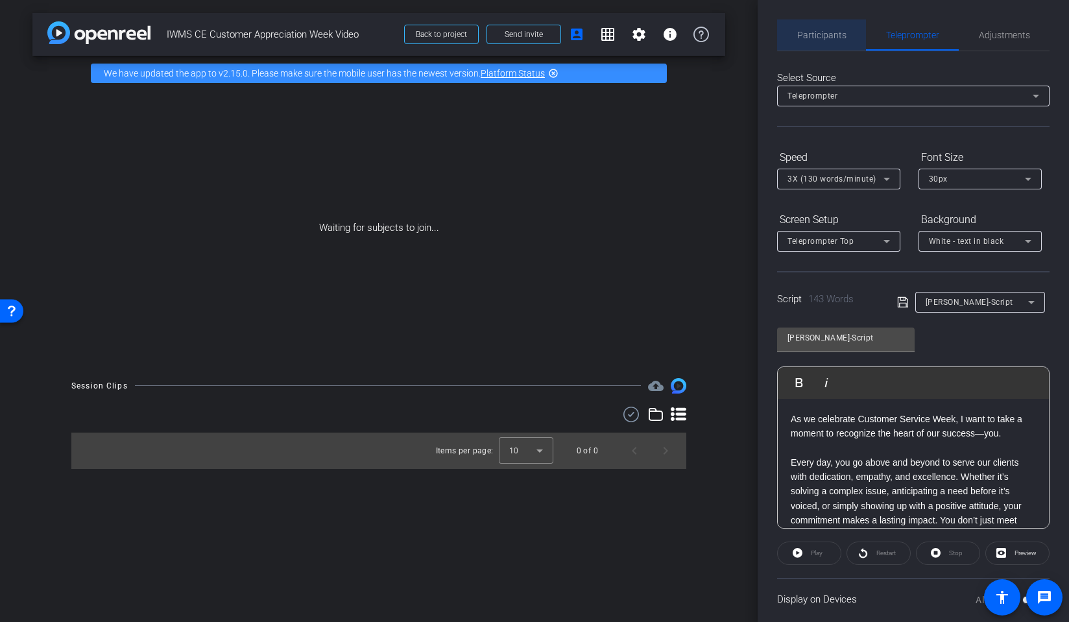
click at [834, 30] on span "Participants" at bounding box center [821, 34] width 49 height 9
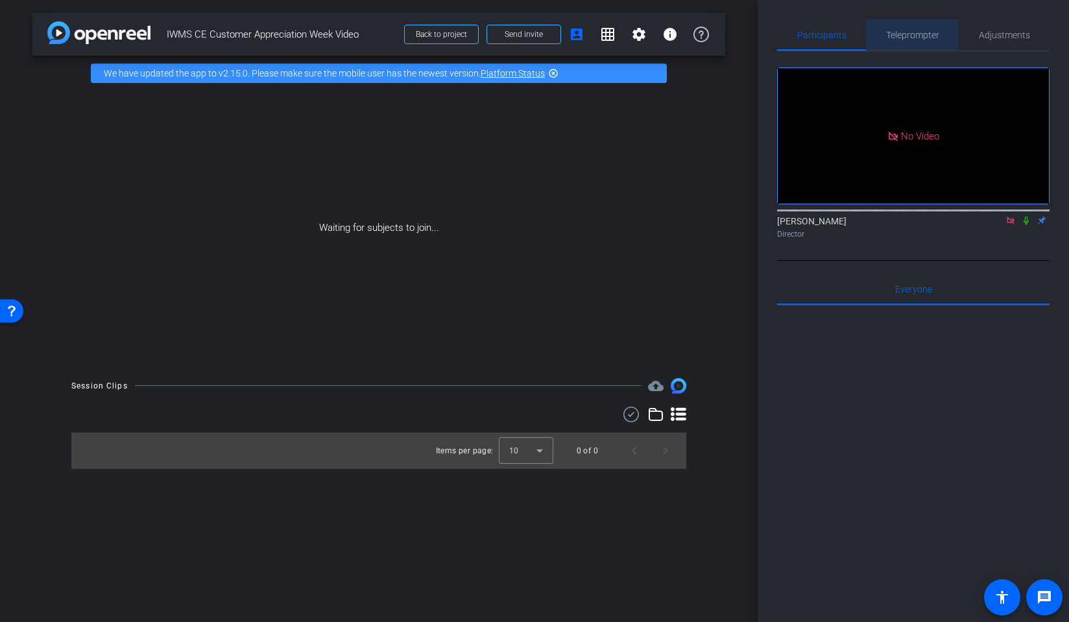
click at [909, 38] on span "Teleprompter" at bounding box center [912, 34] width 53 height 9
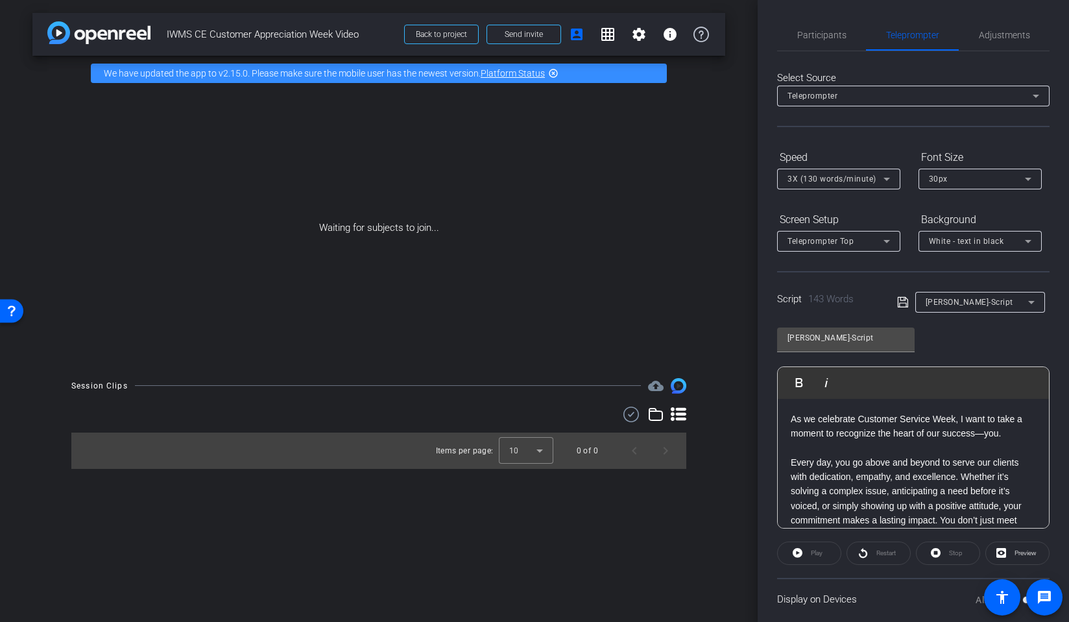
click at [804, 558] on div "Play" at bounding box center [809, 553] width 64 height 23
click at [815, 552] on div "Play" at bounding box center [809, 553] width 64 height 23
click at [805, 554] on div "Play" at bounding box center [809, 553] width 64 height 23
click at [808, 556] on div "Play" at bounding box center [809, 552] width 64 height 23
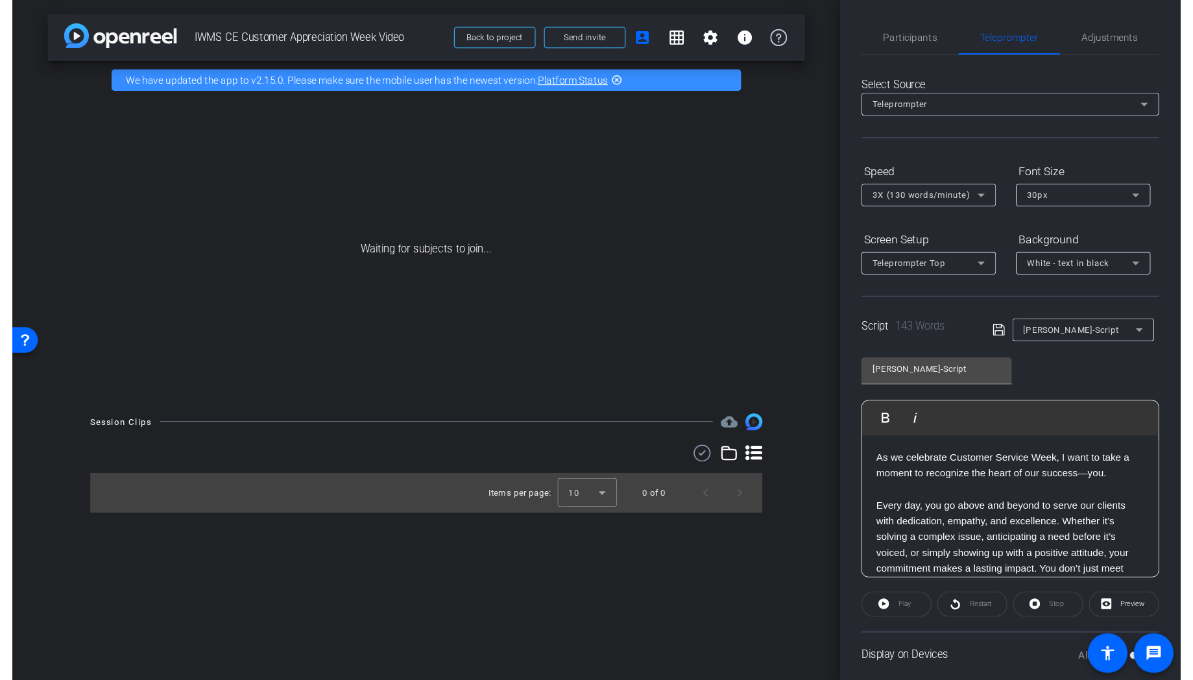
scroll to position [0, 0]
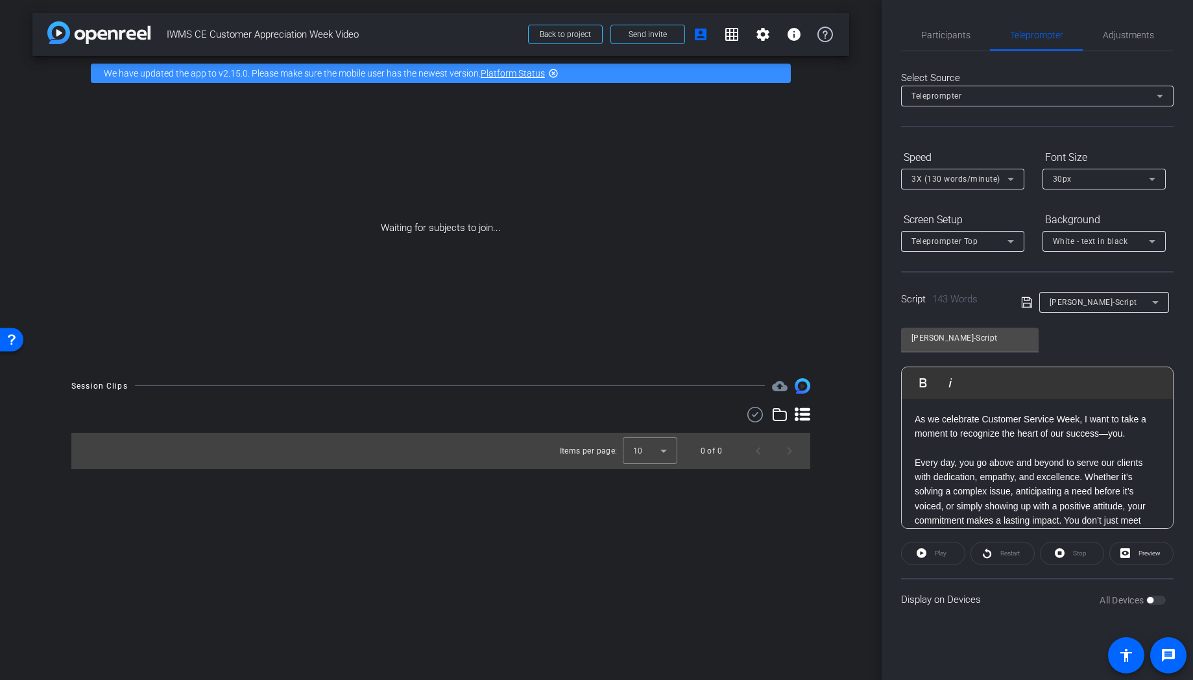
click at [1068, 599] on div "All Devices" at bounding box center [1132, 599] width 66 height 13
click at [1068, 600] on div "All Devices" at bounding box center [1132, 599] width 66 height 13
click at [1068, 601] on div "All Devices" at bounding box center [1132, 599] width 66 height 13
click at [1068, 556] on icon at bounding box center [1125, 553] width 10 height 10
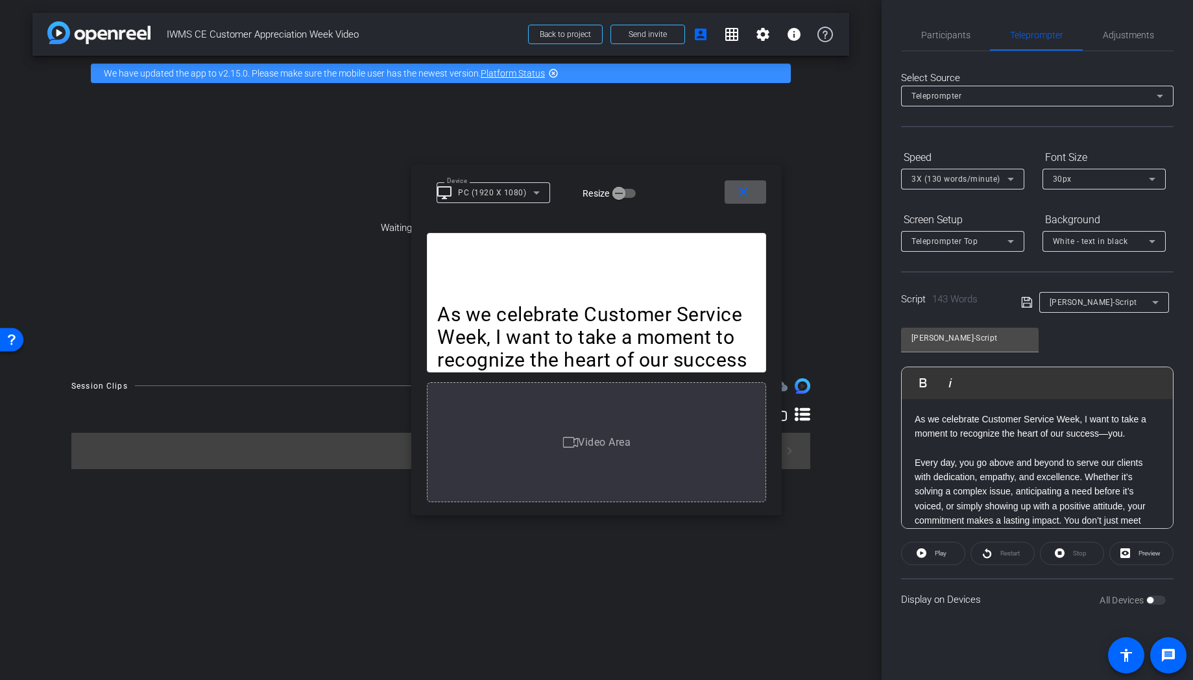
click at [724, 180] on button "close" at bounding box center [745, 191] width 42 height 23
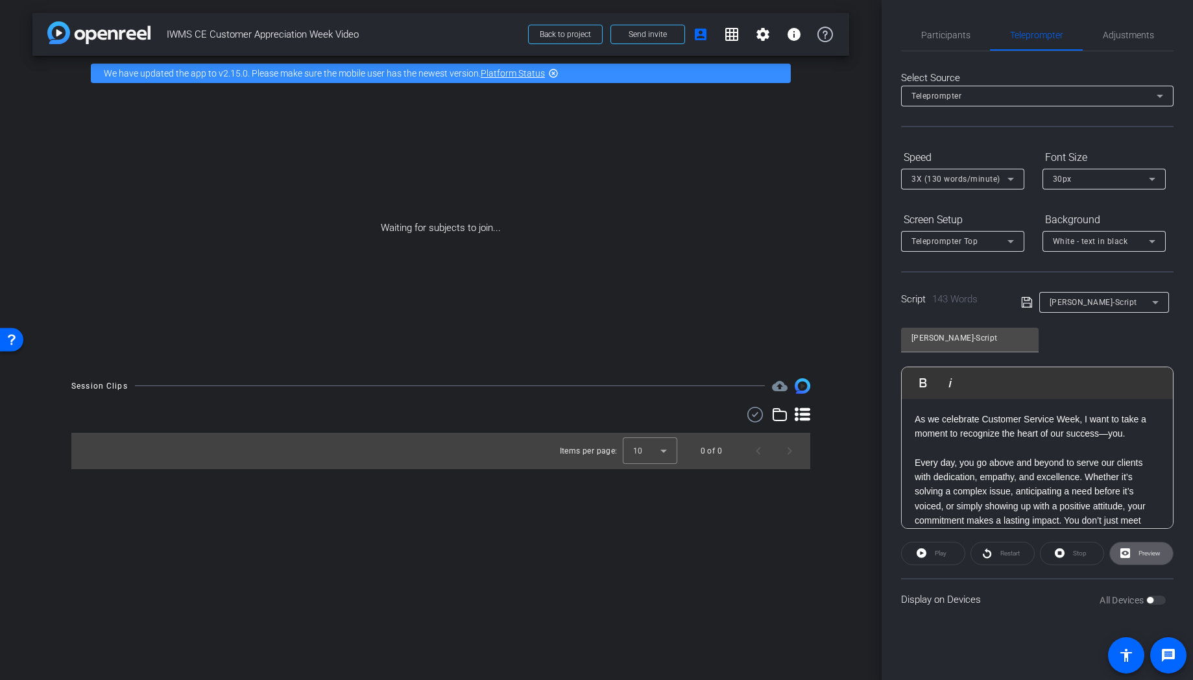
click at [1068, 550] on span at bounding box center [1141, 553] width 63 height 31
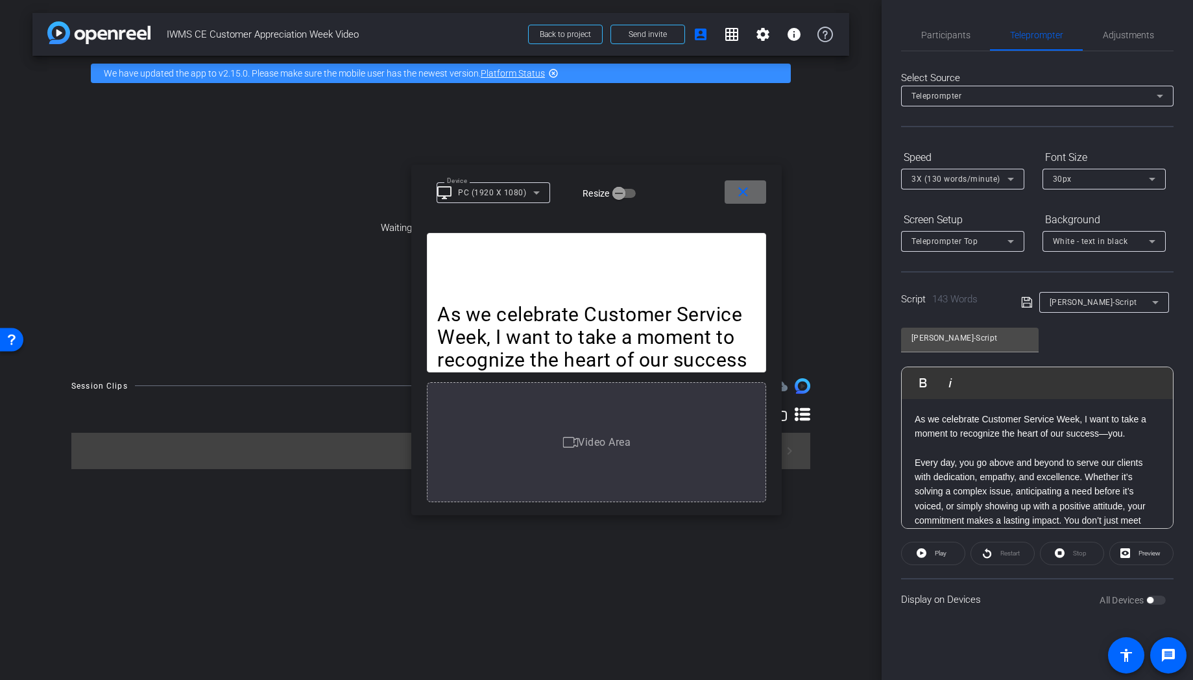
click at [745, 195] on mat-icon "close" at bounding box center [743, 192] width 16 height 16
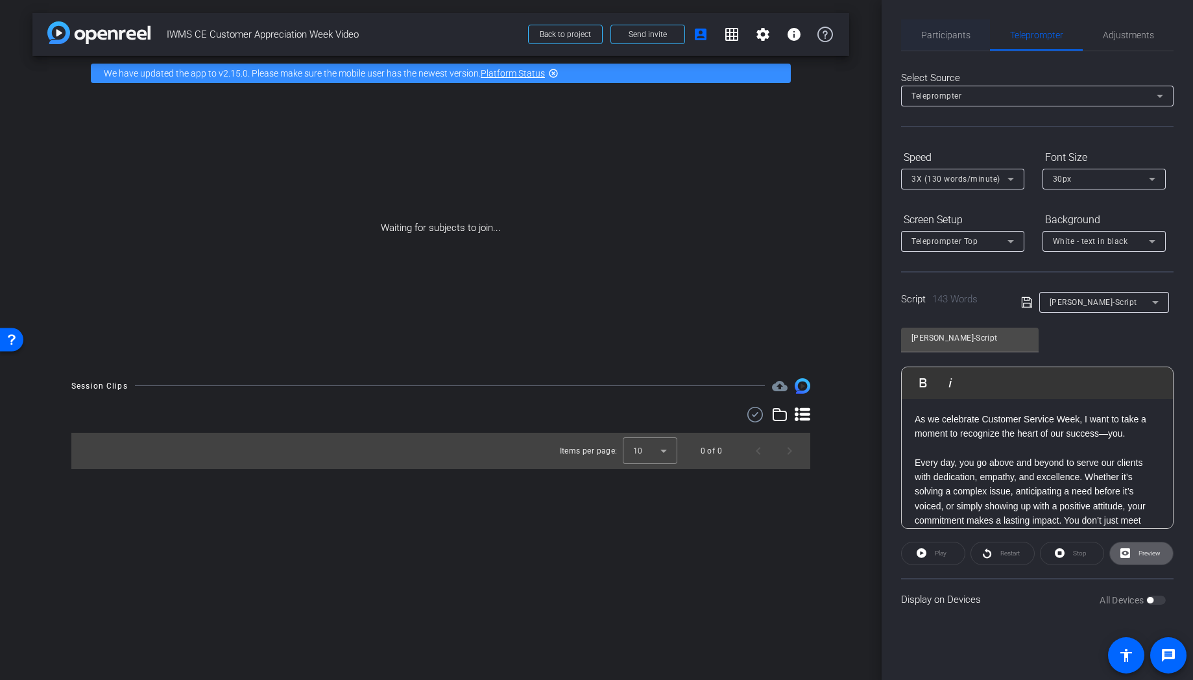
click at [951, 34] on span "Participants" at bounding box center [945, 34] width 49 height 9
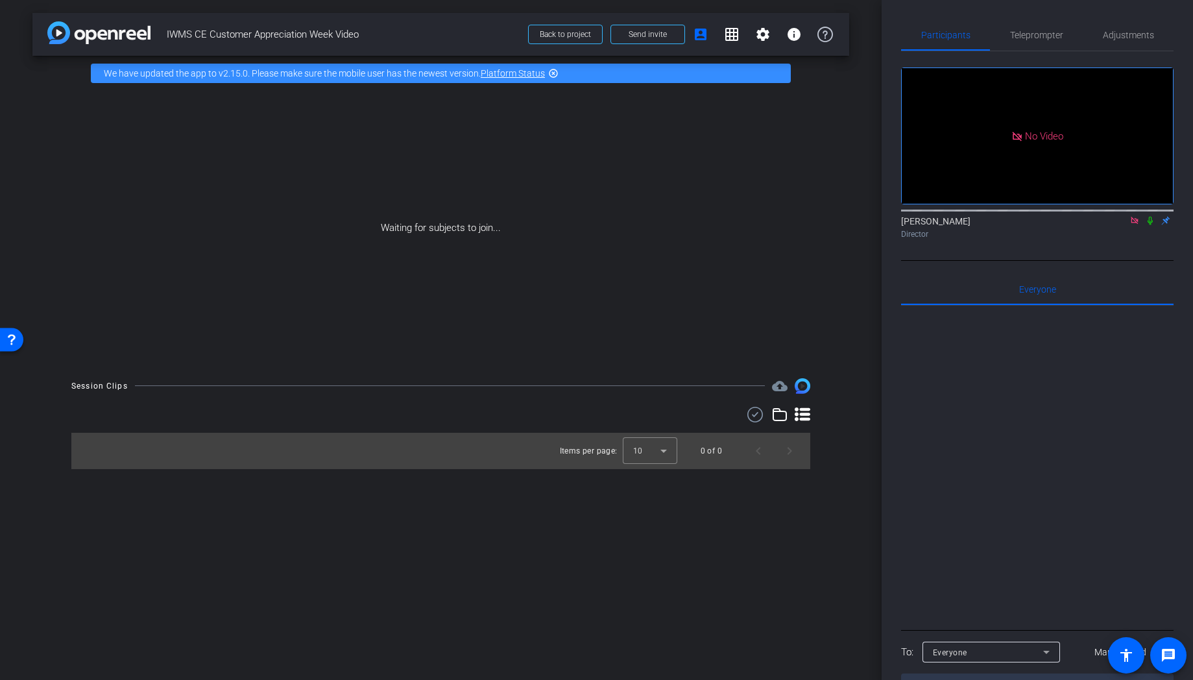
click at [1068, 217] on icon at bounding box center [1133, 220] width 7 height 7
click at [1023, 37] on span "Teleprompter" at bounding box center [1036, 34] width 53 height 9
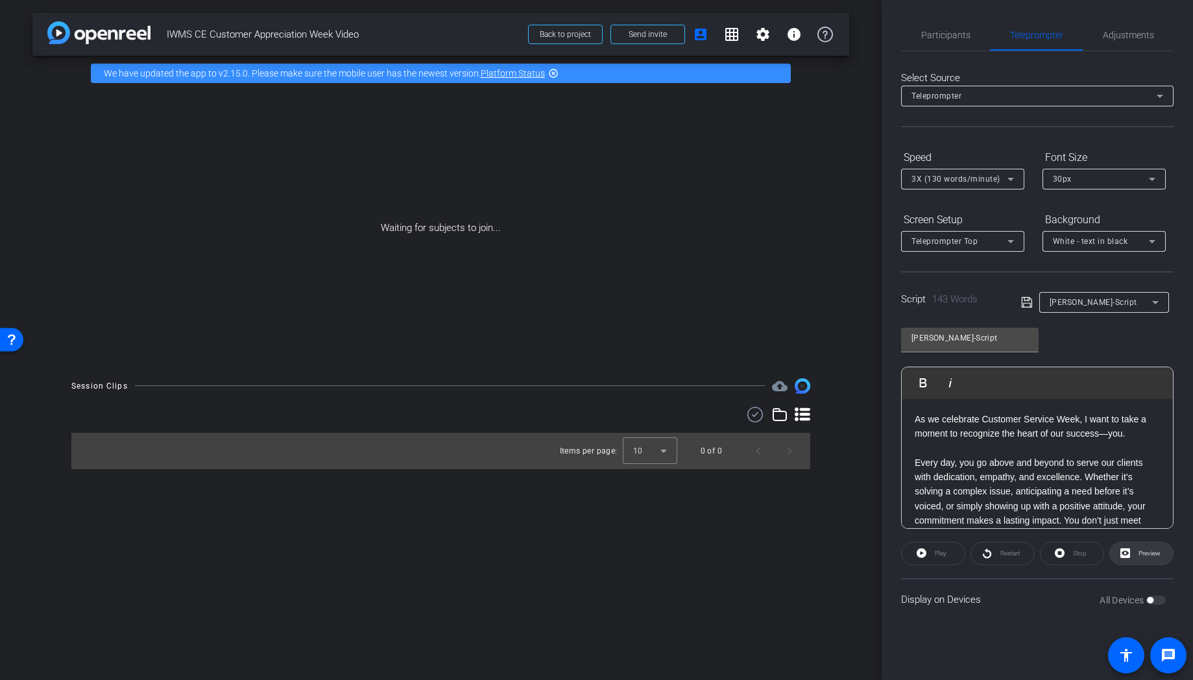
click at [1068, 553] on span "Preview" at bounding box center [1149, 552] width 22 height 7
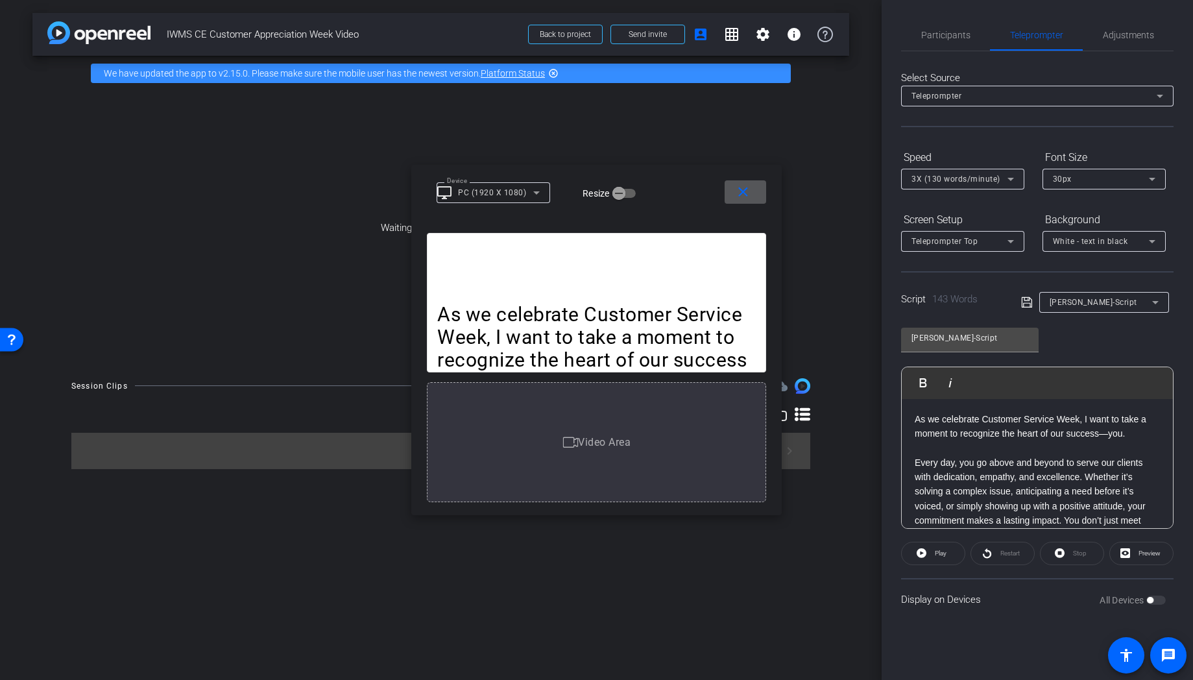
click at [1068, 307] on div "[PERSON_NAME]-Script" at bounding box center [1100, 302] width 102 height 16
click at [1068, 328] on span "Create new script" at bounding box center [1083, 328] width 68 height 16
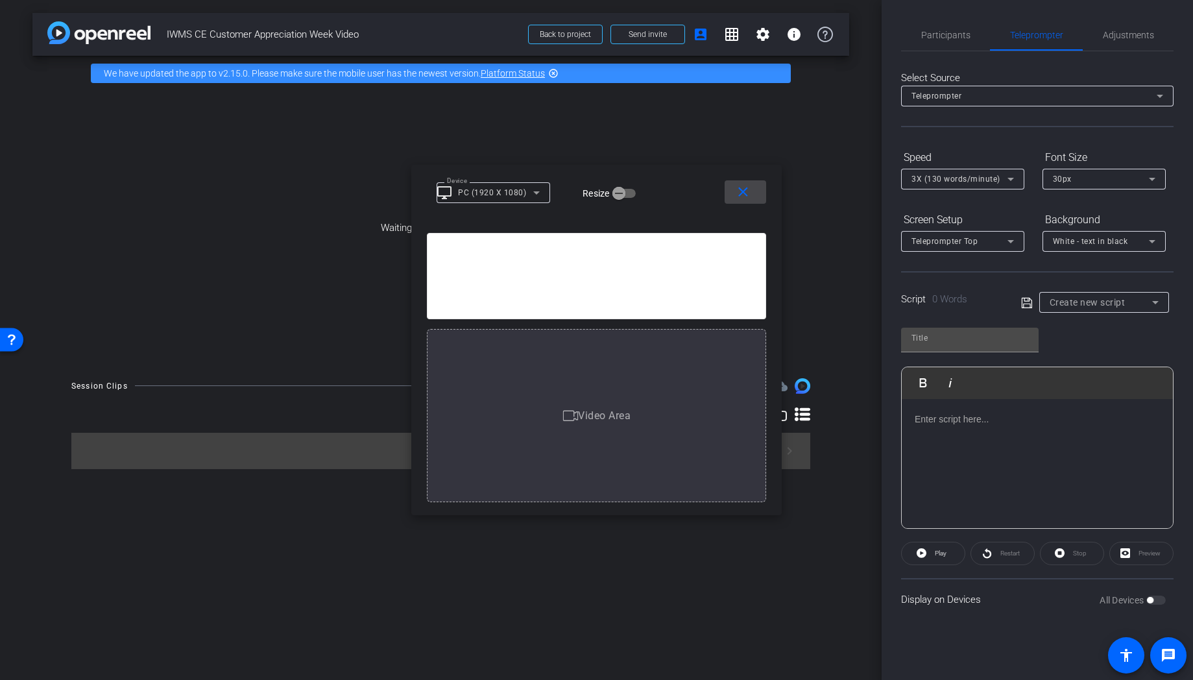
click at [745, 192] on mat-icon "close" at bounding box center [743, 192] width 16 height 16
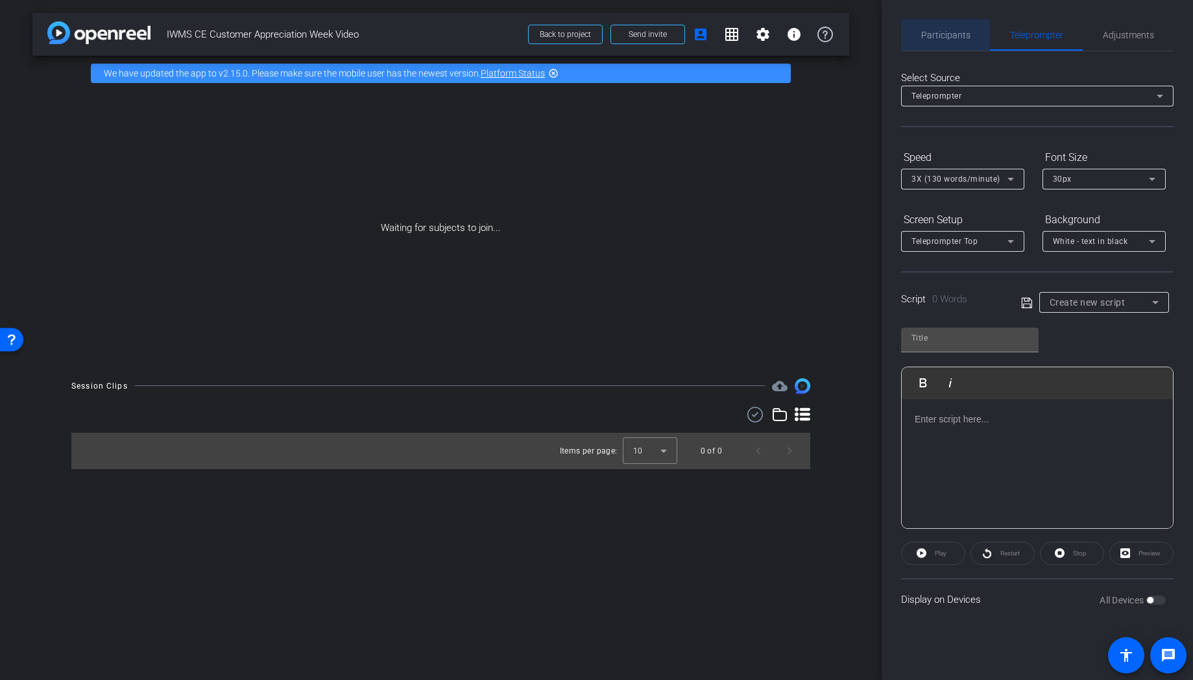
click at [912, 32] on div "Participants" at bounding box center [945, 34] width 89 height 31
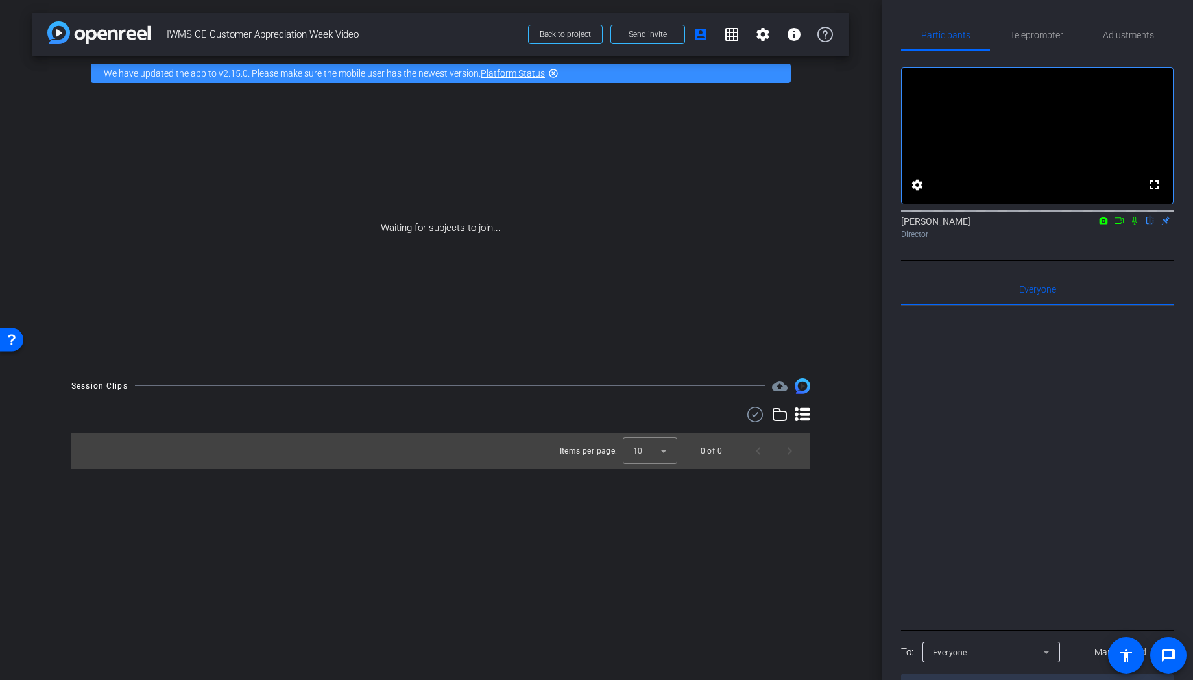
click at [1068, 225] on icon at bounding box center [1119, 220] width 10 height 9
click at [1029, 37] on span "Teleprompter" at bounding box center [1036, 34] width 53 height 9
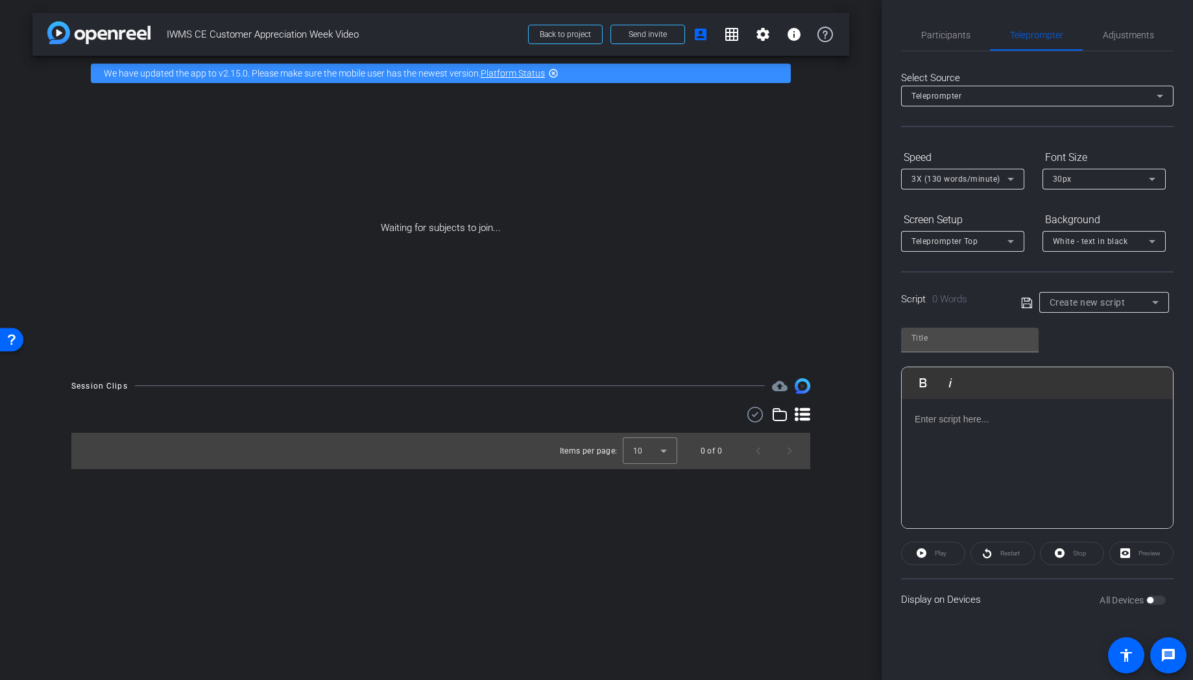
click at [991, 431] on div at bounding box center [1036, 464] width 271 height 130
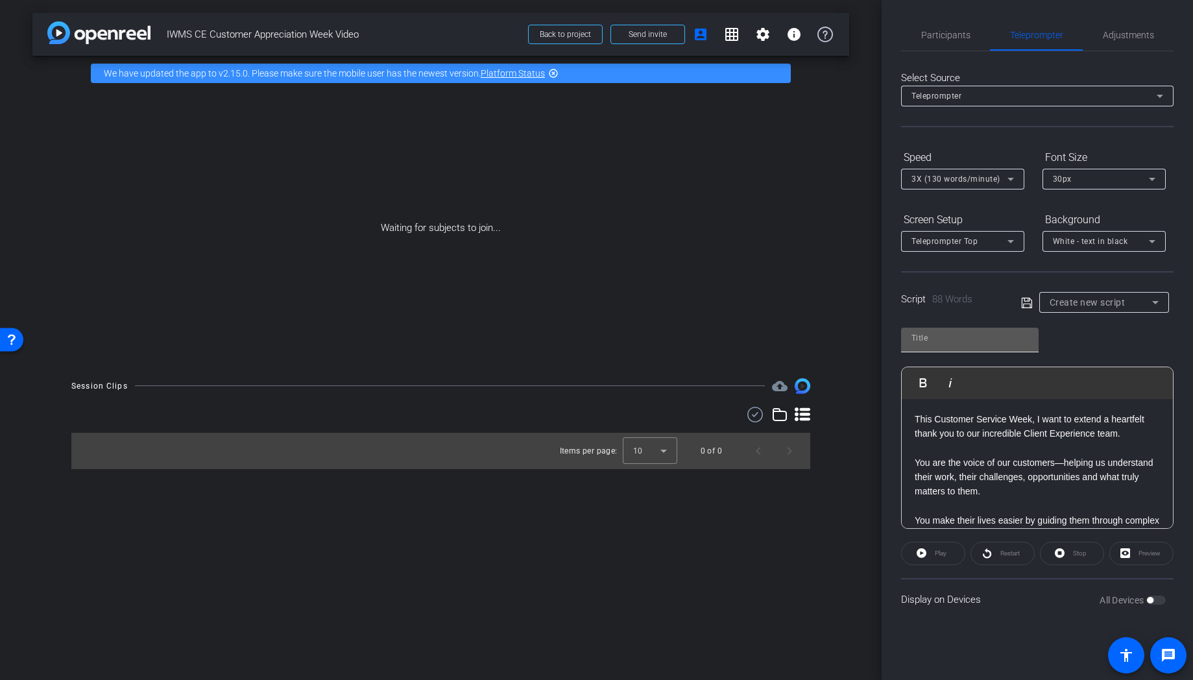
click at [969, 339] on input "text" at bounding box center [969, 338] width 117 height 16
paste input "[PERSON_NAME]"
type input "[PERSON_NAME]-Script"
click at [1025, 300] on icon at bounding box center [1026, 302] width 10 height 10
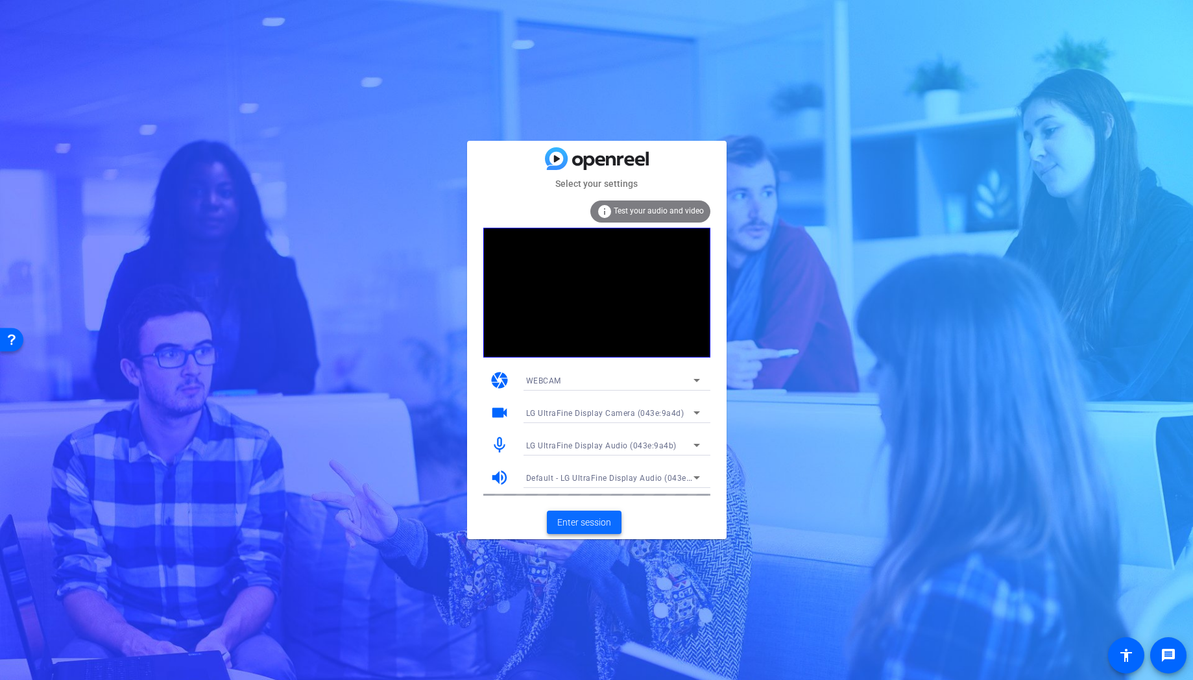
click at [580, 524] on span "Enter session" at bounding box center [584, 523] width 54 height 14
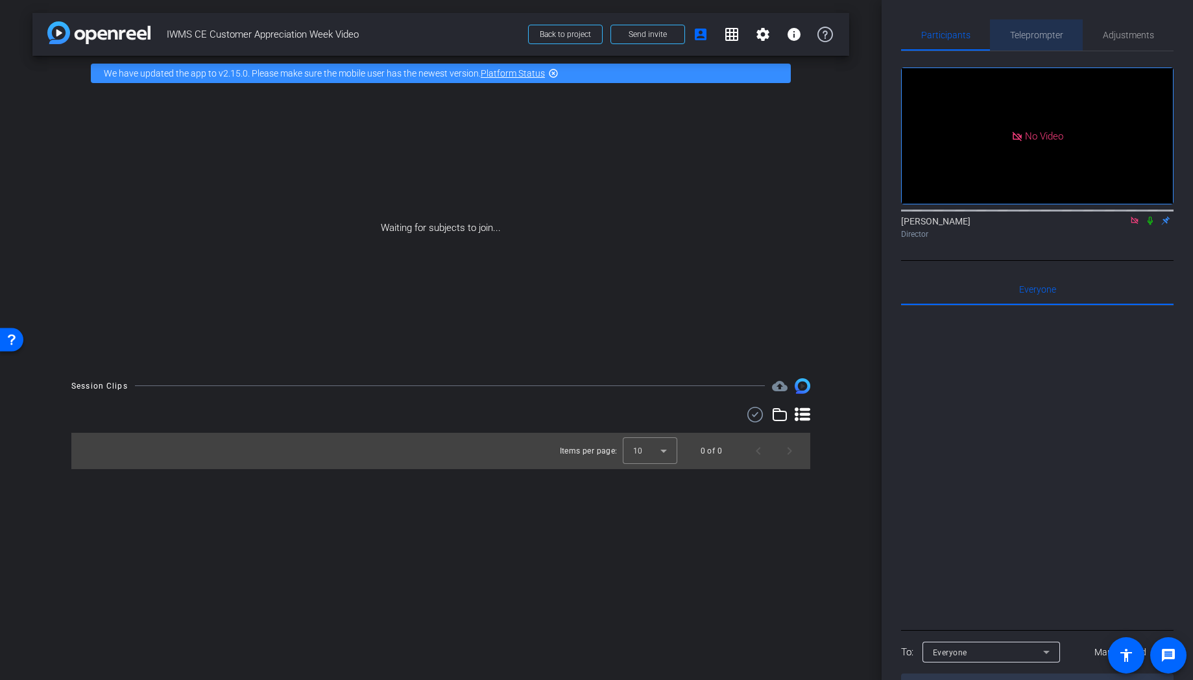
click at [1021, 38] on span "Teleprompter" at bounding box center [1036, 34] width 53 height 9
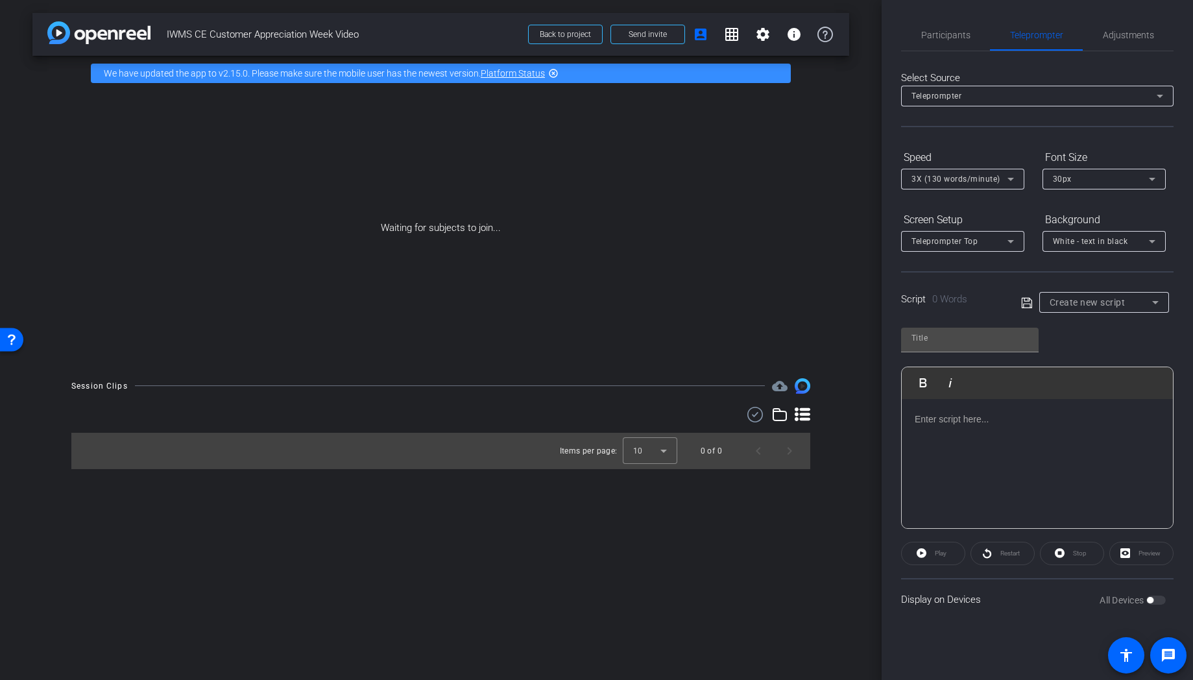
click at [1067, 304] on span "Create new script" at bounding box center [1087, 302] width 76 height 10
